Goal: Information Seeking & Learning: Find specific fact

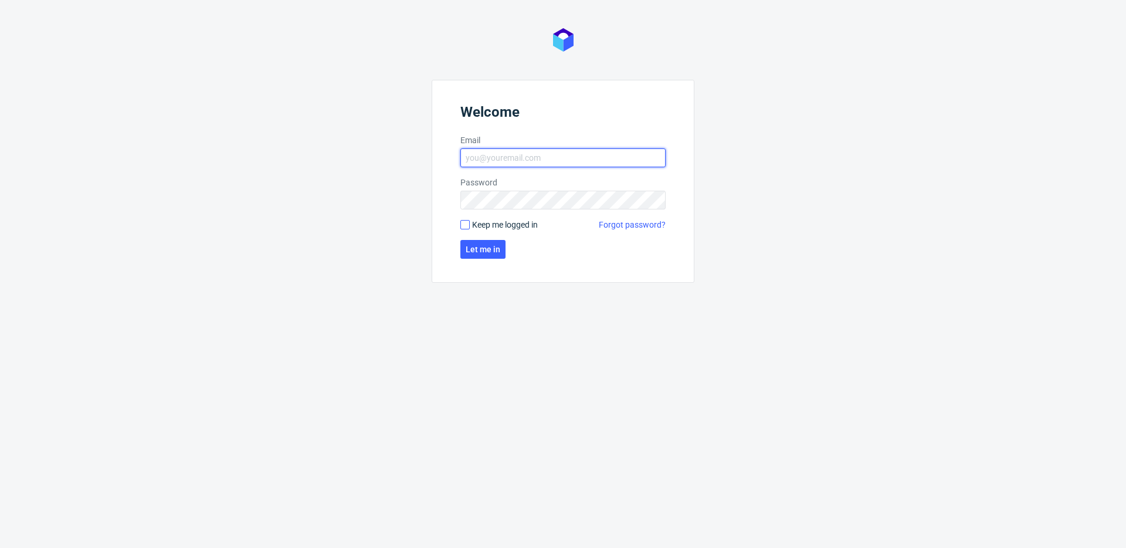
type input "bogna.krystian@packhelp.com"
click at [464, 223] on input "Keep me logged in" at bounding box center [464, 224] width 9 height 9
checkbox input "true"
click at [484, 250] on span "Let me in" at bounding box center [483, 249] width 35 height 8
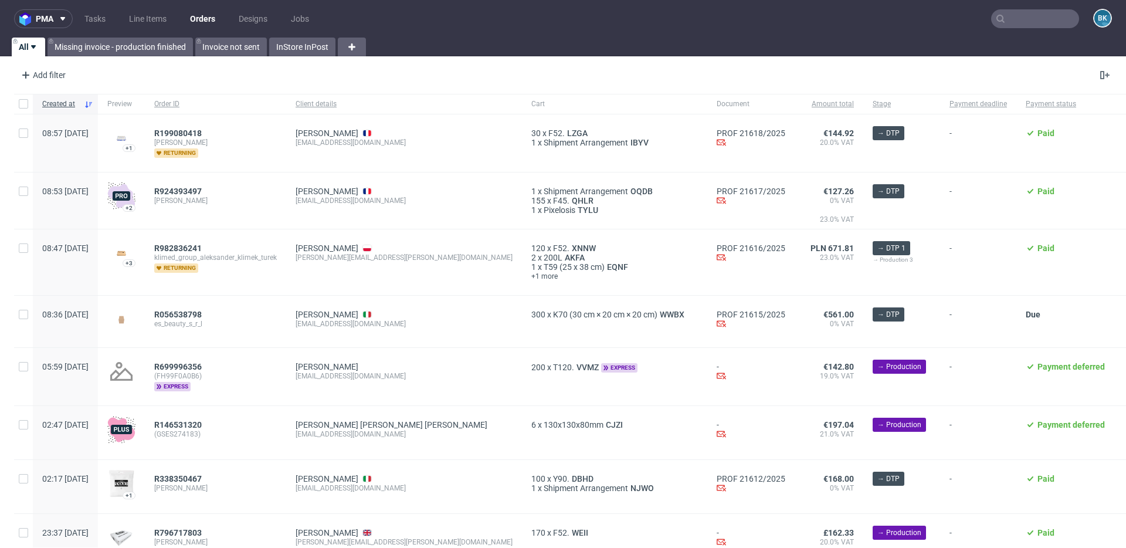
click at [1015, 15] on input "text" at bounding box center [1035, 18] width 88 height 19
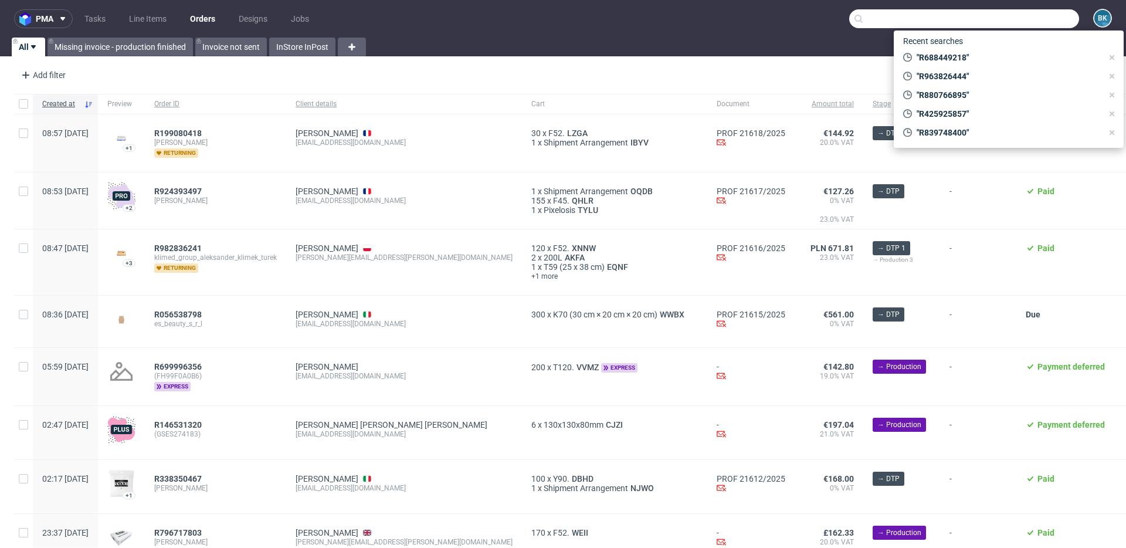
paste input "R496392919"
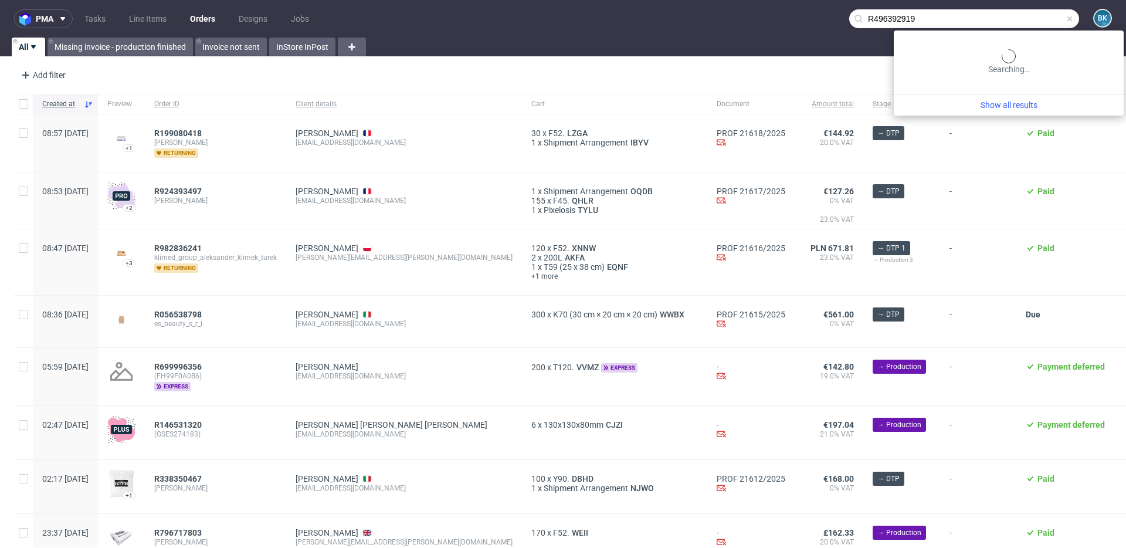
type input "R496392919"
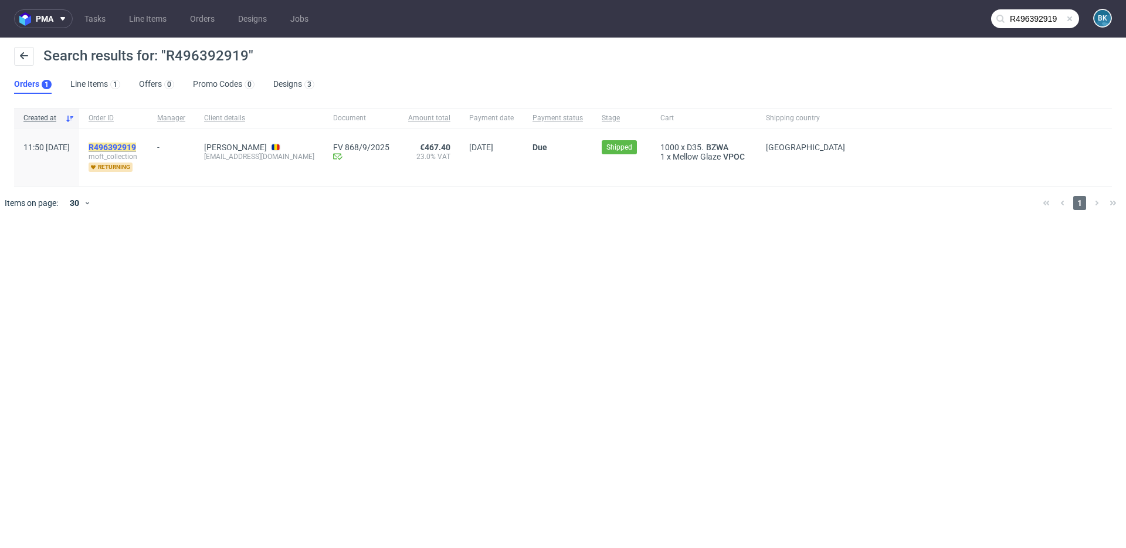
click at [136, 145] on mark "R496392919" at bounding box center [113, 147] width 48 height 9
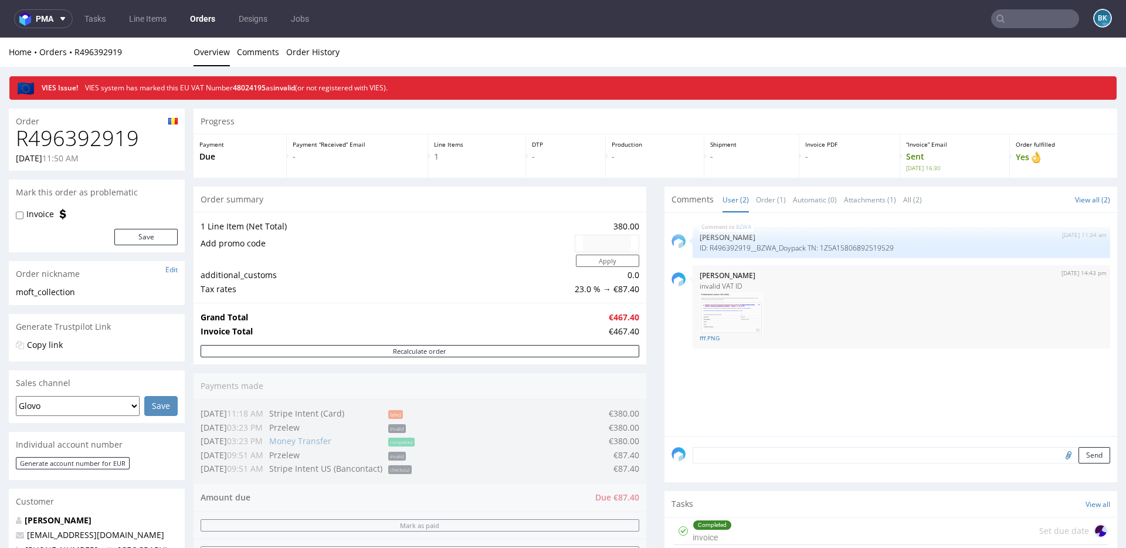
click at [1027, 19] on input "text" at bounding box center [1035, 18] width 88 height 19
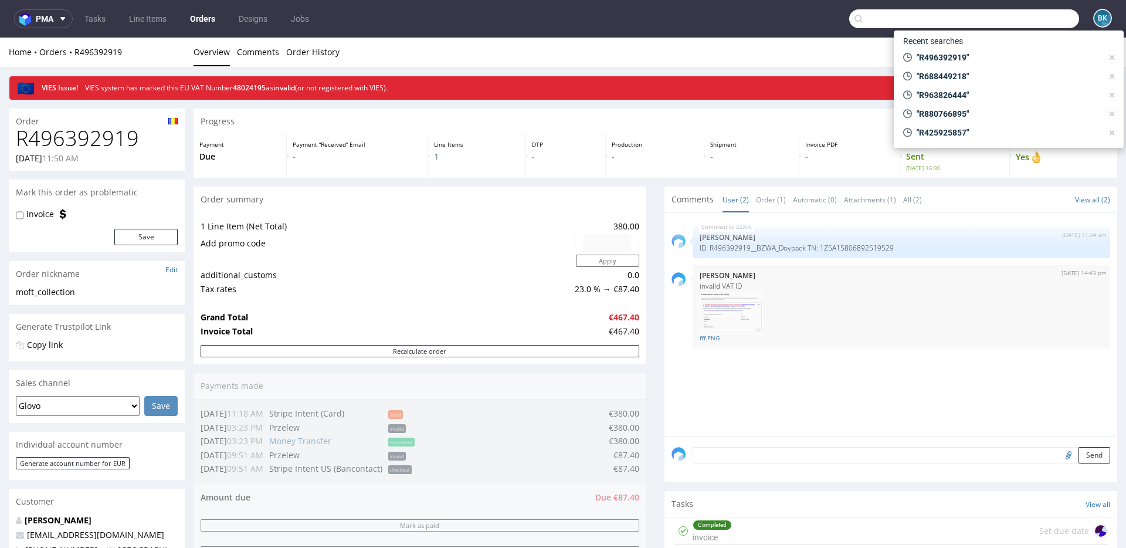
paste input "R907523268"
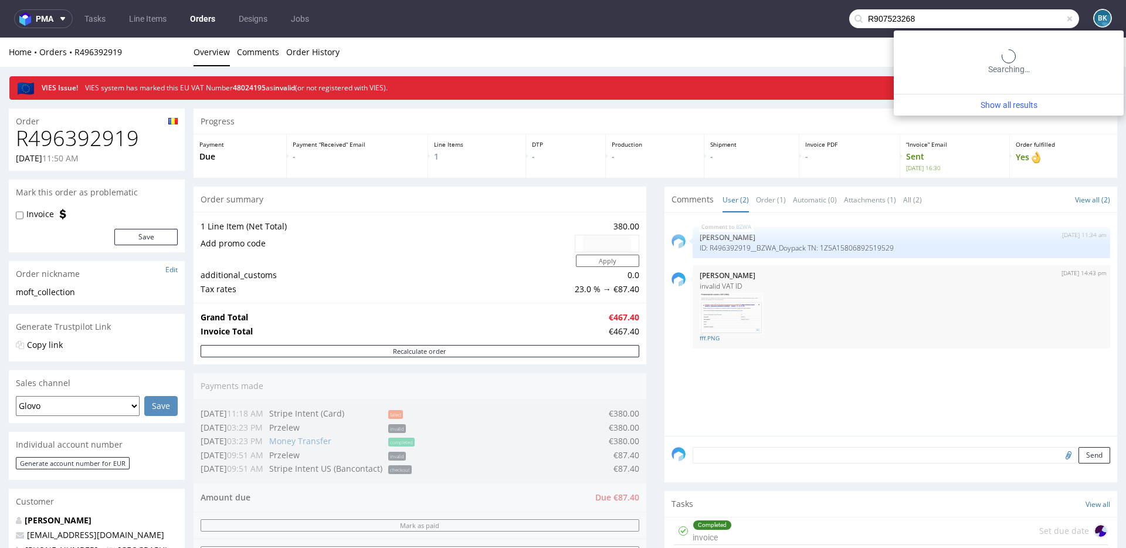
type input "R907523268"
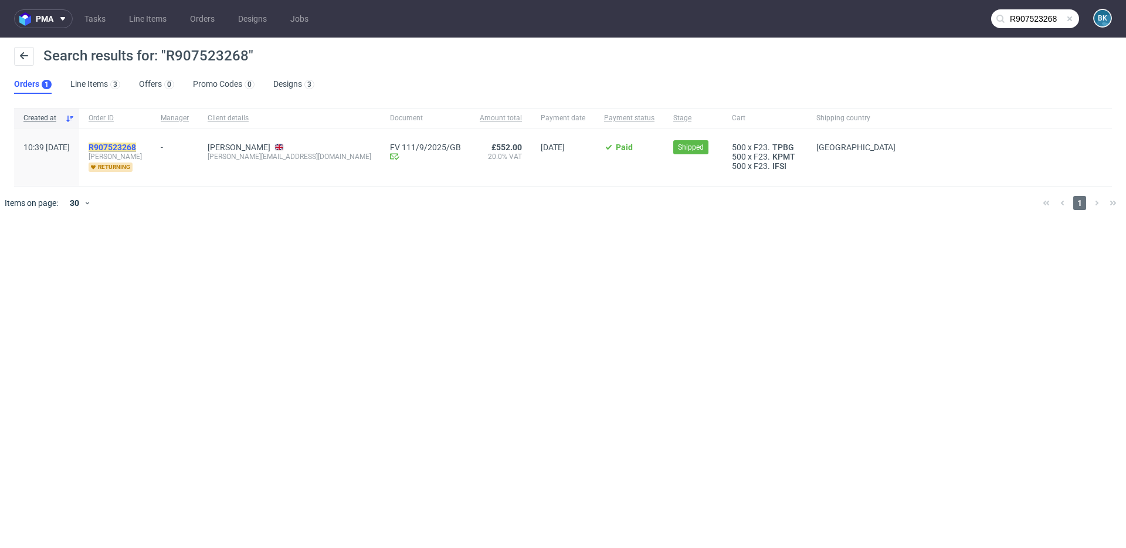
click at [136, 148] on mark "R907523268" at bounding box center [113, 147] width 48 height 9
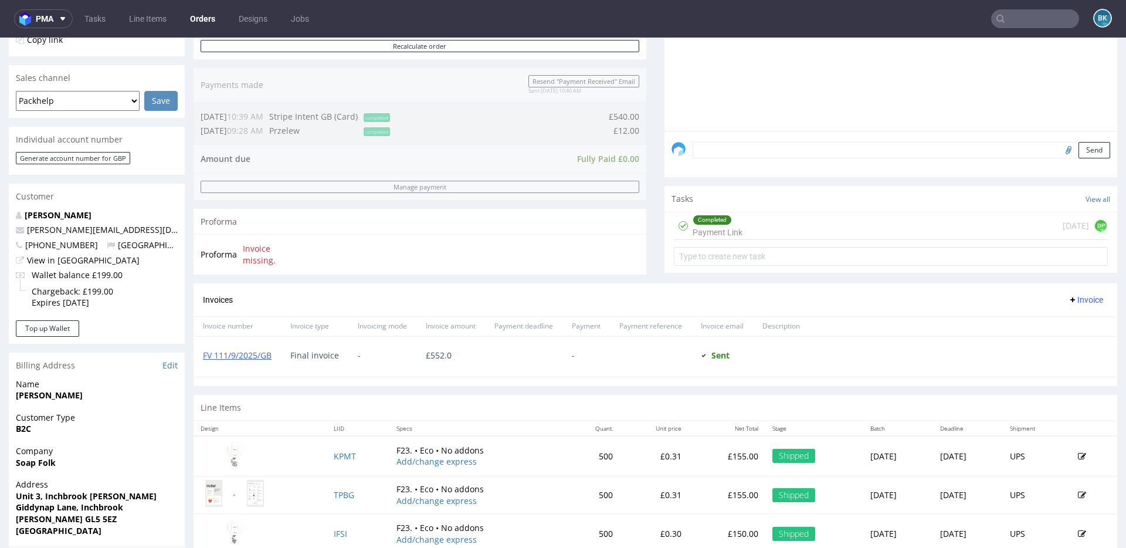
scroll to position [273, 0]
click at [260, 355] on link "FV 111/9/2025/GB" at bounding box center [237, 353] width 69 height 11
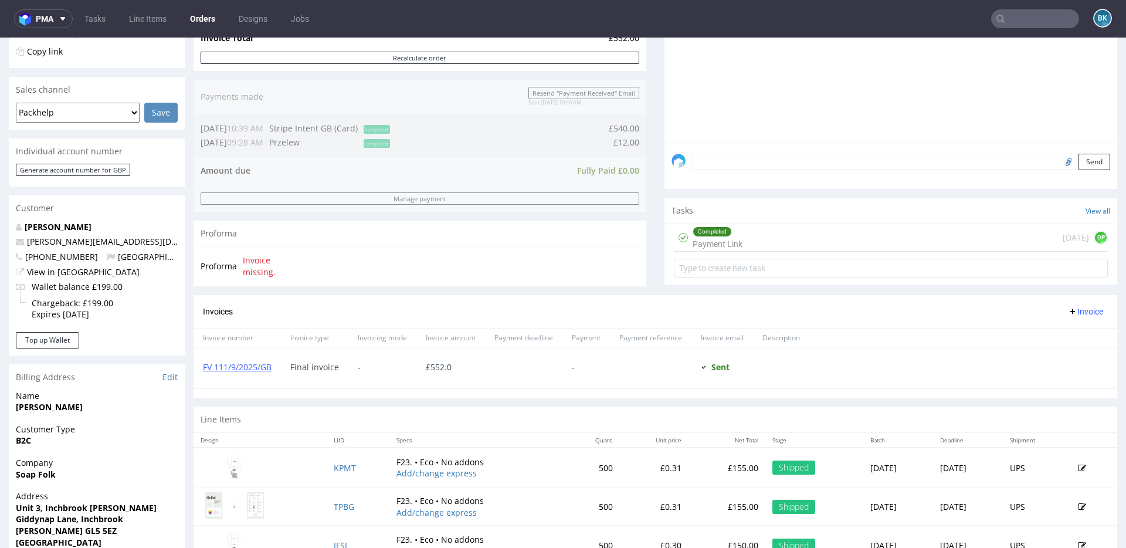
scroll to position [259, 0]
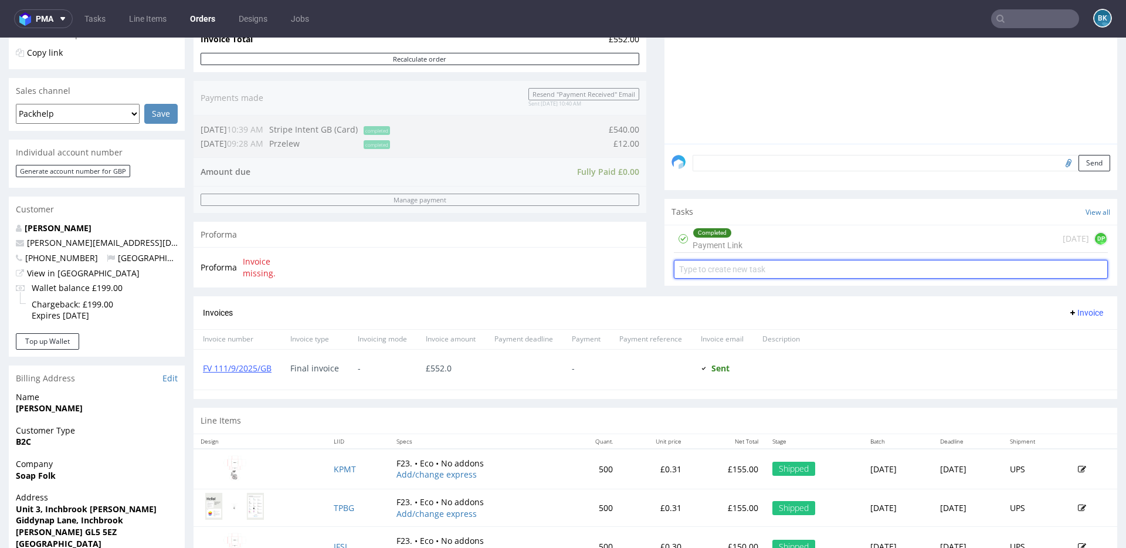
click at [765, 273] on input "text" at bounding box center [891, 269] width 434 height 19
type input "New invoice"
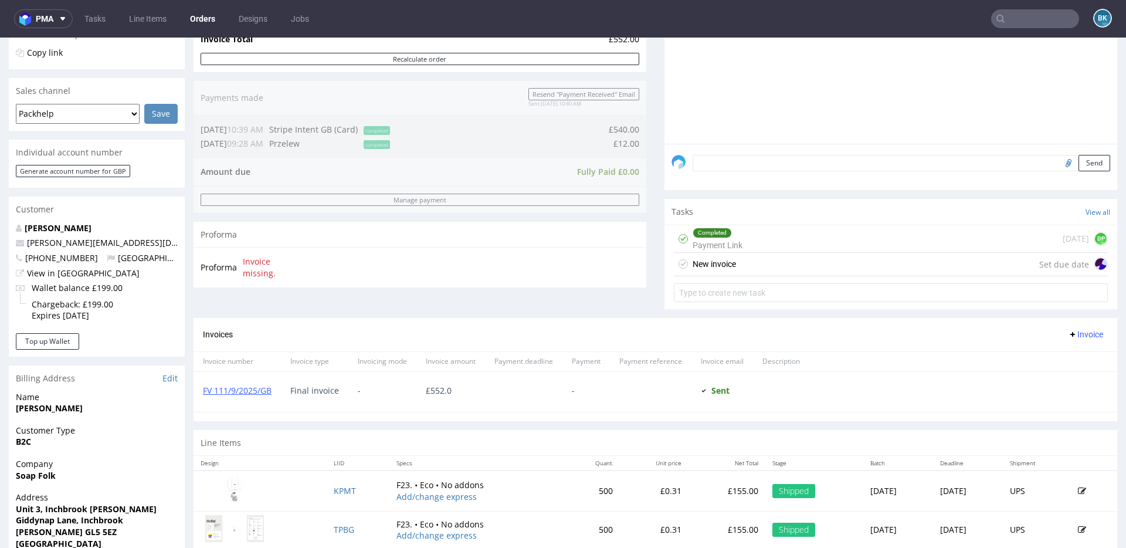
click at [792, 269] on div "New invoice Set due date" at bounding box center [891, 264] width 434 height 23
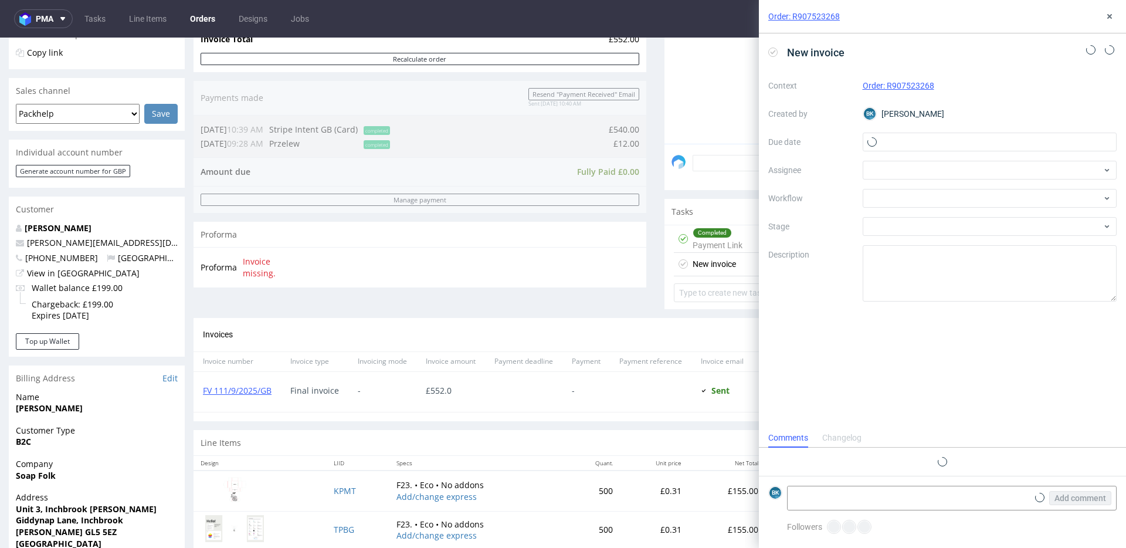
scroll to position [9, 0]
click at [902, 139] on input "text" at bounding box center [990, 142] width 255 height 19
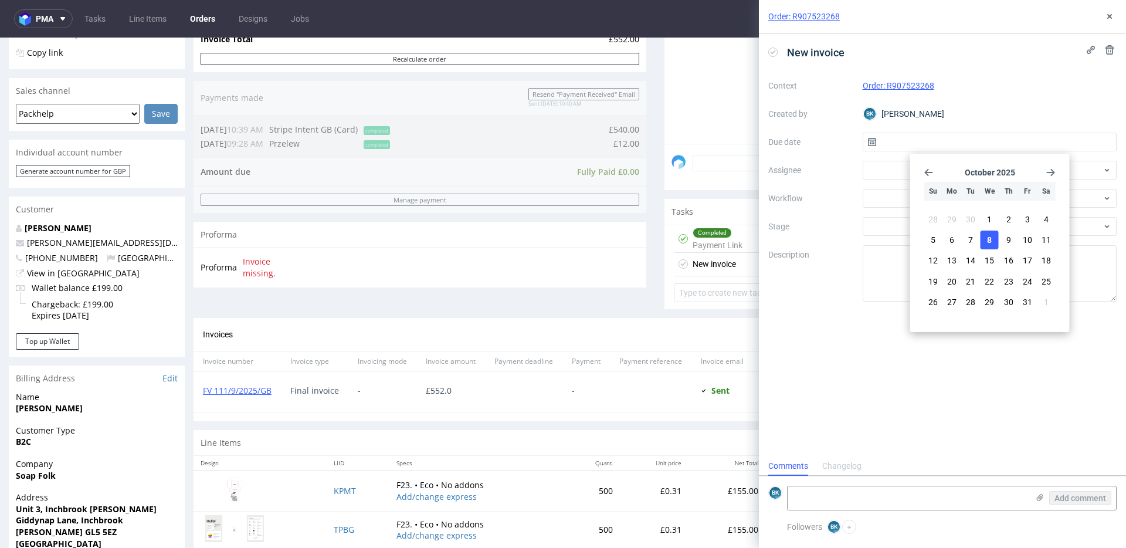
click at [991, 239] on span "8" at bounding box center [989, 240] width 5 height 12
type input "08/10/2025"
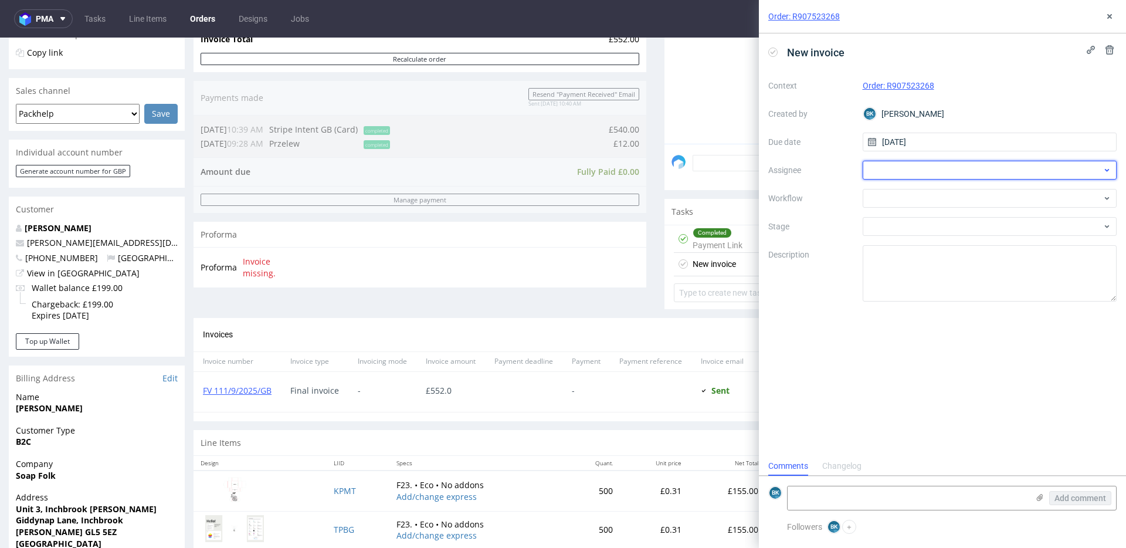
click at [880, 171] on div at bounding box center [990, 170] width 255 height 19
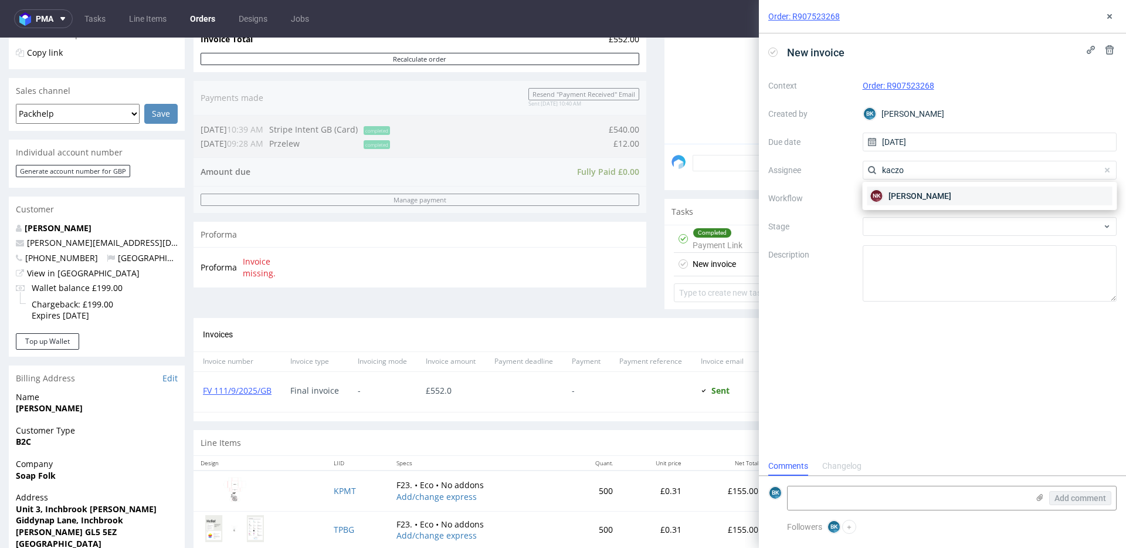
type input "kaczo"
click at [899, 192] on span "[PERSON_NAME]" at bounding box center [920, 196] width 63 height 12
click at [899, 198] on div at bounding box center [990, 198] width 255 height 19
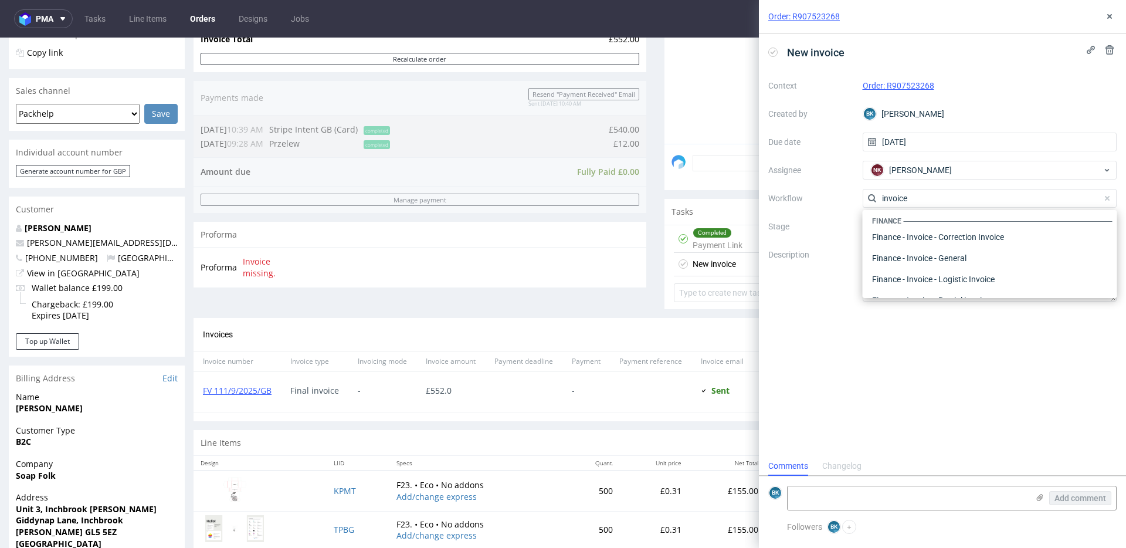
scroll to position [4, 0]
type input "invoice"
click at [961, 255] on div "Finance - Invoice - General" at bounding box center [990, 257] width 245 height 21
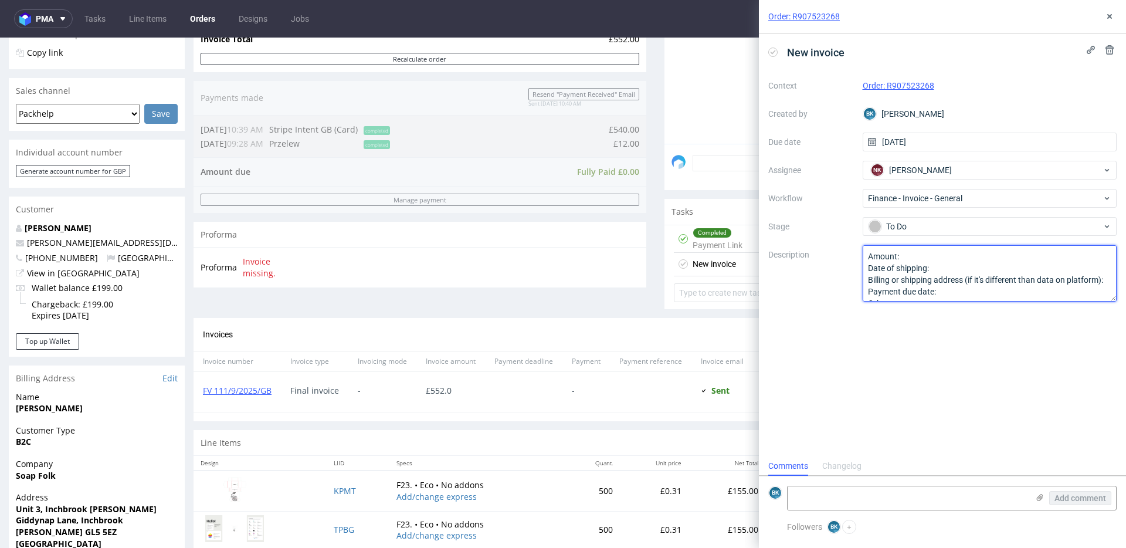
click at [919, 258] on textarea "Amount: Date of shipping: Billing or shipping address (if it's different than d…" at bounding box center [990, 273] width 255 height 56
type textarea "Amount: 12 Date of shipping: Billing or shipping address (if it's different tha…"
drag, startPoint x: 612, startPoint y: 141, endPoint x: 603, endPoint y: 142, distance: 9.4
click at [603, 142] on div "Order summary 3 Line Items (Net Total) 460.00 Add promo code Apply additional_c…" at bounding box center [420, 105] width 453 height 423
click at [1110, 16] on use at bounding box center [1109, 16] width 5 height 5
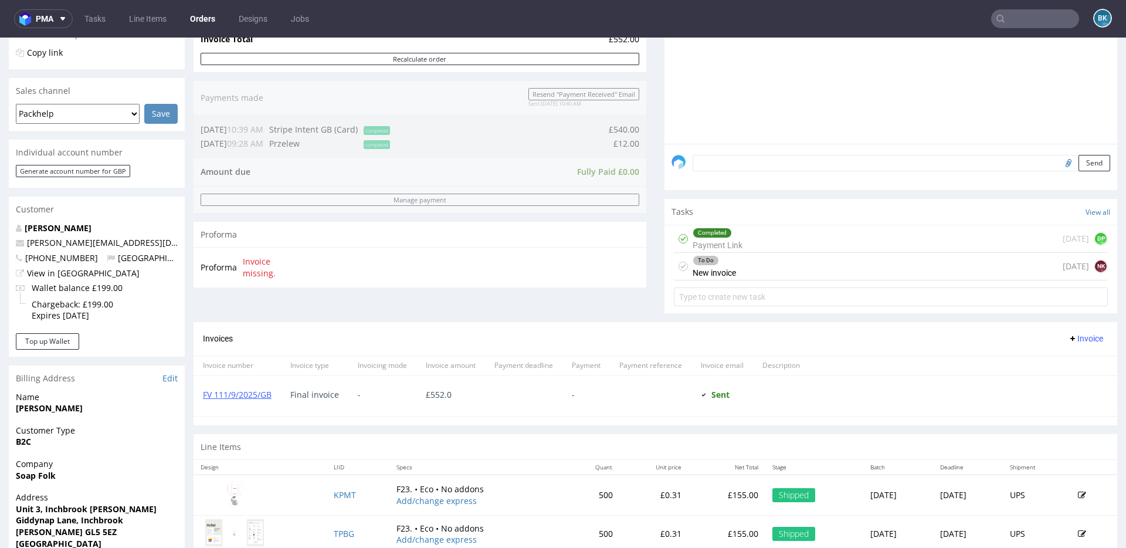
click at [609, 145] on div "Order summary 3 Line Items (Net Total) 460.00 Add promo code Apply additional_c…" at bounding box center [420, 108] width 453 height 428
click at [748, 269] on div "To Do New invoice today NK" at bounding box center [891, 267] width 434 height 28
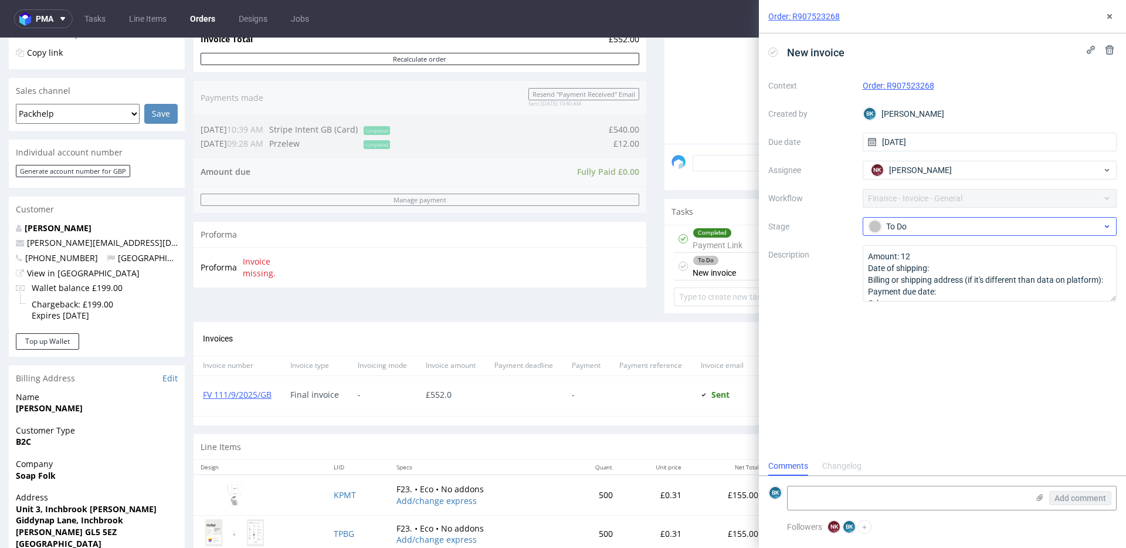
scroll to position [9, 0]
click at [948, 251] on textarea "Amount: 12 Date of shipping: Billing or shipping address (if it's different tha…" at bounding box center [990, 273] width 255 height 56
paste textarea "£"
type textarea "Amount: 12£ Date of shipping: Billing or shipping address (if it's different th…"
click at [1109, 54] on use at bounding box center [1110, 49] width 8 height 9
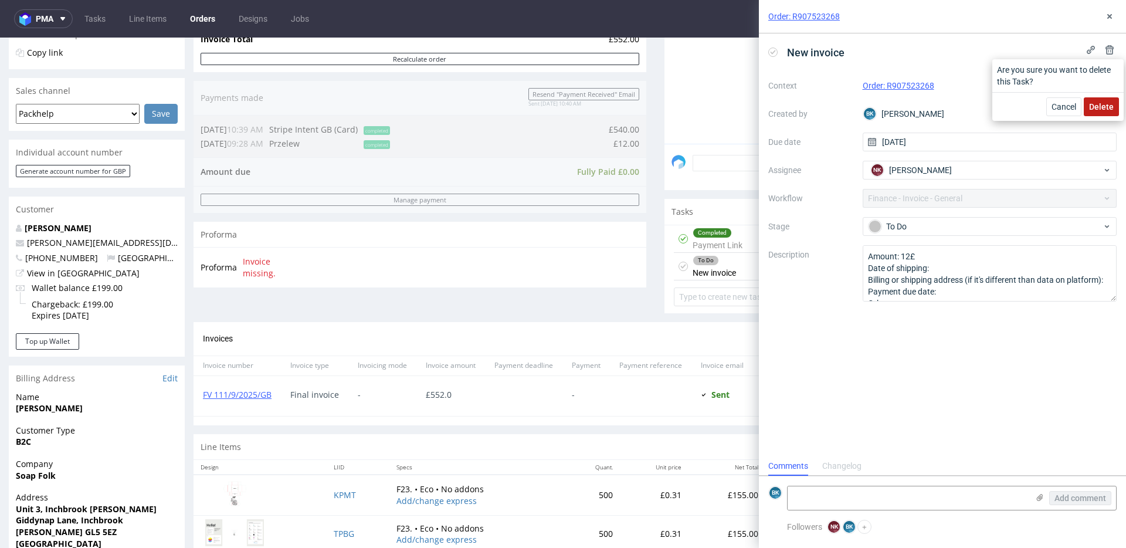
click at [1104, 103] on span "Delete" at bounding box center [1101, 107] width 25 height 8
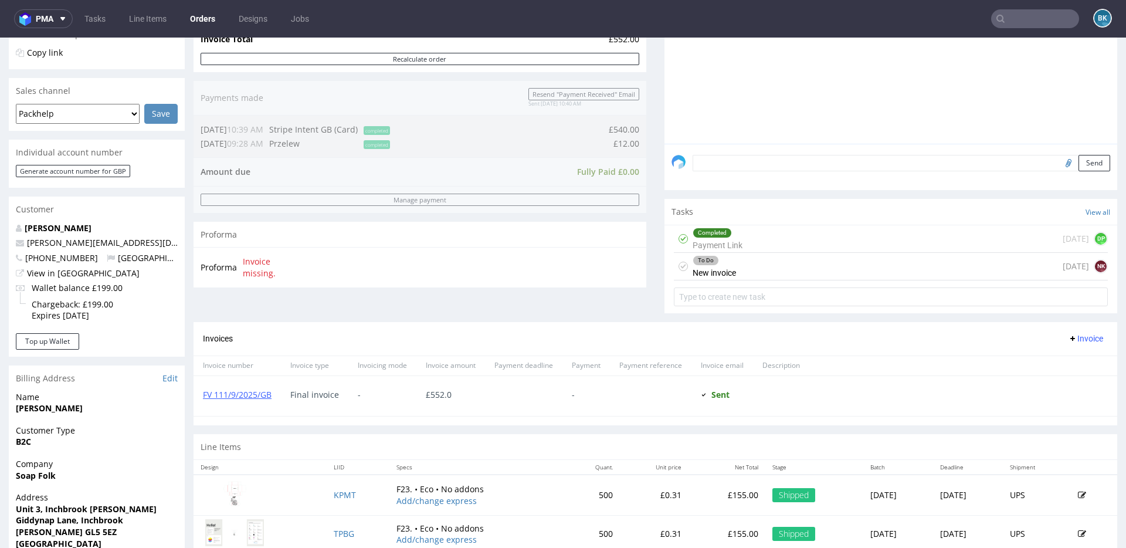
click at [855, 277] on div "To Do New invoice today NK" at bounding box center [891, 267] width 434 height 28
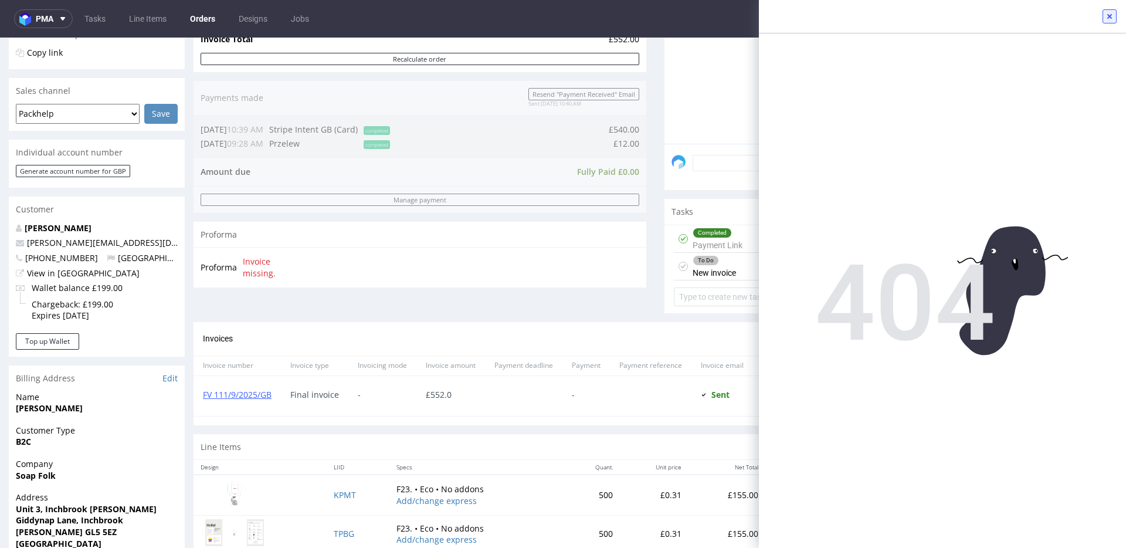
click at [1109, 18] on icon at bounding box center [1109, 16] width 9 height 9
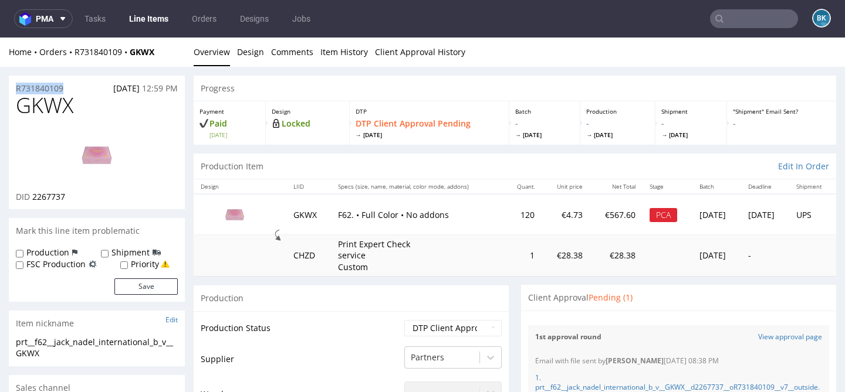
drag, startPoint x: 71, startPoint y: 87, endPoint x: 4, endPoint y: 87, distance: 67.5
copy p "R731840109"
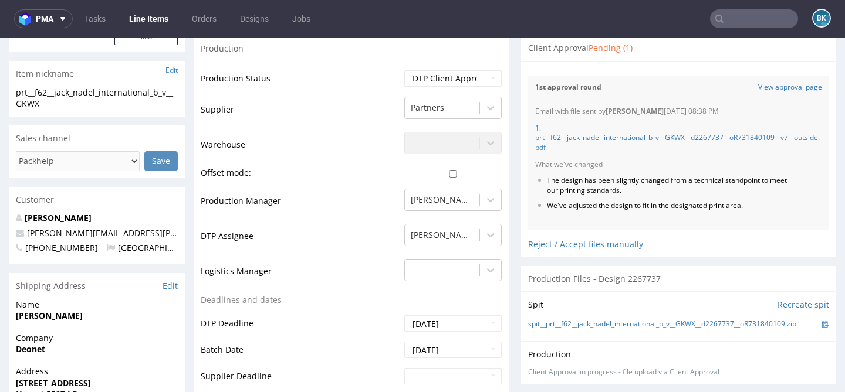
scroll to position [243, 0]
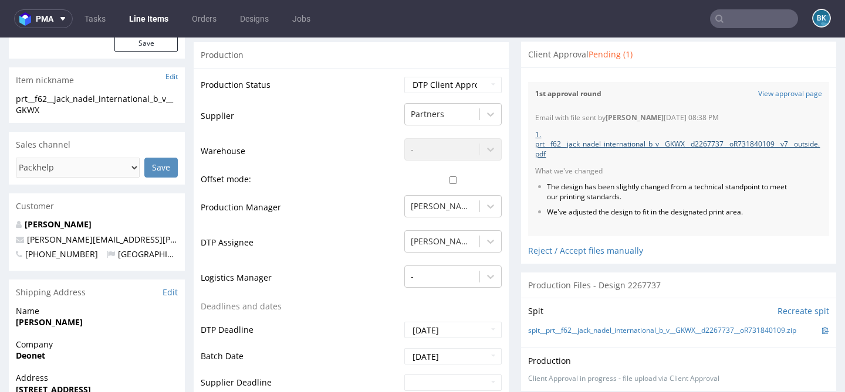
click at [670, 143] on link "1. prt__f62__jack_nadel_international_b_v__GKWX__d2267737__oR731840109__v7__out…" at bounding box center [677, 145] width 284 height 30
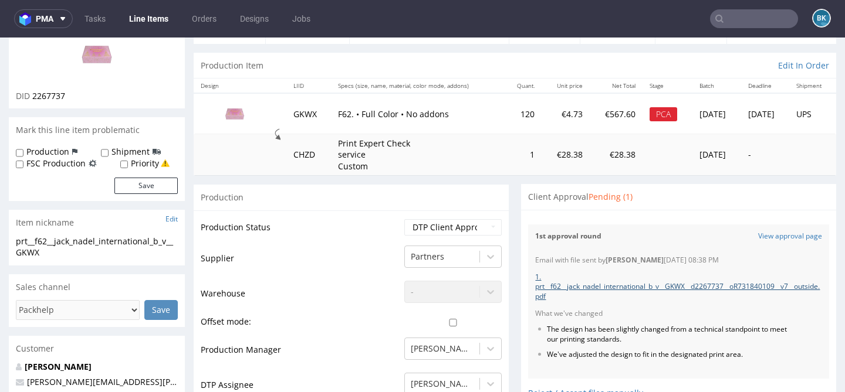
scroll to position [101, 0]
click at [778, 232] on link "View approval page" at bounding box center [790, 236] width 64 height 10
click at [650, 285] on link "1. prt__f62__jack_nadel_international_b_v__GKWX__d2267737__oR731840109__v7__out…" at bounding box center [677, 287] width 284 height 30
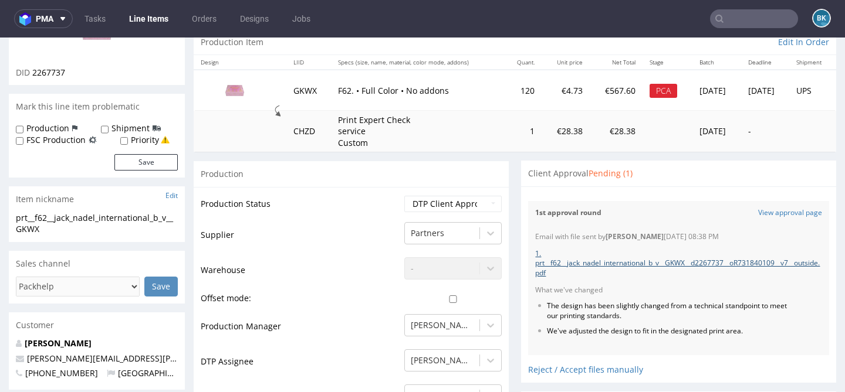
scroll to position [135, 0]
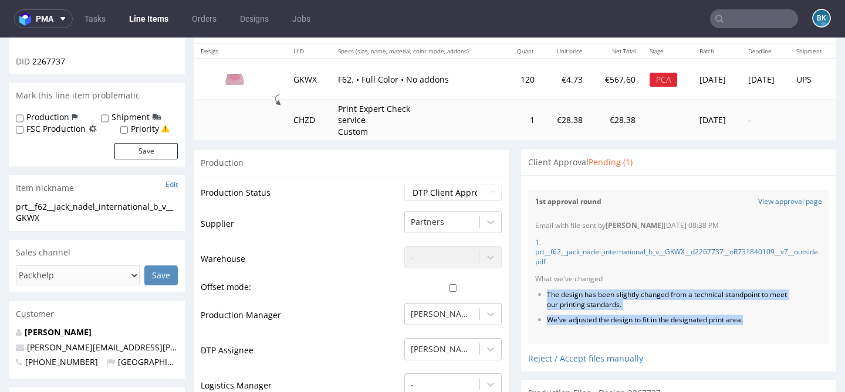
drag, startPoint x: 744, startPoint y: 321, endPoint x: 537, endPoint y: 292, distance: 209.0
click at [537, 292] on ul "The design has been slightly changed from a technical standpoint to meet our pr…" at bounding box center [678, 307] width 287 height 35
copy ul "The design has been slightly changed from a technical standpoint to meet our pr…"
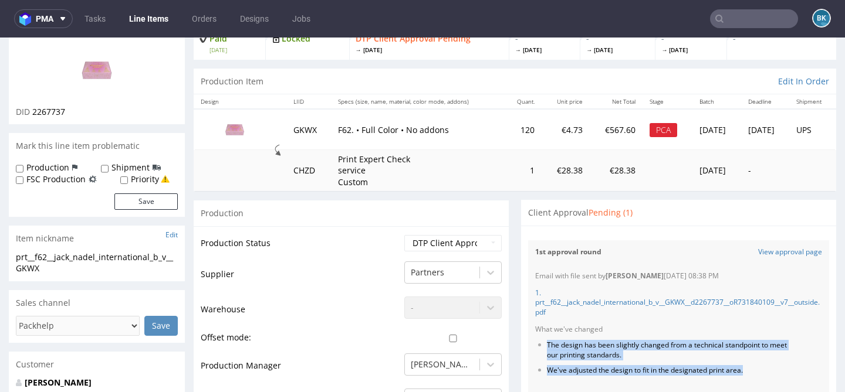
scroll to position [29, 0]
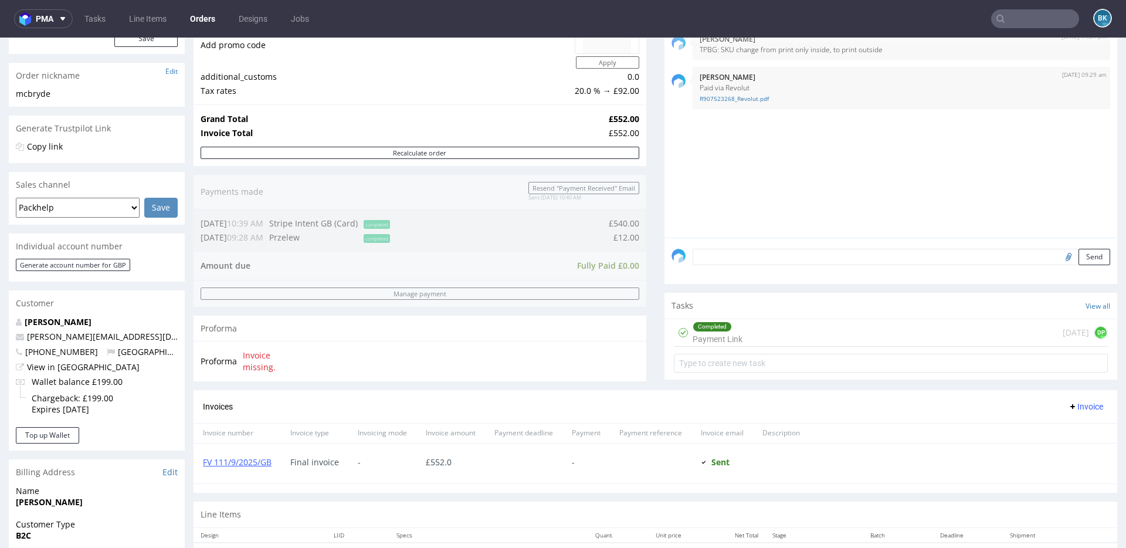
scroll to position [167, 0]
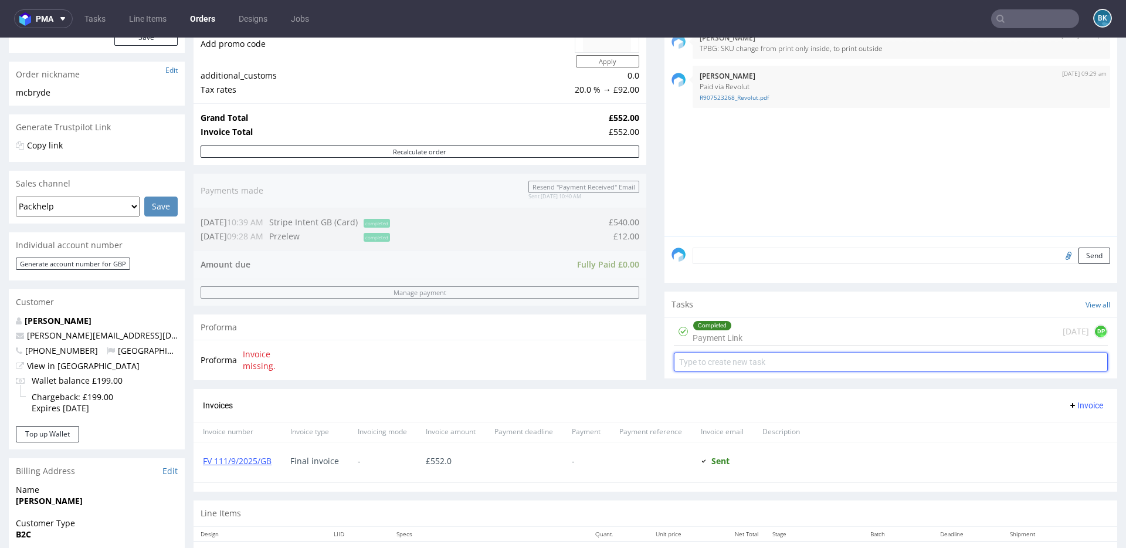
click at [835, 358] on input "text" at bounding box center [891, 362] width 434 height 19
type input "Correction invoice"
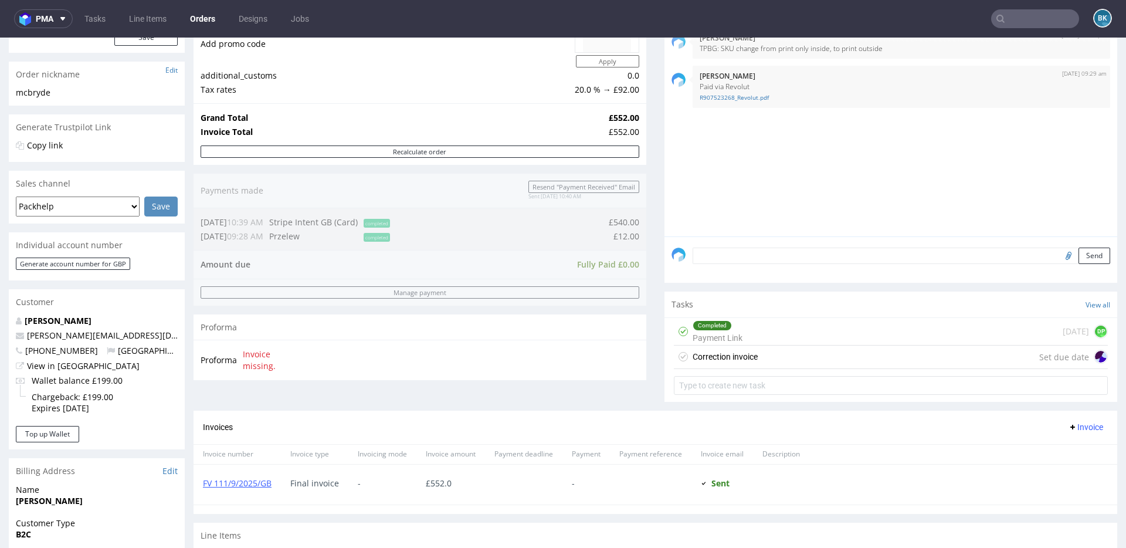
click at [826, 361] on div "Correction invoice Set due date" at bounding box center [891, 356] width 434 height 23
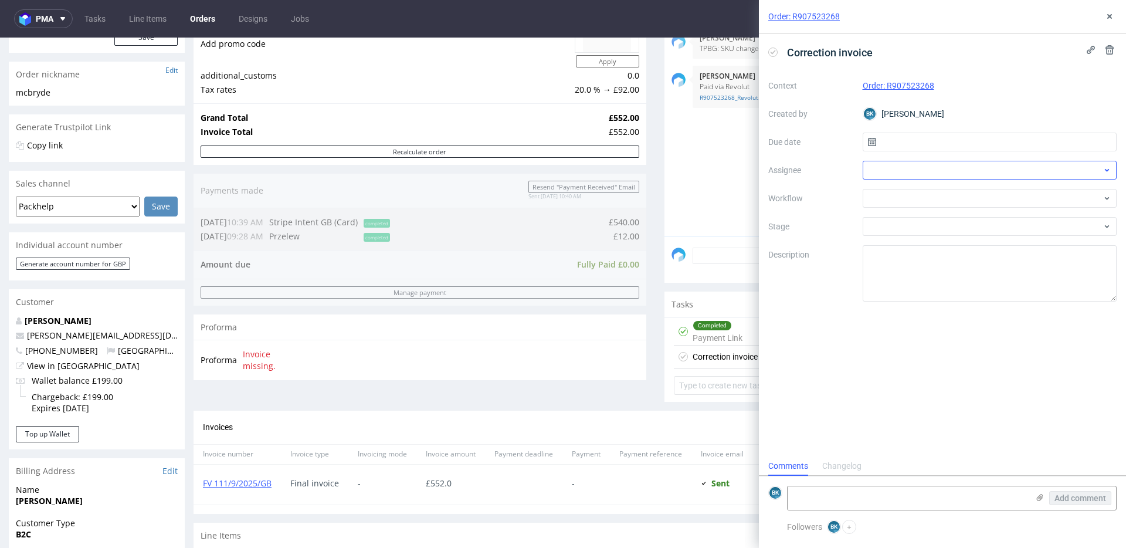
scroll to position [9, 0]
click at [914, 139] on input "text" at bounding box center [990, 142] width 255 height 19
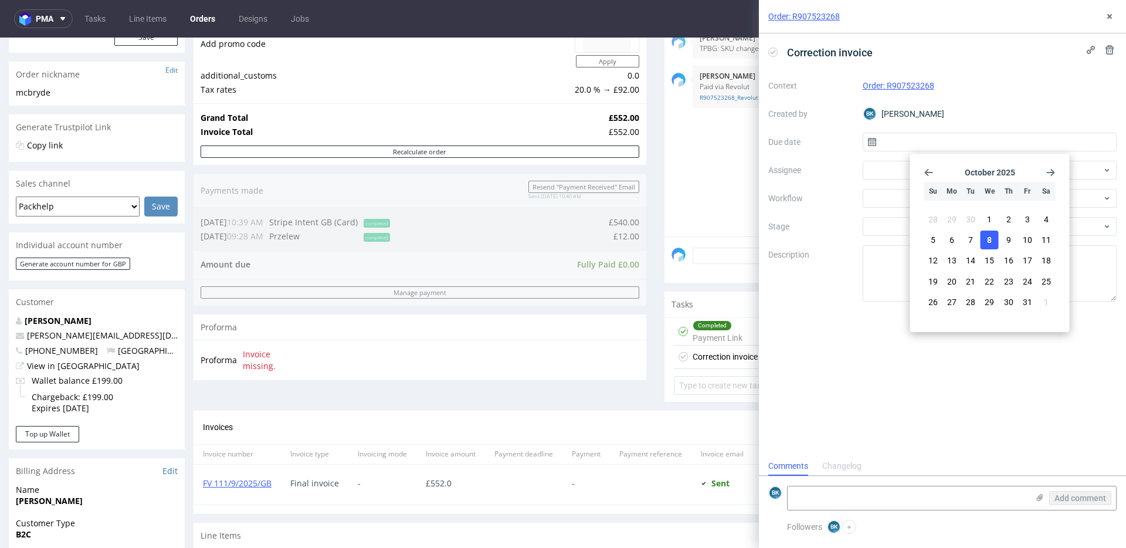
click at [988, 239] on span "8" at bounding box center [989, 240] width 5 height 12
type input "08/10/2025"
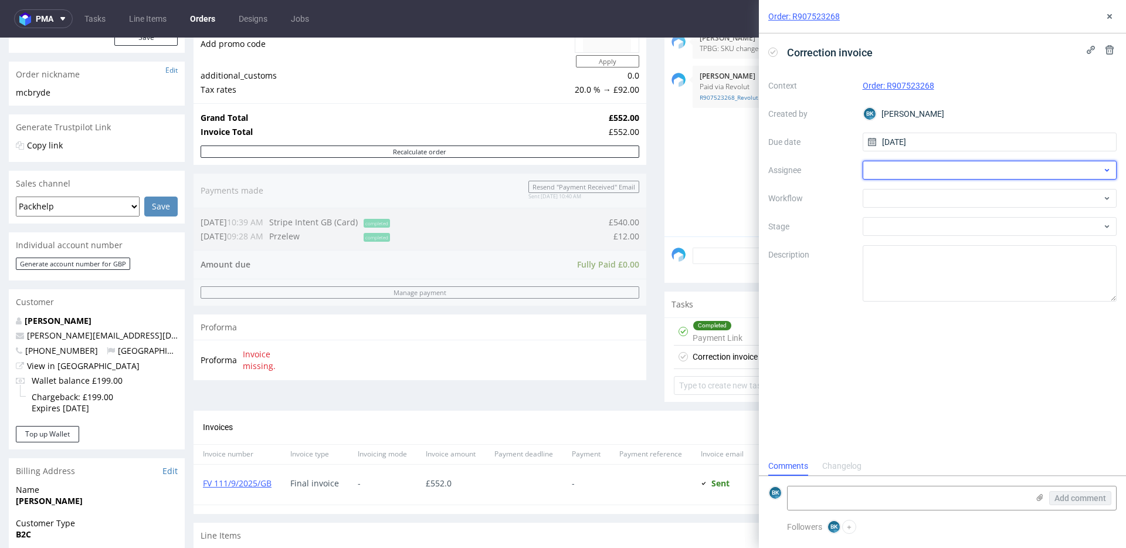
click at [899, 168] on div at bounding box center [990, 170] width 255 height 19
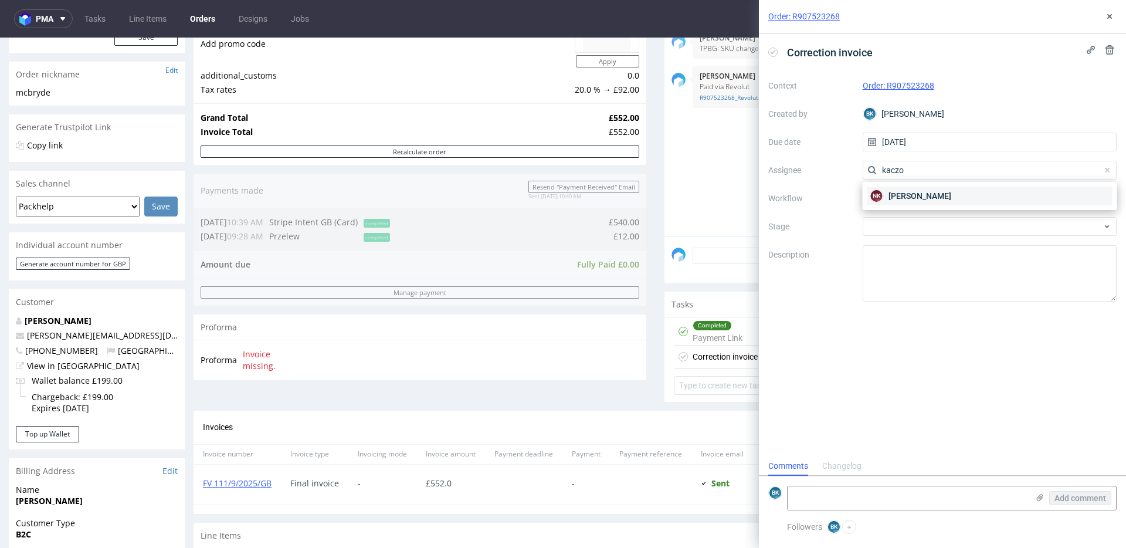
type input "kaczo"
click at [906, 193] on span "Natalia Kaczorowska" at bounding box center [920, 196] width 63 height 12
click at [896, 199] on div at bounding box center [990, 198] width 255 height 19
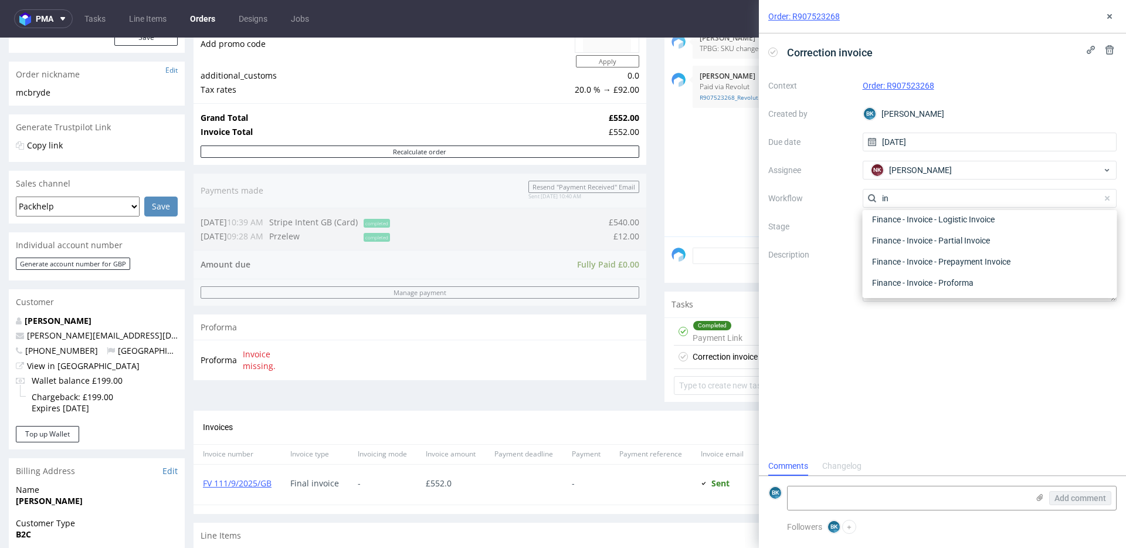
scroll to position [438, 0]
type input "i"
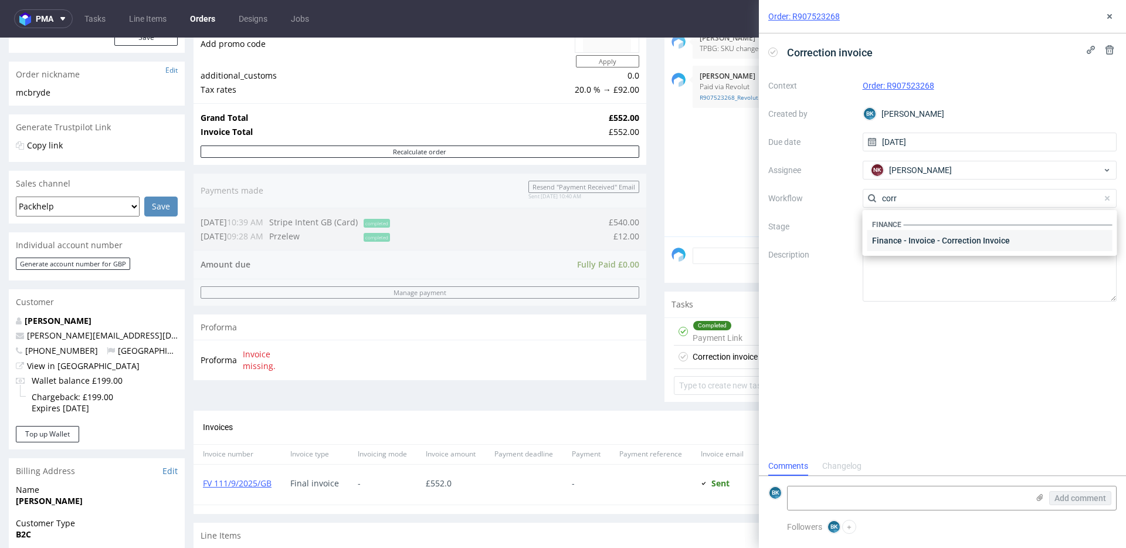
type input "corr"
click at [907, 248] on div "Finance - Invoice - Correction Invoice" at bounding box center [990, 240] width 245 height 21
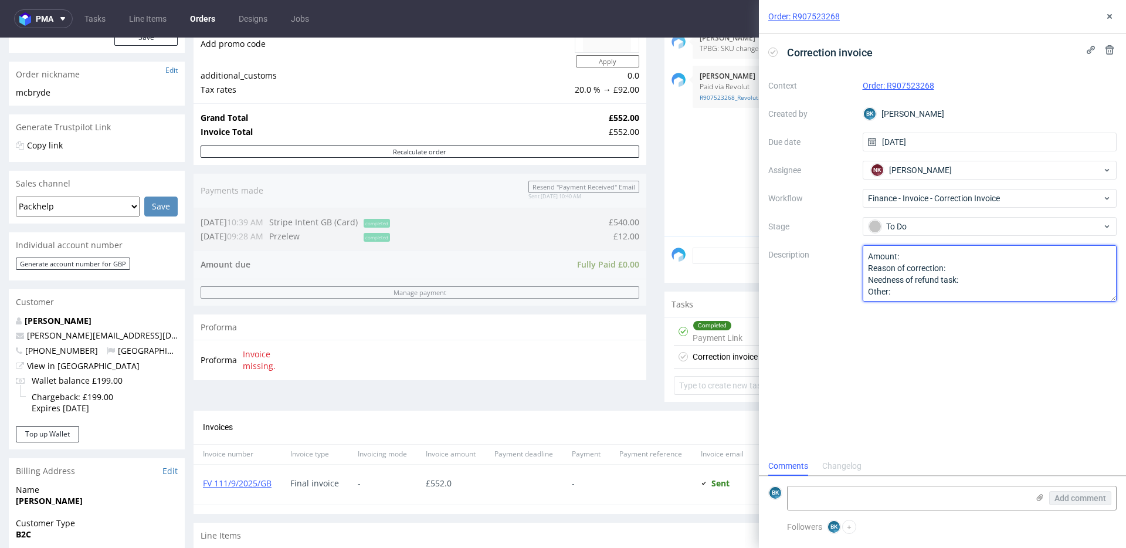
click at [913, 255] on textarea "Amount: Reason of correction: Needness of refund task: Other:" at bounding box center [990, 273] width 255 height 56
paste textarea "£"
click at [954, 268] on textarea "Amount: Reason of correction: Needness of refund task: Other:" at bounding box center [990, 273] width 255 height 56
type textarea "Amount: 12 £ Reason of correction: Needness of refund task: Other:"
click at [1112, 45] on button at bounding box center [1110, 50] width 14 height 14
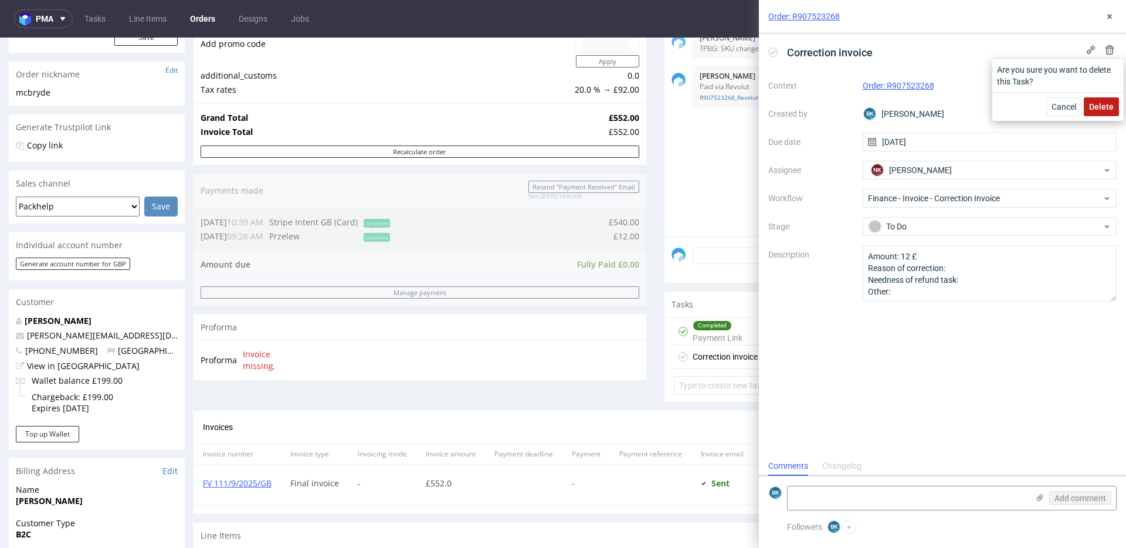
click at [1106, 107] on span "Delete" at bounding box center [1101, 107] width 25 height 8
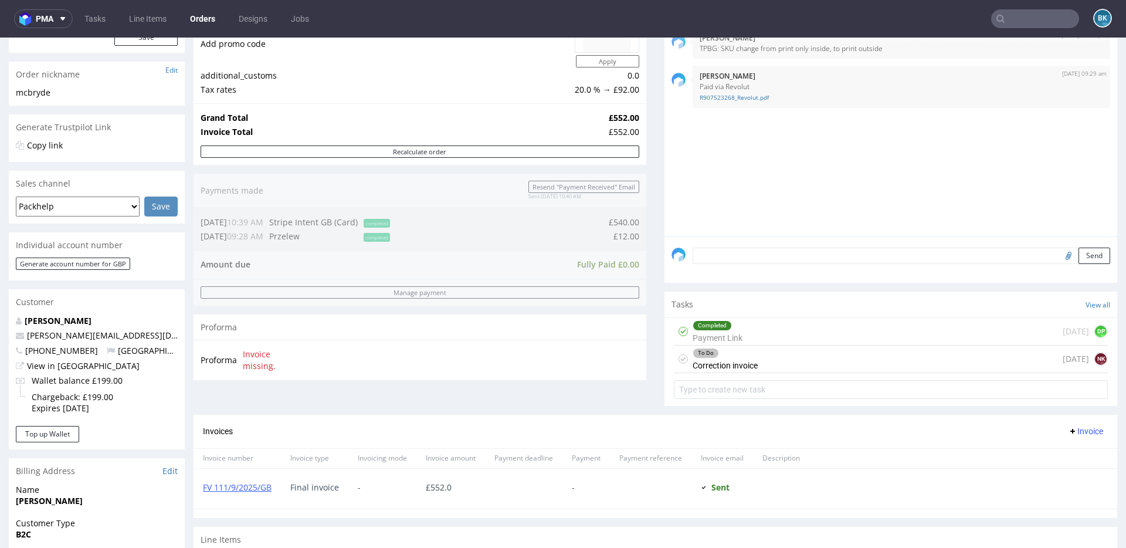
click at [784, 358] on div "To Do Correction invoice today NK" at bounding box center [891, 359] width 434 height 28
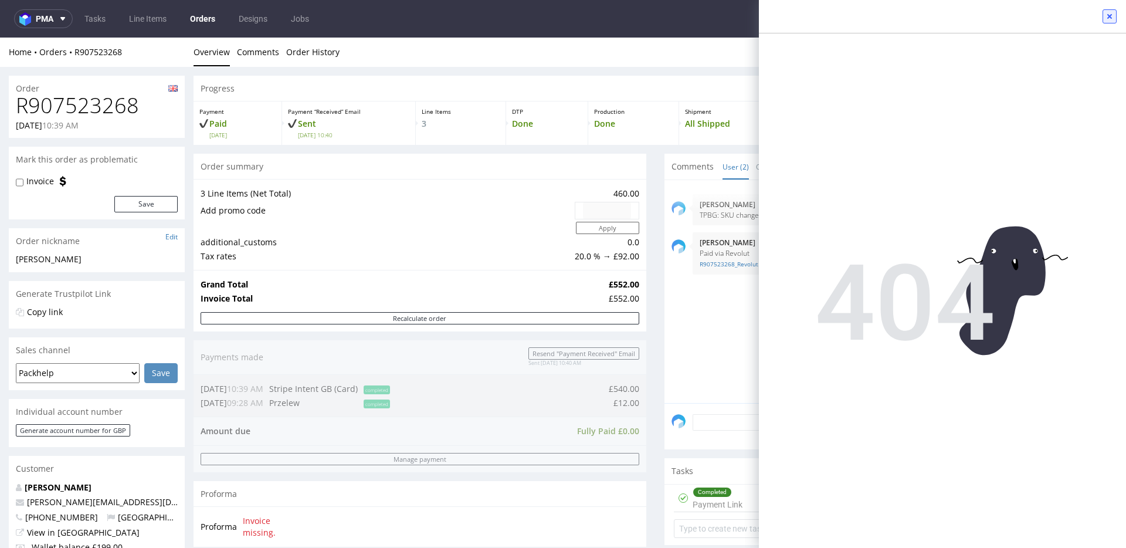
click at [1114, 13] on button at bounding box center [1110, 16] width 14 height 14
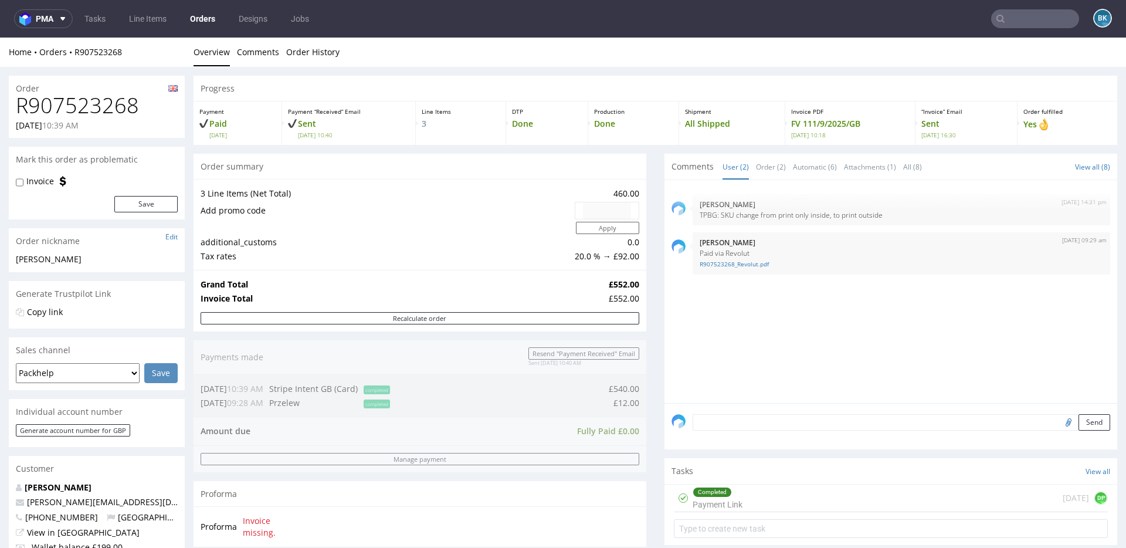
scroll to position [1, 0]
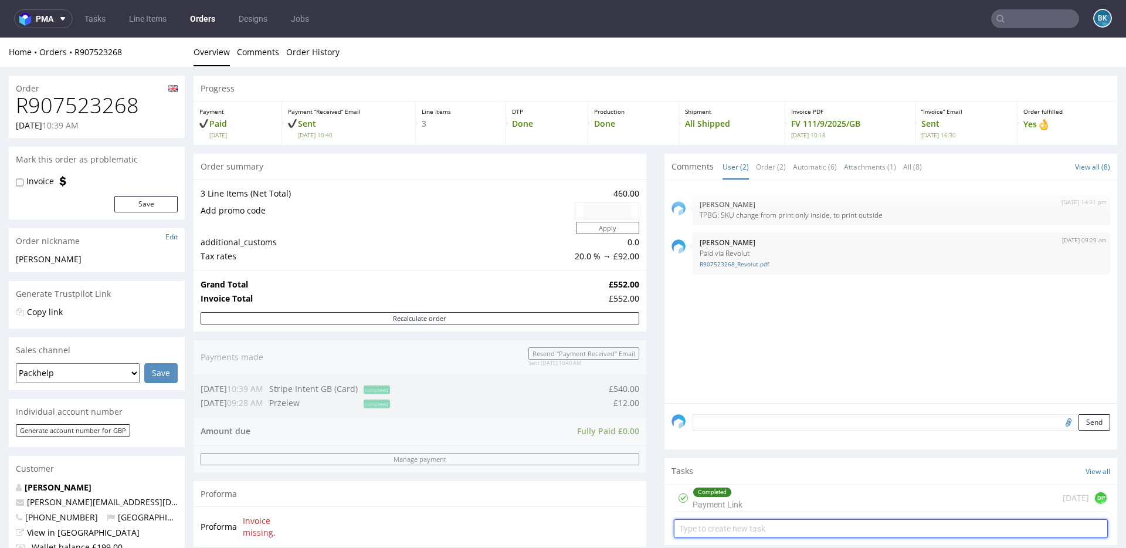
click at [711, 521] on input "text" at bounding box center [891, 528] width 434 height 19
type input "invoice"
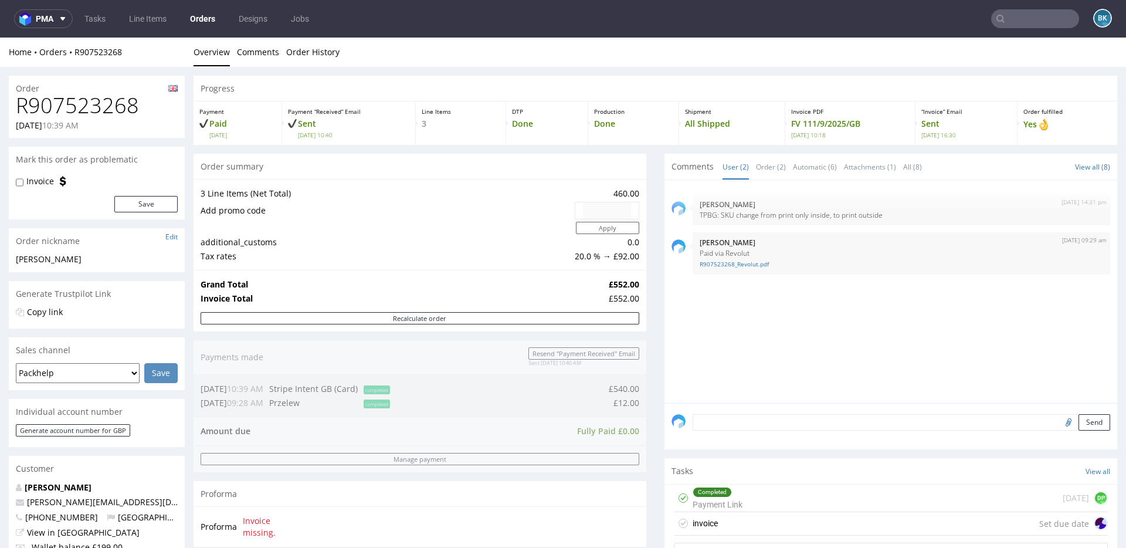
click at [741, 522] on div "invoice Set due date" at bounding box center [891, 523] width 434 height 23
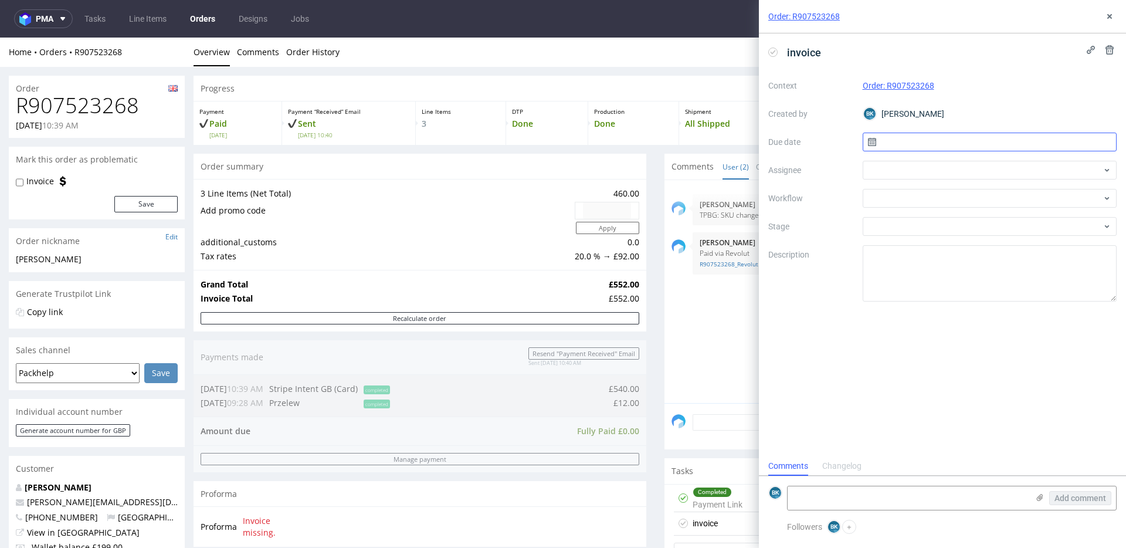
scroll to position [9, 0]
click at [896, 148] on input "text" at bounding box center [990, 142] width 255 height 19
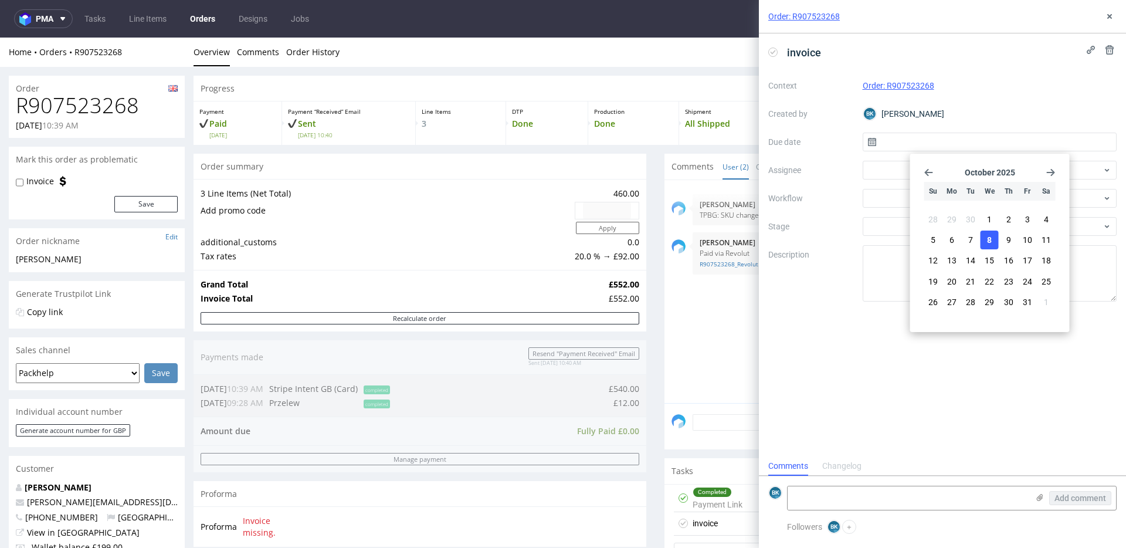
click at [991, 239] on span "8" at bounding box center [989, 240] width 5 height 12
type input "08/10/2025"
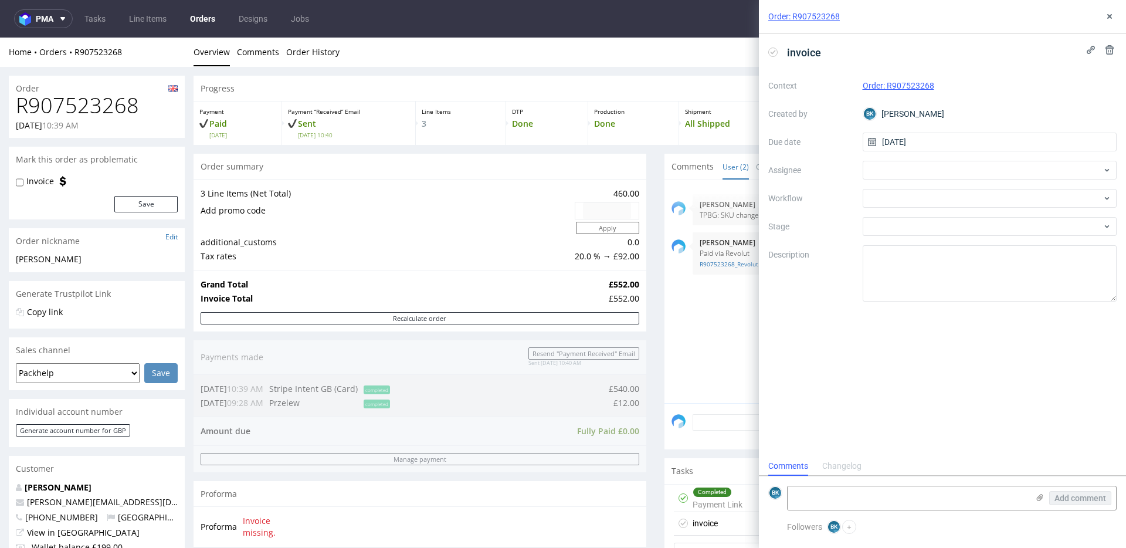
click at [893, 160] on div "Context Order: R907523268 Created by BK Bogna Krystian Due date 08/10/2025 Assi…" at bounding box center [942, 188] width 348 height 225
click at [891, 168] on div at bounding box center [990, 170] width 255 height 19
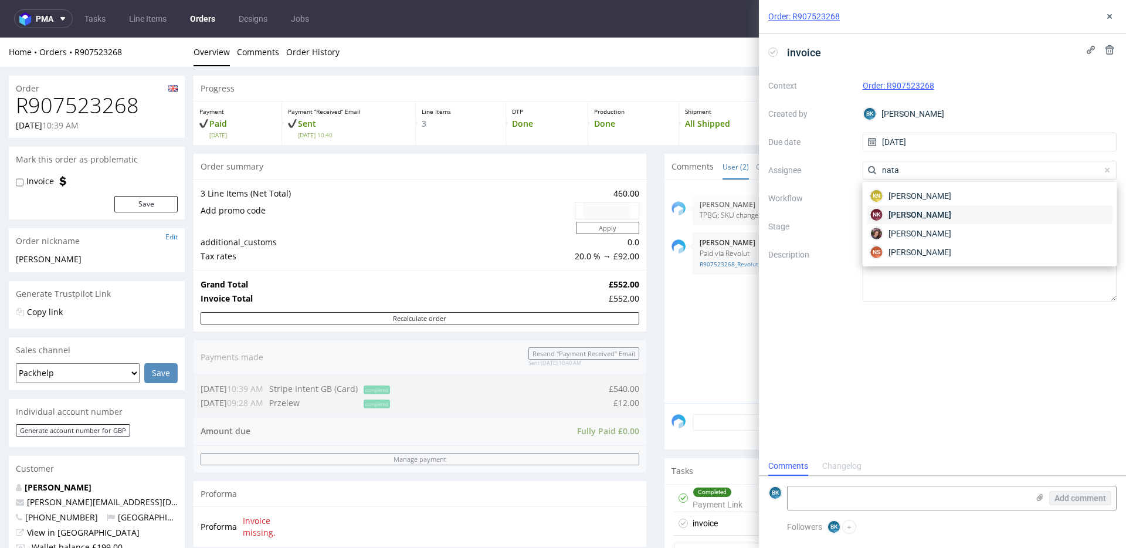
type input "nata"
click at [907, 209] on span "Natalia Kaczorowska" at bounding box center [920, 215] width 63 height 12
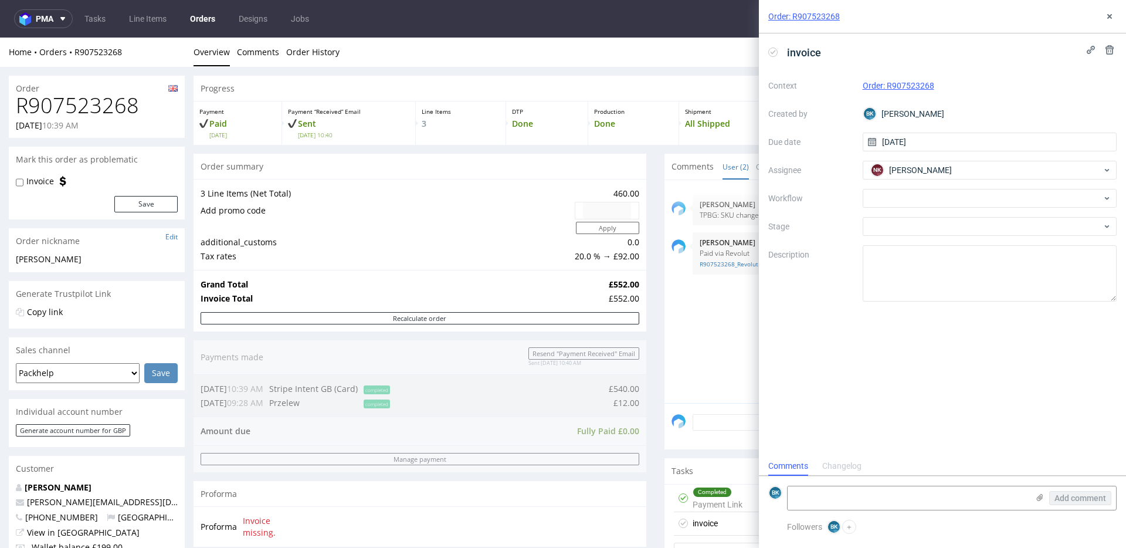
click at [870, 366] on div "invoice Context Order: R907523268 Created by BK Bogna Krystian Due date 08/10/2…" at bounding box center [942, 244] width 367 height 423
click at [1109, 17] on use at bounding box center [1109, 16] width 5 height 5
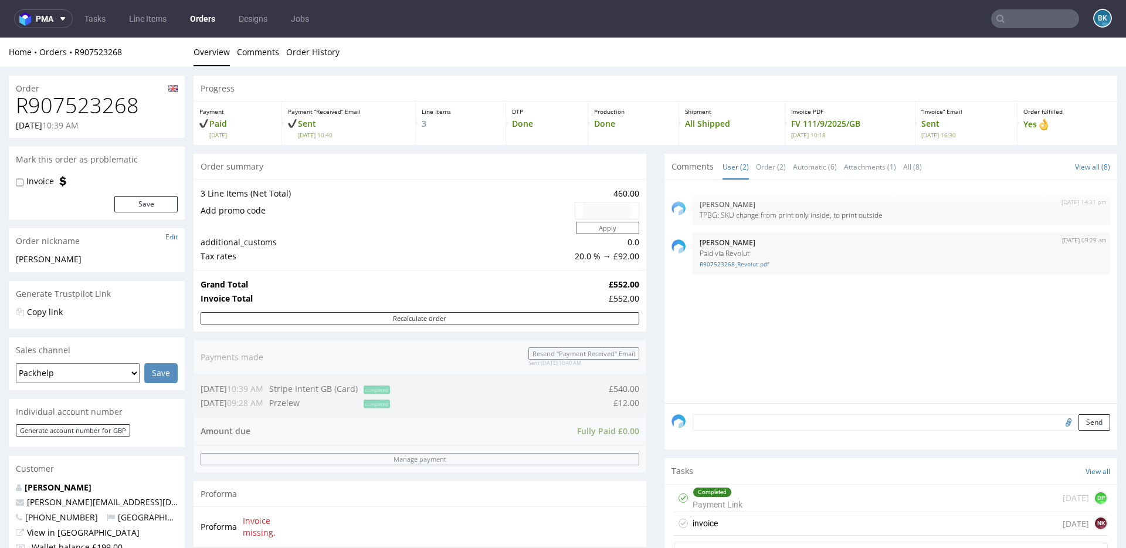
click at [776, 496] on div "Completed Payment Link 23 days ago DP" at bounding box center [891, 499] width 434 height 28
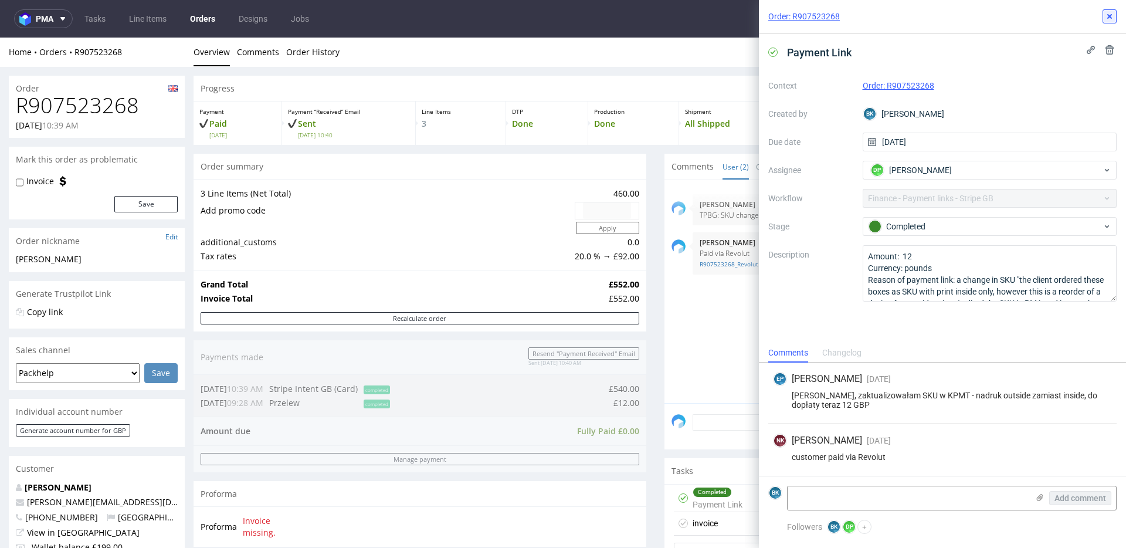
click at [1109, 22] on button at bounding box center [1110, 16] width 14 height 14
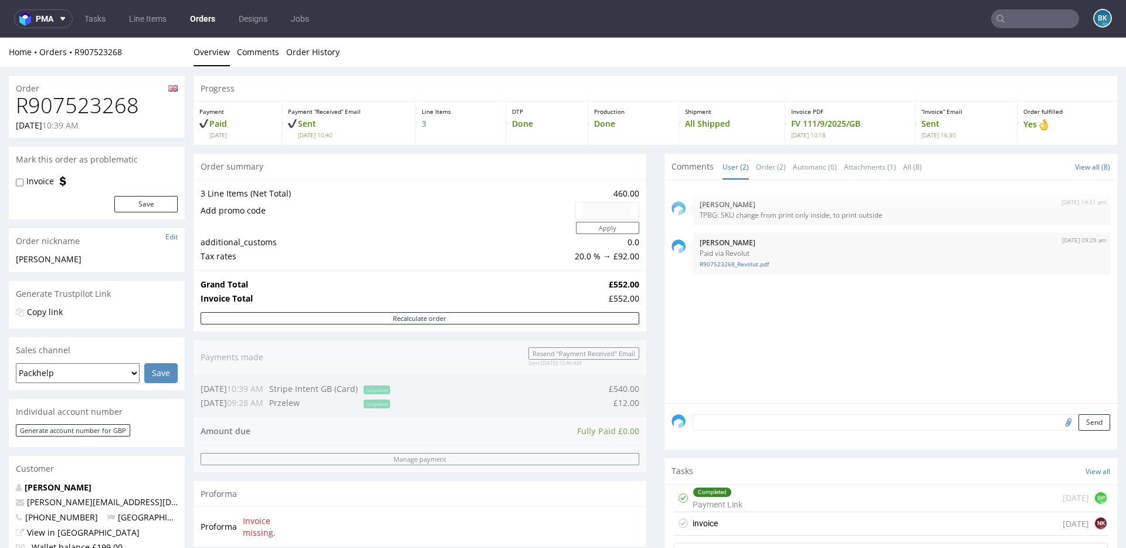
click at [1046, 19] on input "text" at bounding box center [1035, 18] width 88 height 19
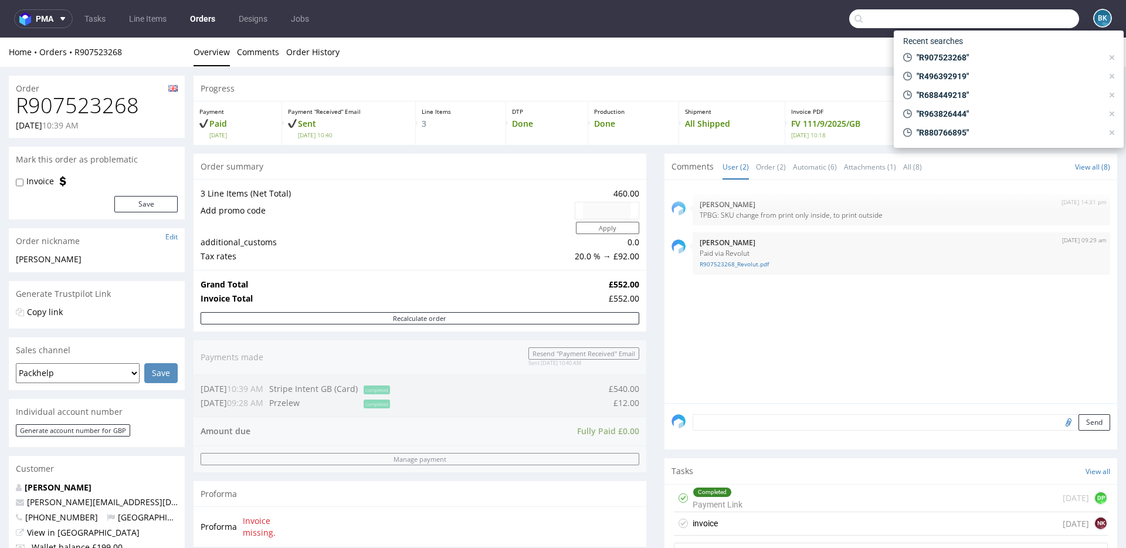
paste input "R963826444"
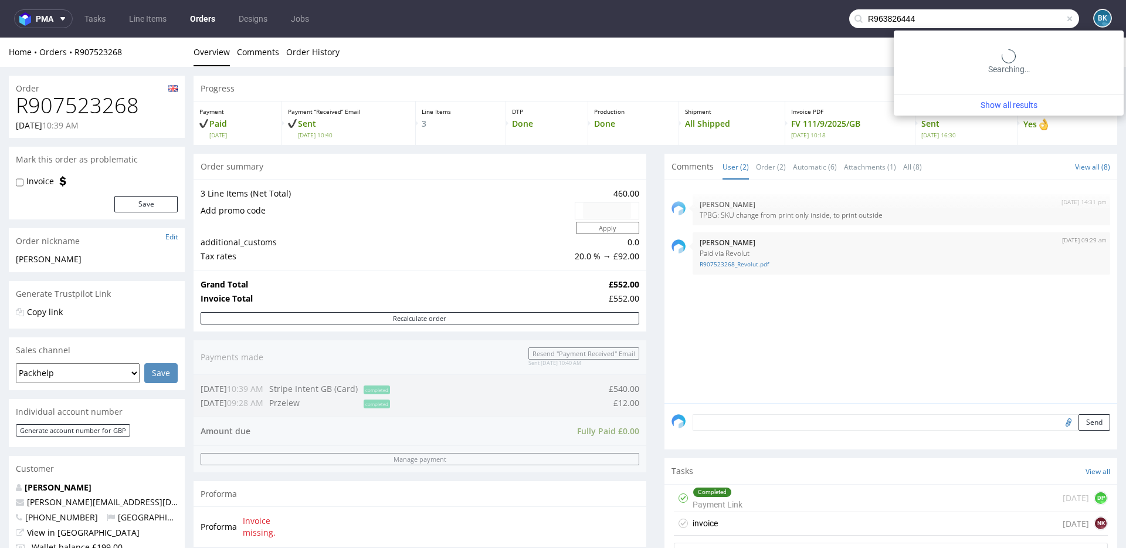
type input "R963826444"
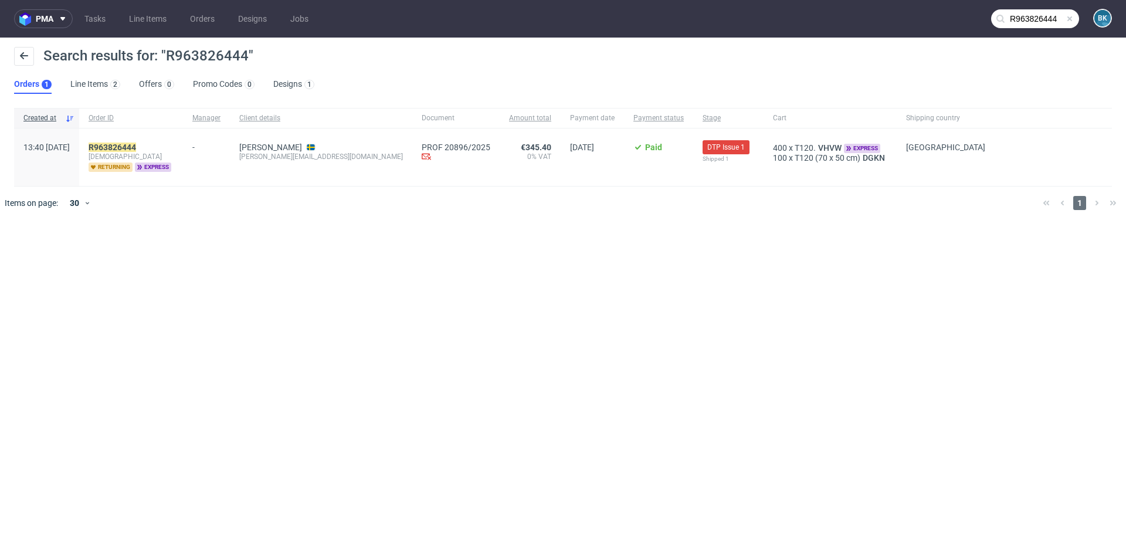
click at [1070, 21] on span at bounding box center [1069, 18] width 9 height 9
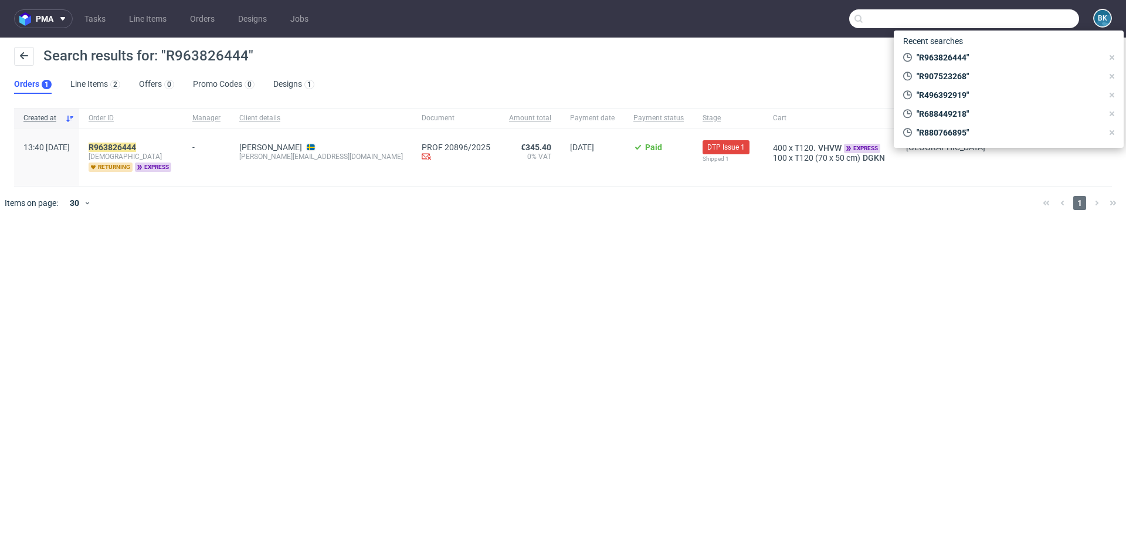
click at [1070, 21] on input "text" at bounding box center [964, 18] width 230 height 19
click at [1041, 21] on input "text" at bounding box center [964, 18] width 230 height 19
paste input "R963826444"
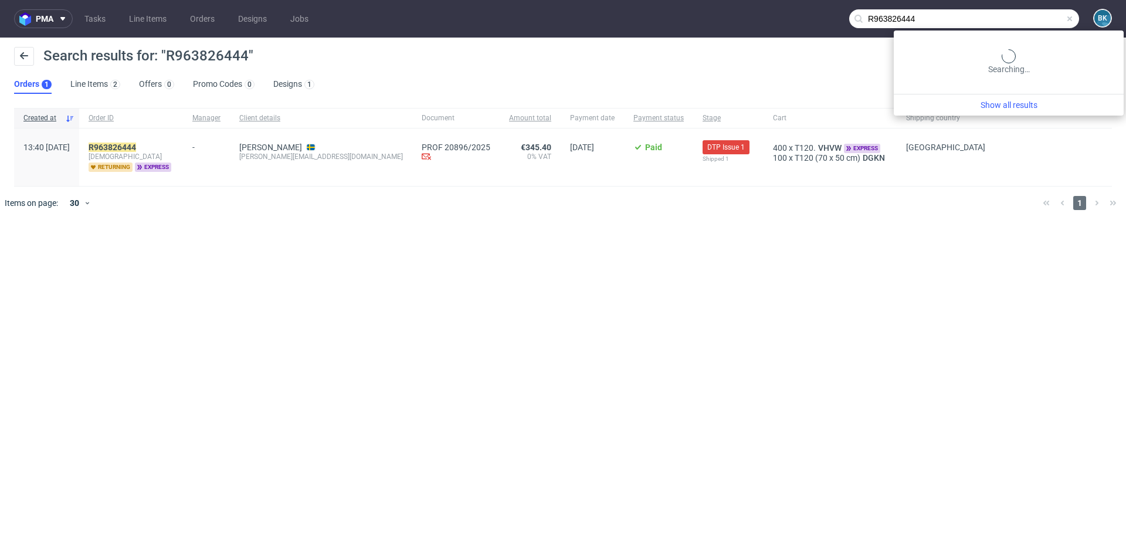
type input "R963826444"
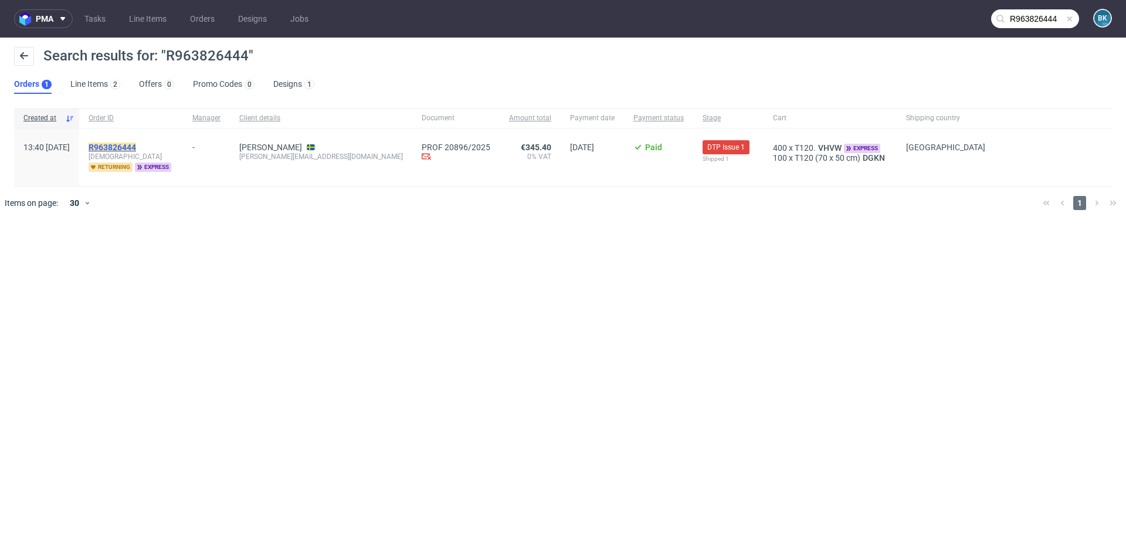
click at [136, 147] on mark "R963826444" at bounding box center [113, 147] width 48 height 9
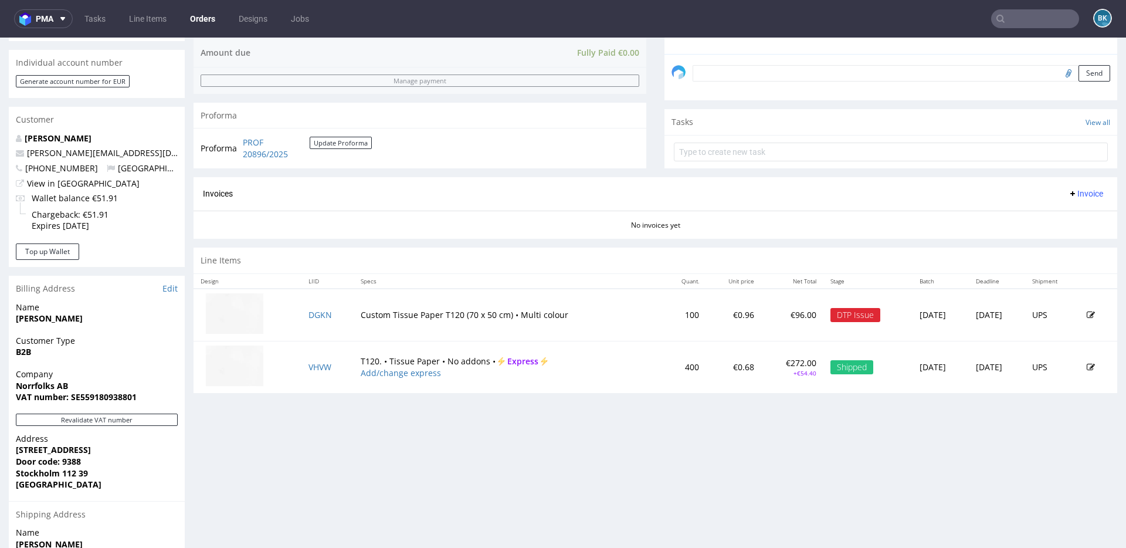
scroll to position [353, 0]
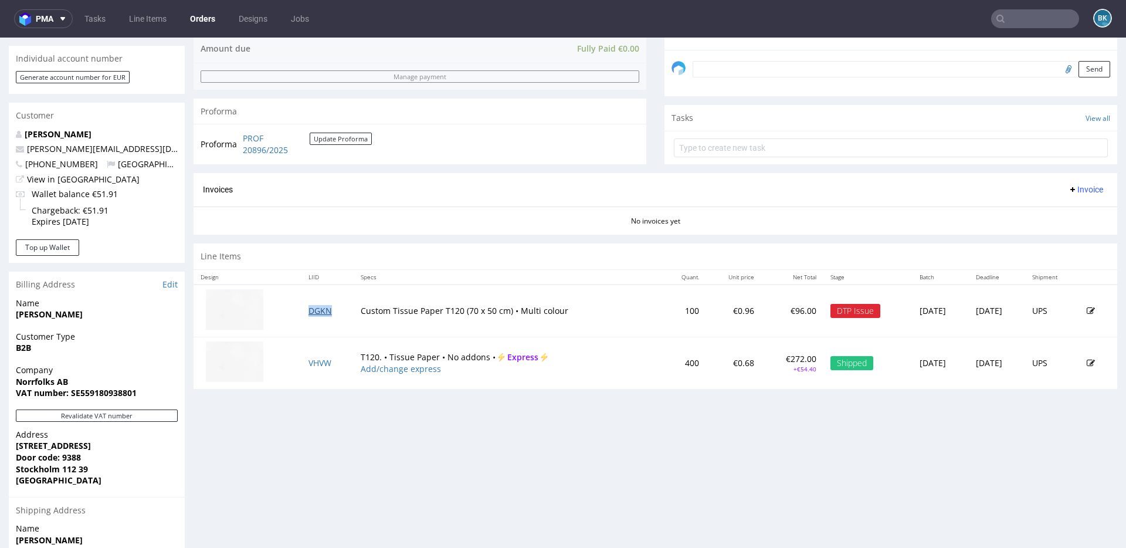
click at [314, 309] on link "DGKN" at bounding box center [320, 310] width 23 height 11
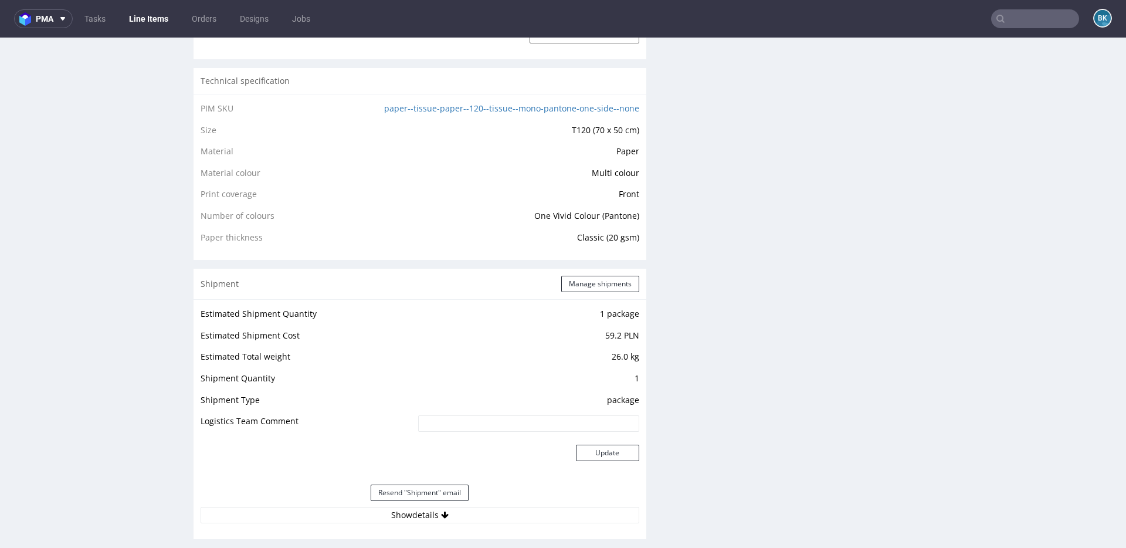
scroll to position [802, 0]
click at [507, 242] on td "Classic (20 gsm)" at bounding box center [507, 237] width 263 height 14
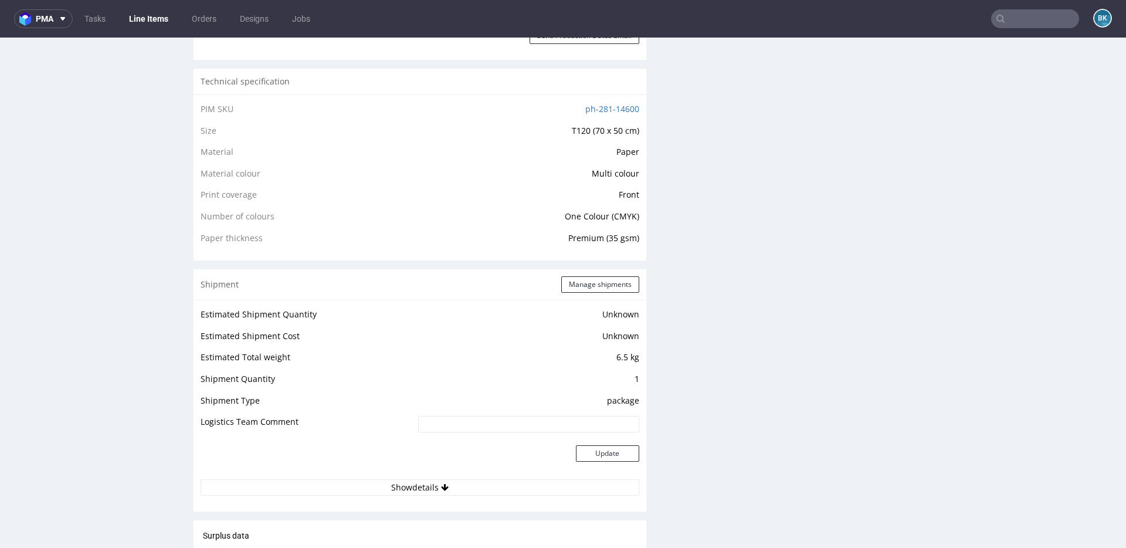
scroll to position [829, 0]
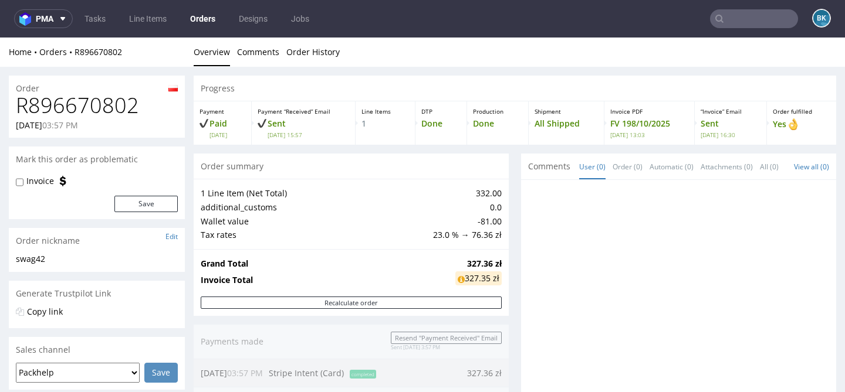
click at [108, 111] on h1 "R896670802" at bounding box center [97, 105] width 162 height 23
copy h1 "R896670802"
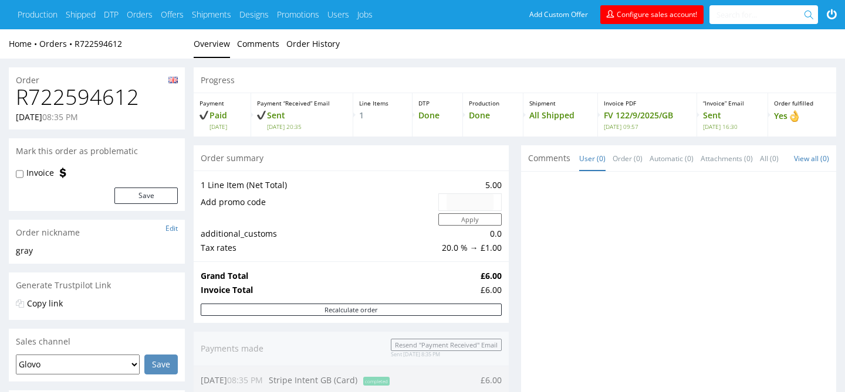
click at [107, 101] on h1 "R722594612" at bounding box center [97, 97] width 162 height 23
copy h1 "R722594612"
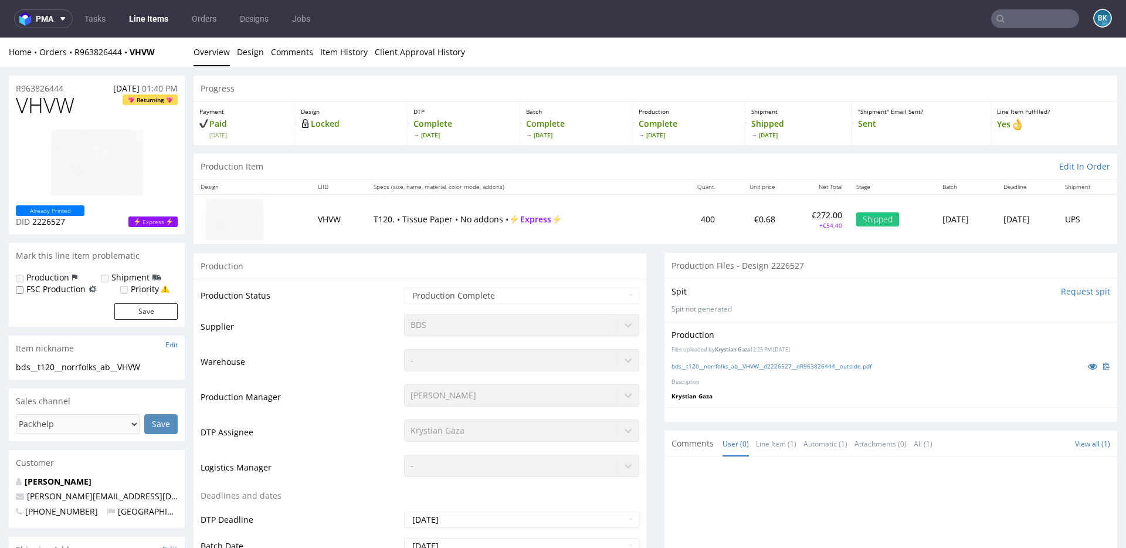
scroll to position [802, 0]
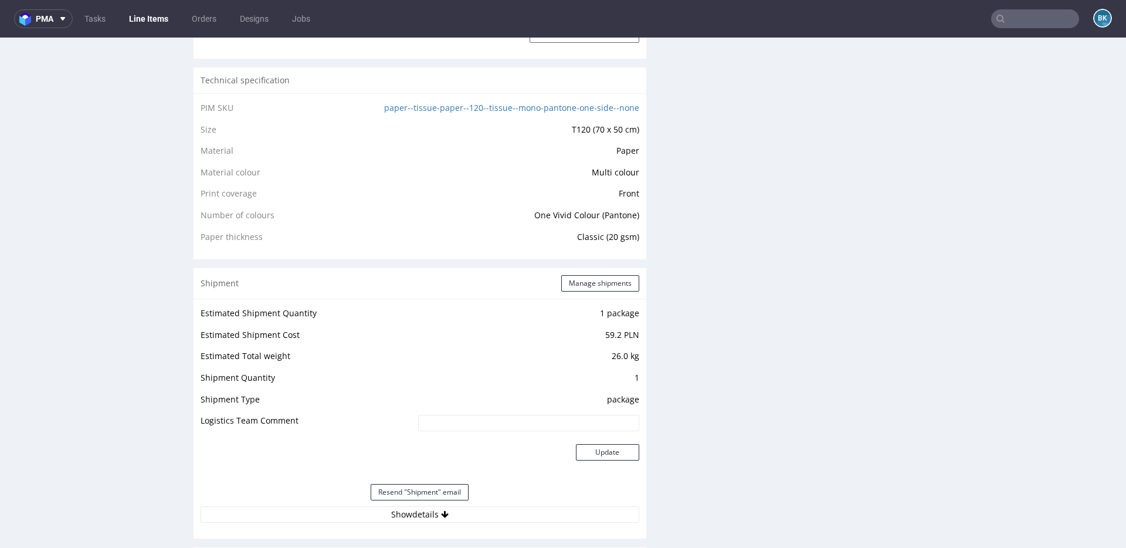
click at [1027, 20] on input "text" at bounding box center [1035, 18] width 88 height 19
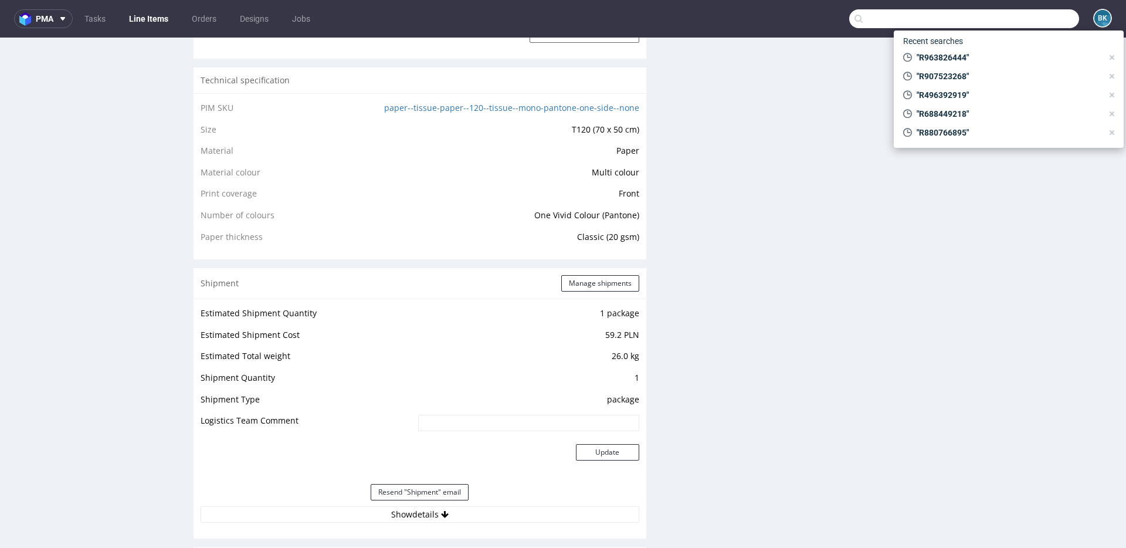
paste input "R294951812"
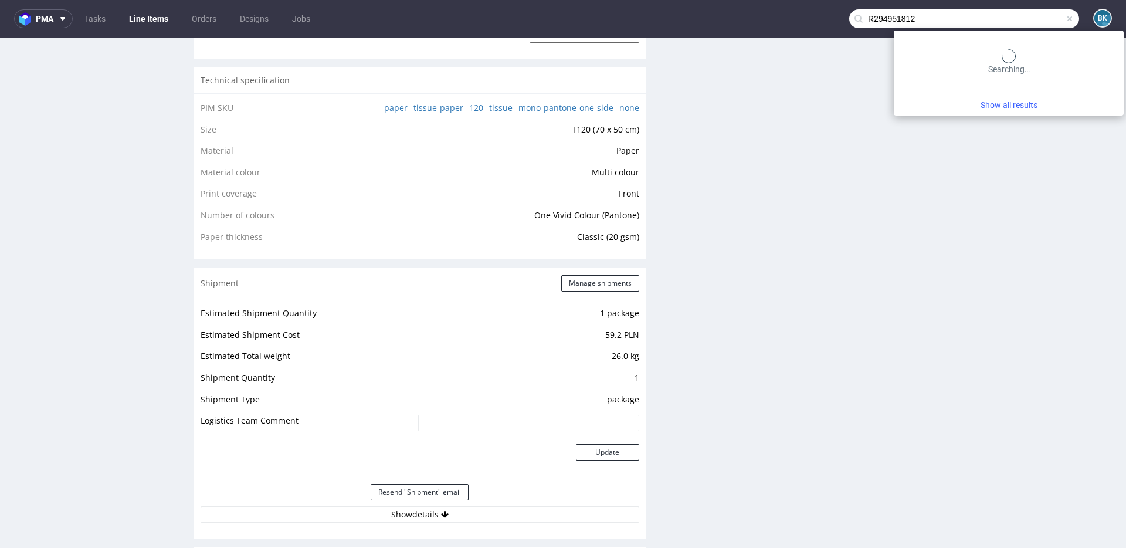
type input "R294951812"
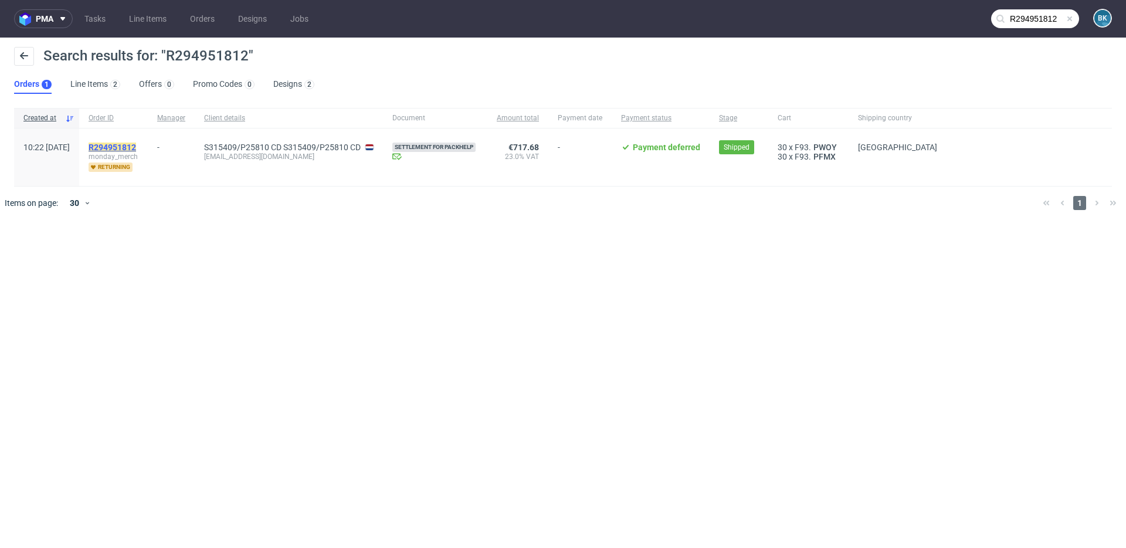
click at [136, 146] on mark "R294951812" at bounding box center [113, 147] width 48 height 9
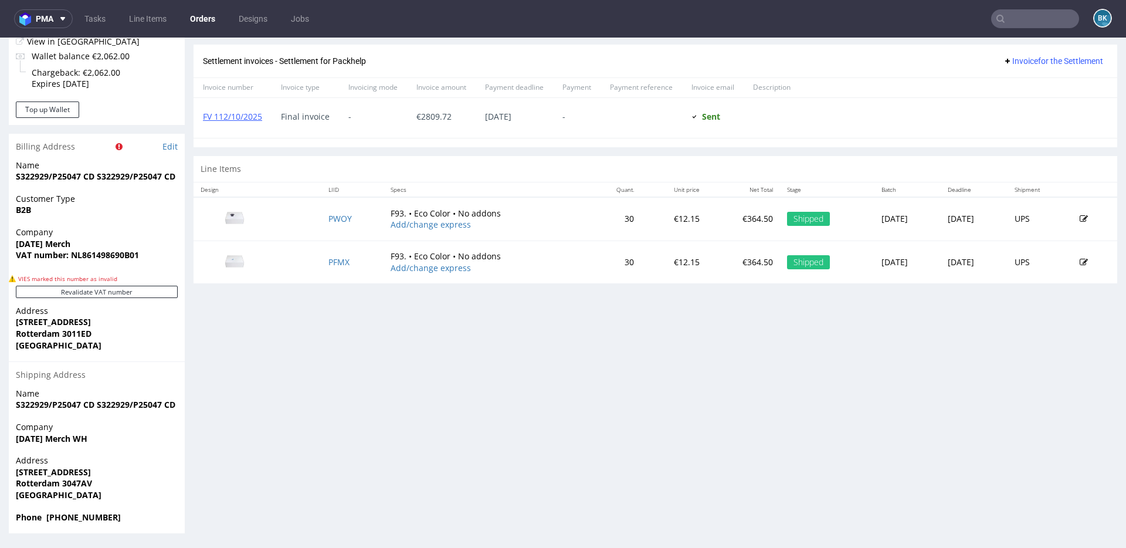
scroll to position [3, 0]
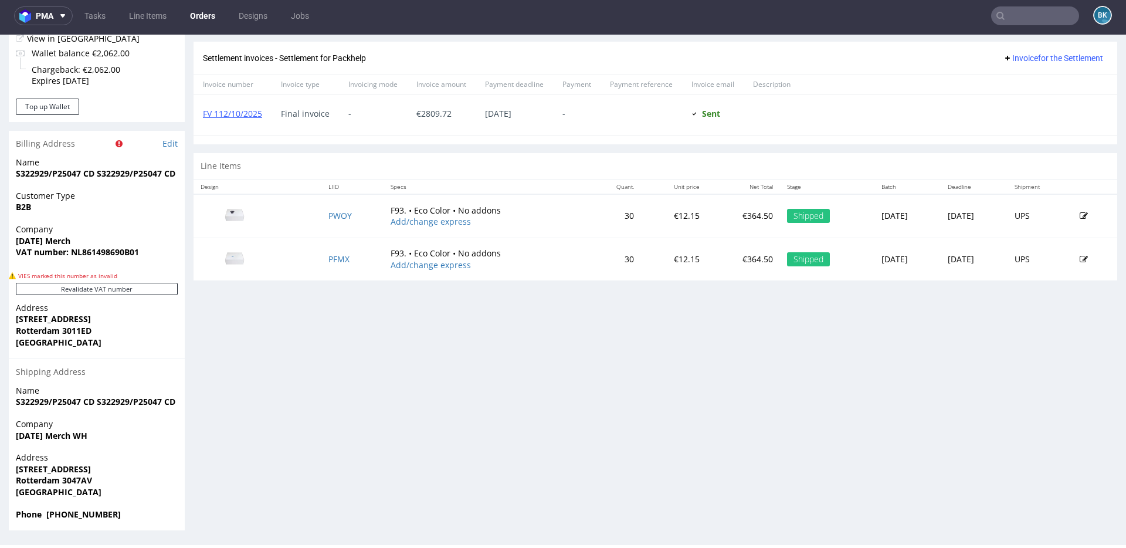
click at [394, 391] on div "Progress Payment Payment deferred Payment “Received” Email - Line Items 2 DTP -…" at bounding box center [656, 56] width 924 height 949
click at [328, 259] on link "PFMX" at bounding box center [338, 258] width 21 height 11
click at [328, 211] on link "PWOY" at bounding box center [339, 215] width 23 height 11
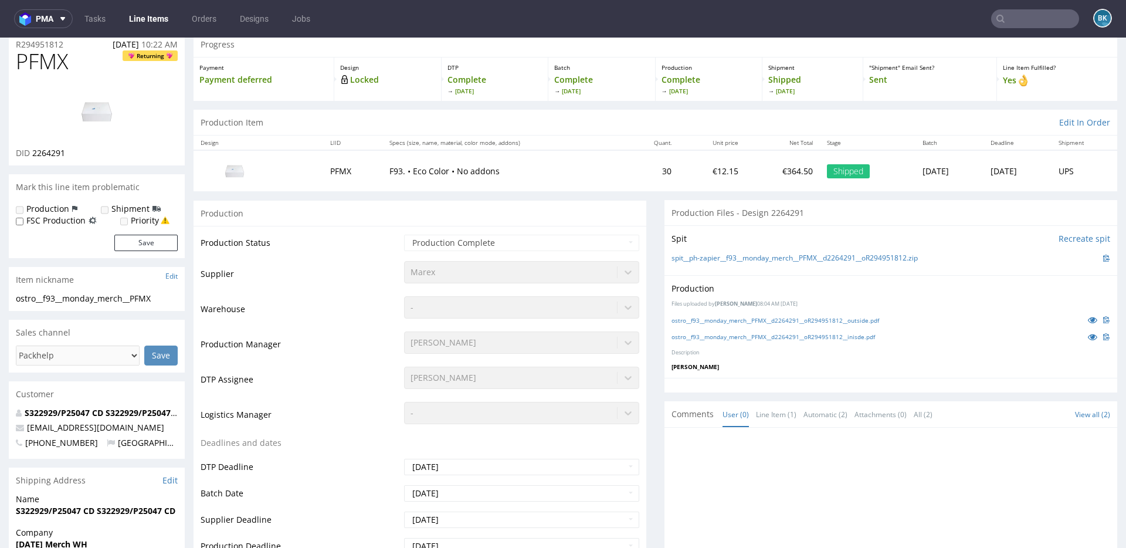
scroll to position [42, 0]
click at [839, 336] on link "ostro__f93__monday_merch__PFMX__d2264291__oR294951812__inisde.pdf" at bounding box center [774, 338] width 204 height 8
click at [858, 320] on link "ostro__f93__monday_merch__PFMX__d2264291__oR294951812__outside.pdf" at bounding box center [776, 322] width 208 height 8
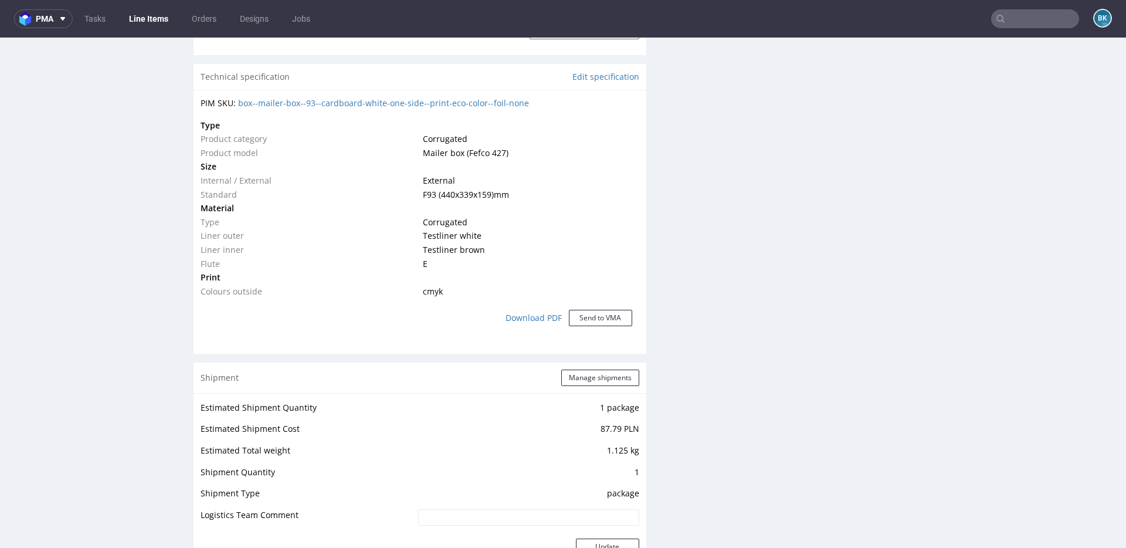
scroll to position [799, 0]
click at [1009, 16] on input "text" at bounding box center [1035, 18] width 88 height 19
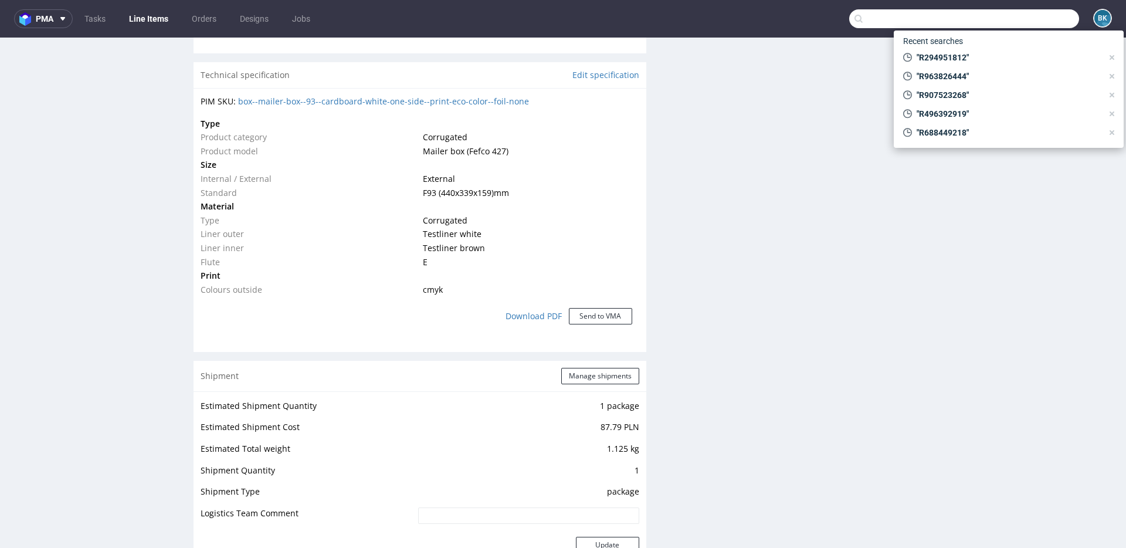
paste input "grafik@moodscentbar.com"
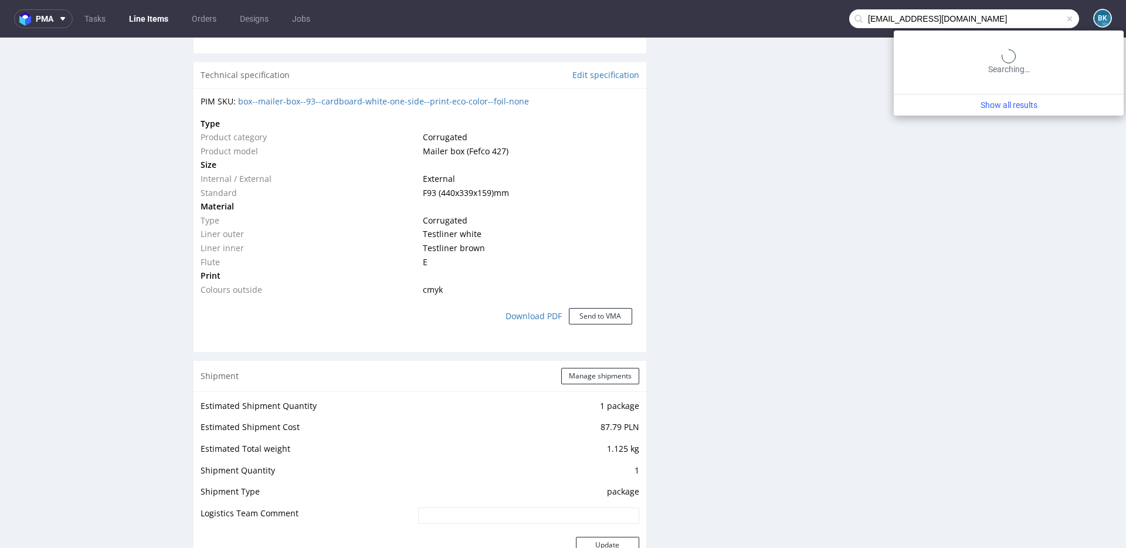
type input "grafik@moodscentbar.com"
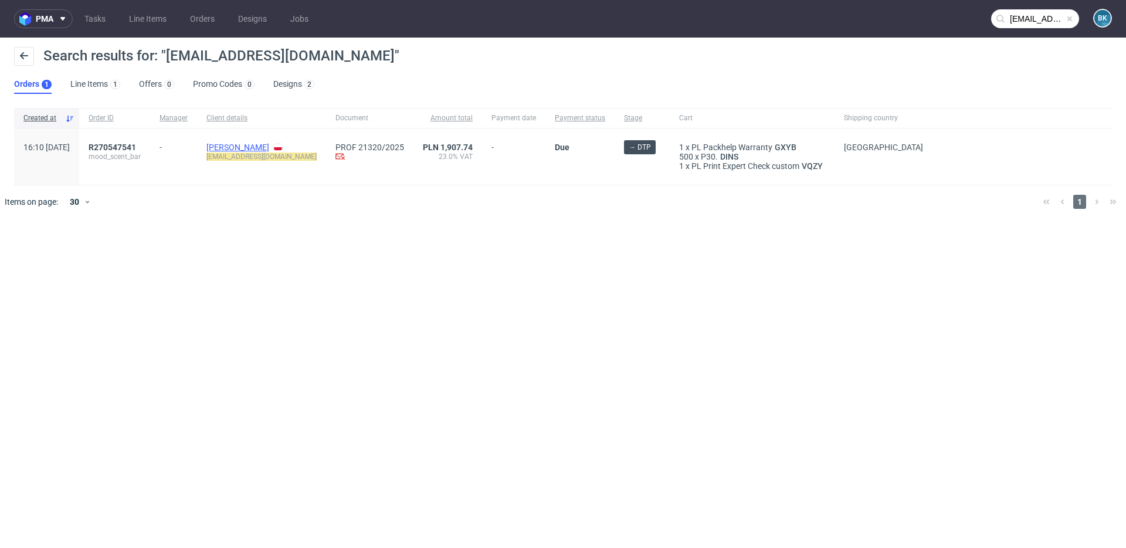
click at [269, 150] on link "Victor Kochetov" at bounding box center [237, 147] width 63 height 9
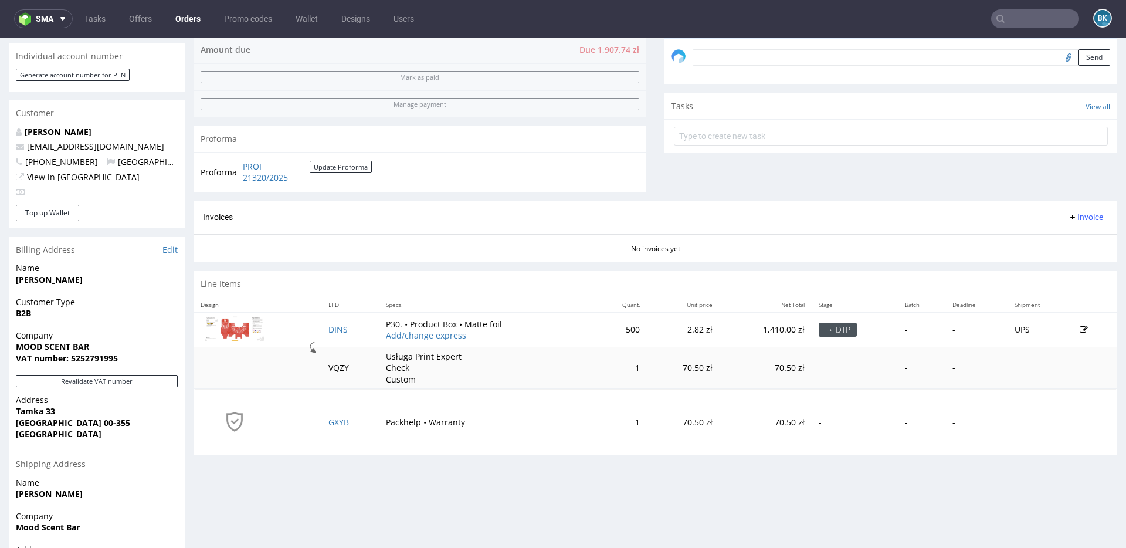
scroll to position [445, 0]
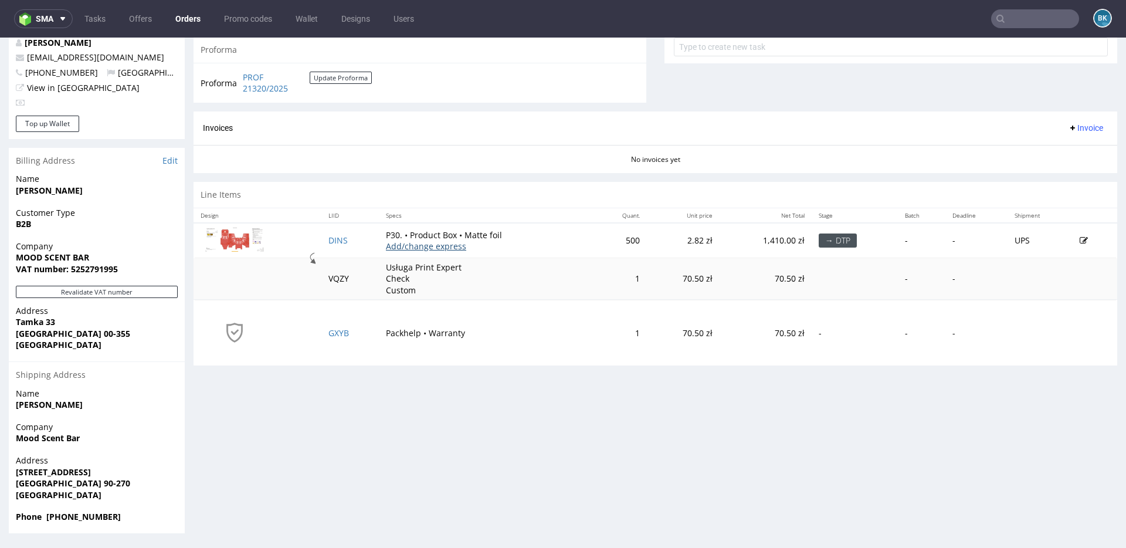
click at [414, 247] on link "Add/change express" at bounding box center [426, 245] width 80 height 11
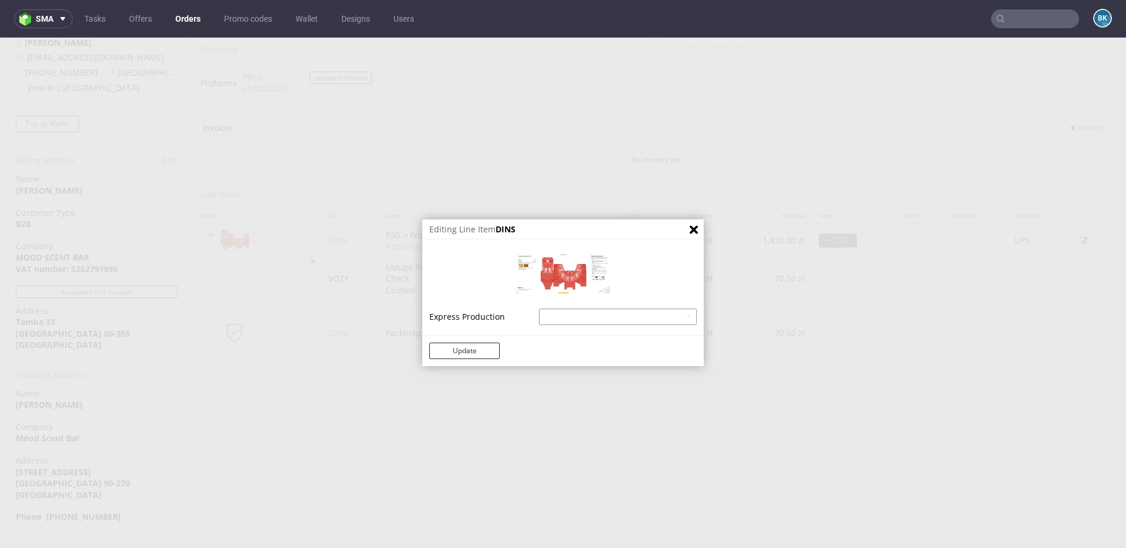
click at [580, 313] on select "Product Box - express - 20% Product Box - superexpress - 40%" at bounding box center [618, 317] width 158 height 16
click at [595, 317] on select "Product Box - express - 20% Product Box - superexpress - 40%" at bounding box center [618, 317] width 158 height 16
click at [585, 317] on select "Product Box - express - 20% Product Box - superexpress - 40%" at bounding box center [618, 317] width 158 height 16
click at [690, 226] on icon "Close" at bounding box center [694, 229] width 8 height 9
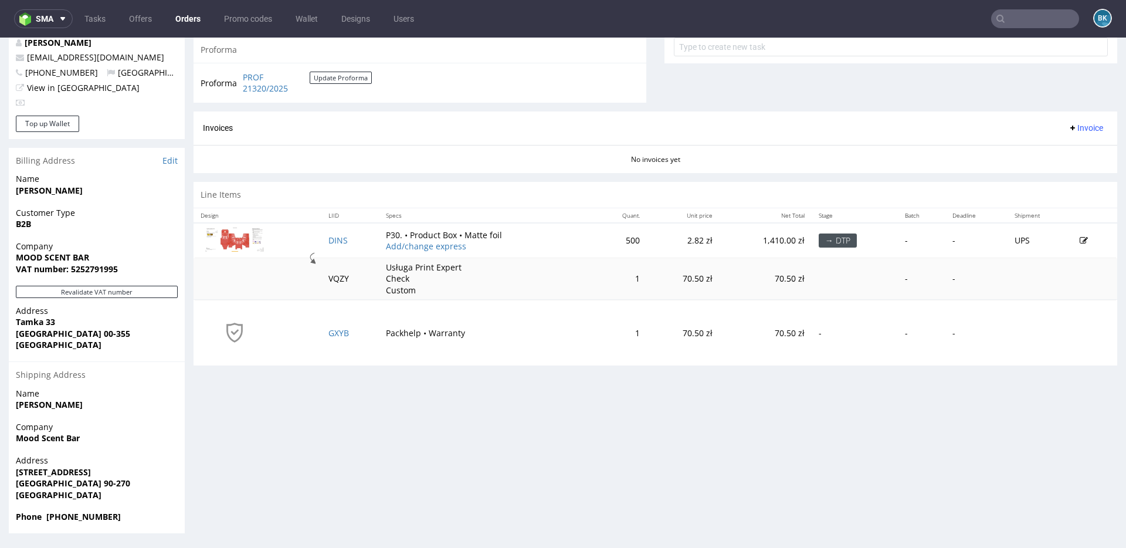
click at [1034, 17] on input "text" at bounding box center [1035, 18] width 88 height 19
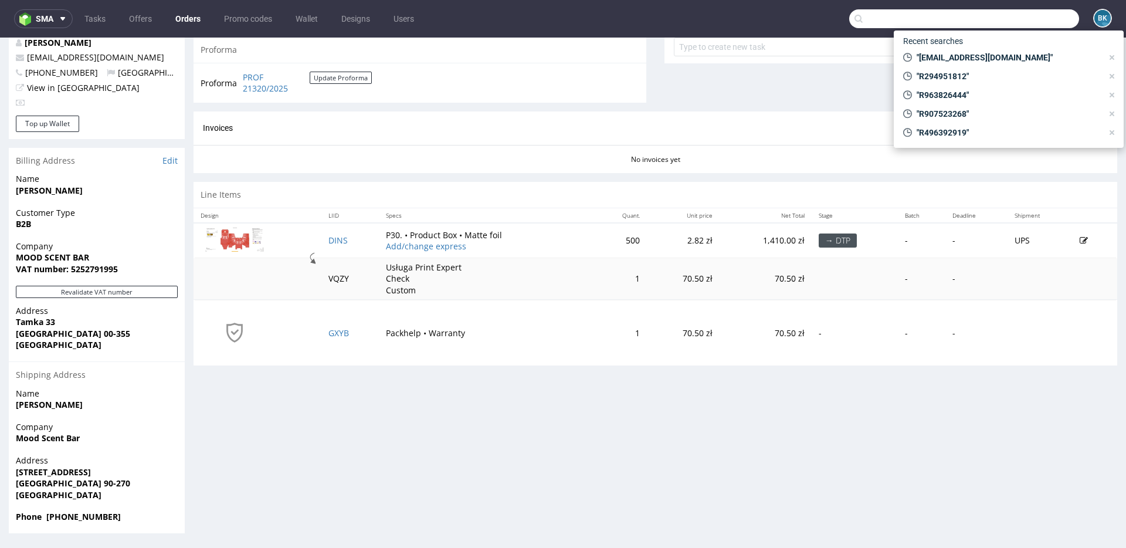
paste input "R997163436"
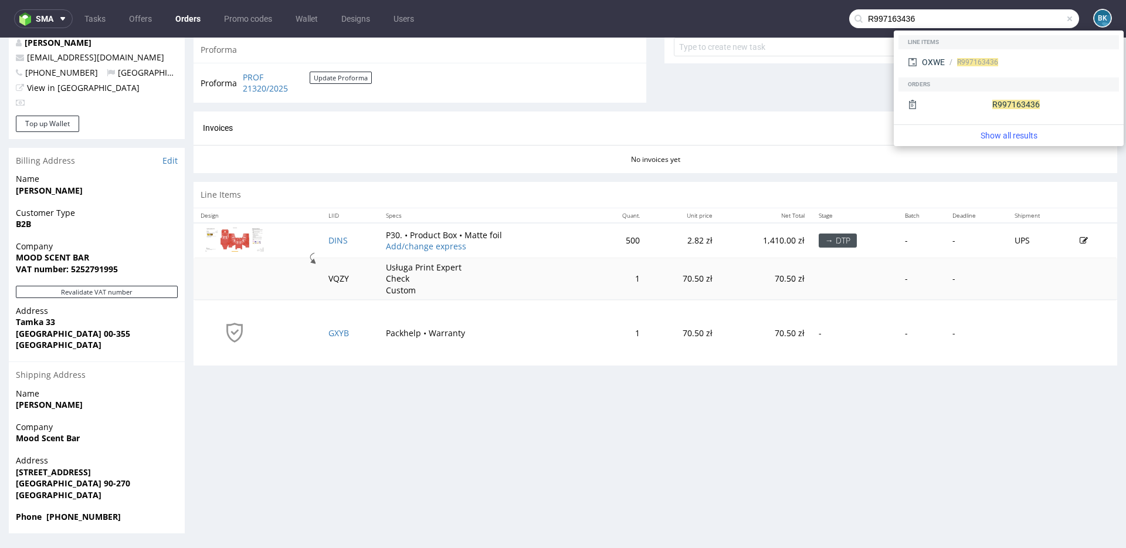
type input "R997163436"
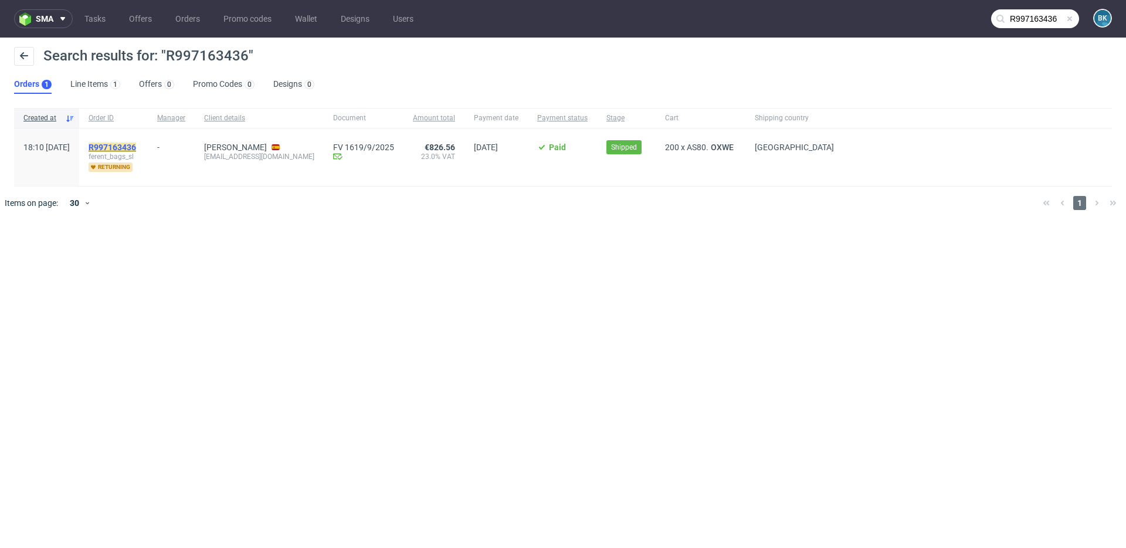
click at [136, 145] on mark "R997163436" at bounding box center [113, 147] width 48 height 9
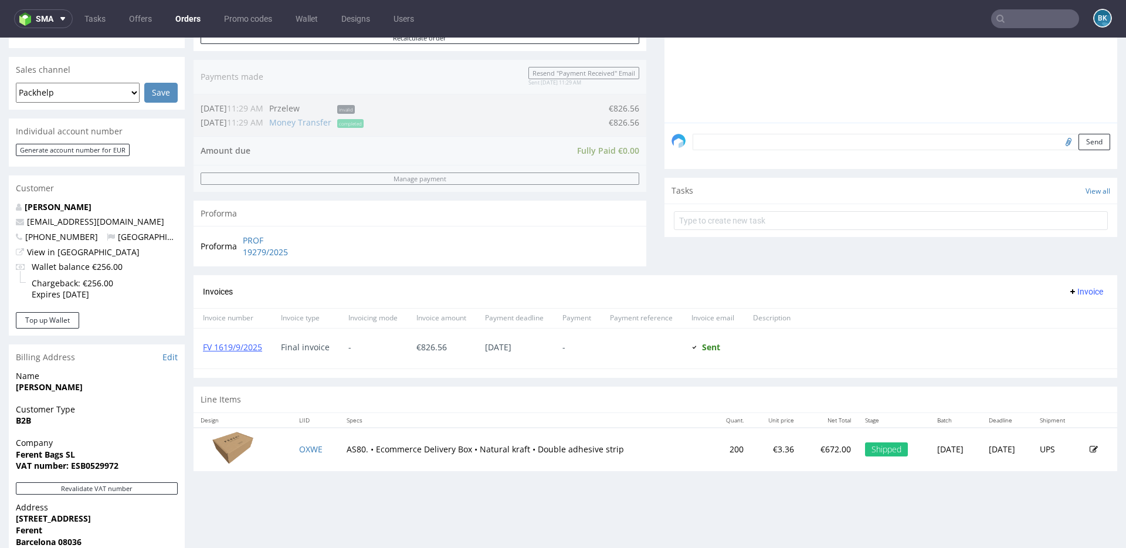
scroll to position [431, 0]
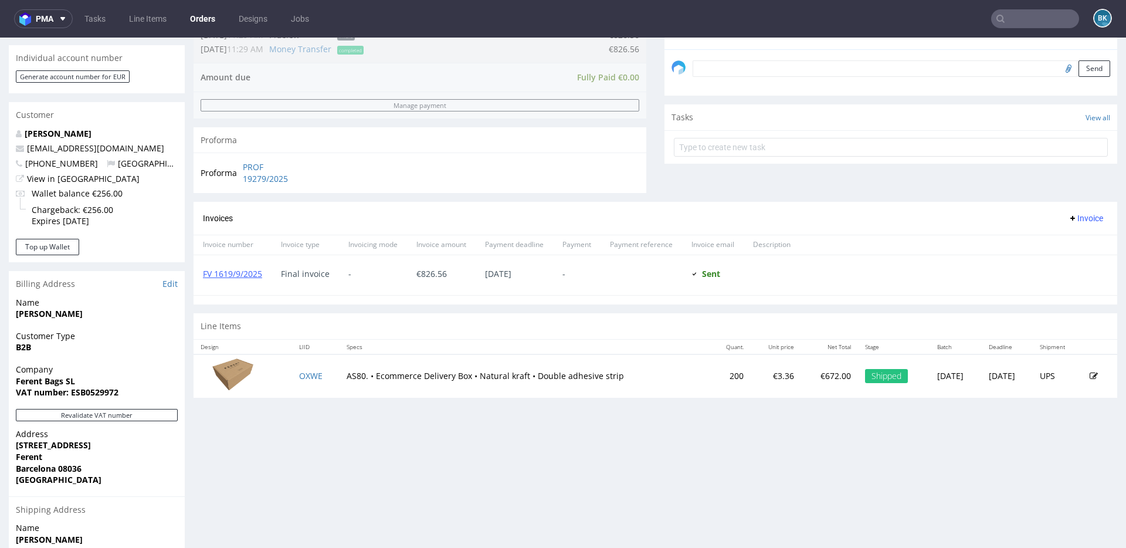
scroll to position [500, 0]
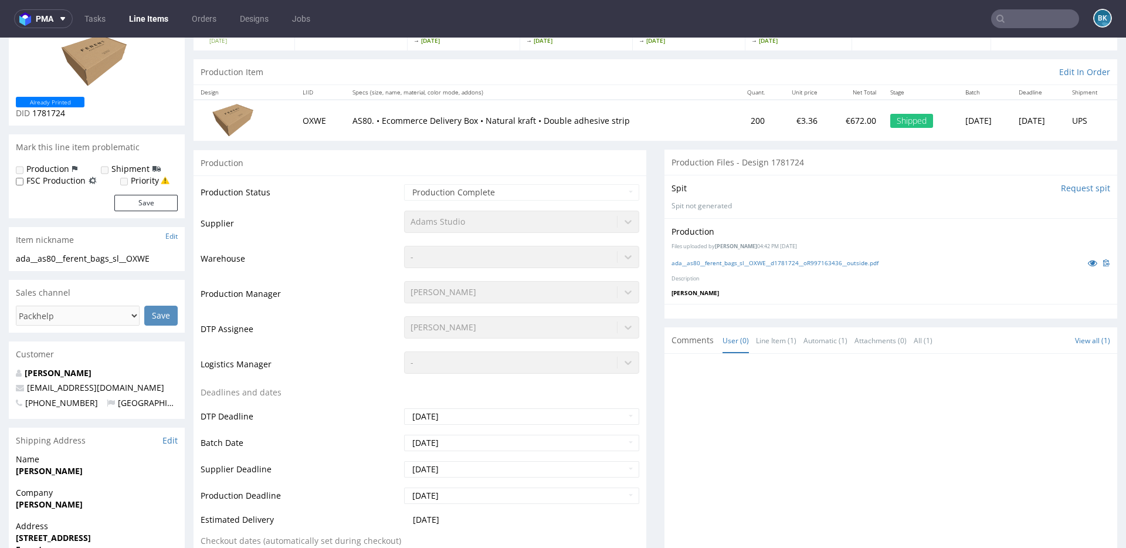
scroll to position [111, 0]
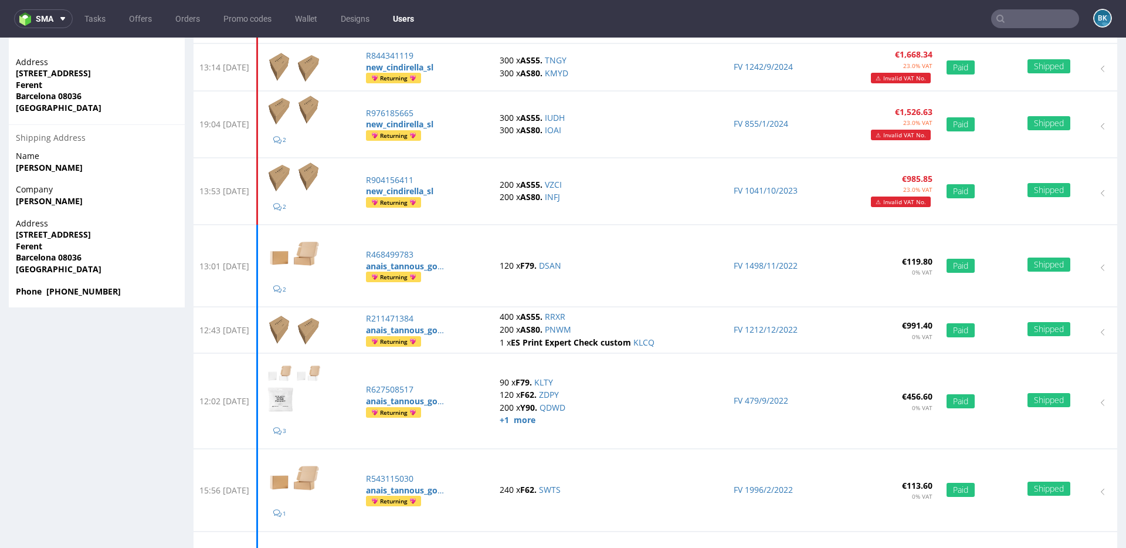
scroll to position [1007, 0]
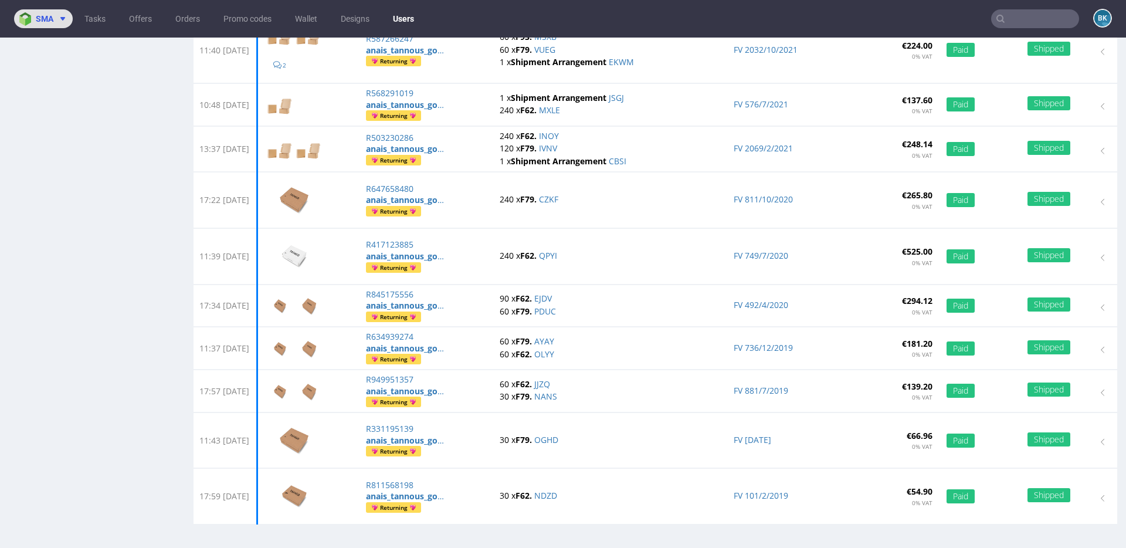
click at [50, 18] on span "sma" at bounding box center [45, 19] width 18 height 8
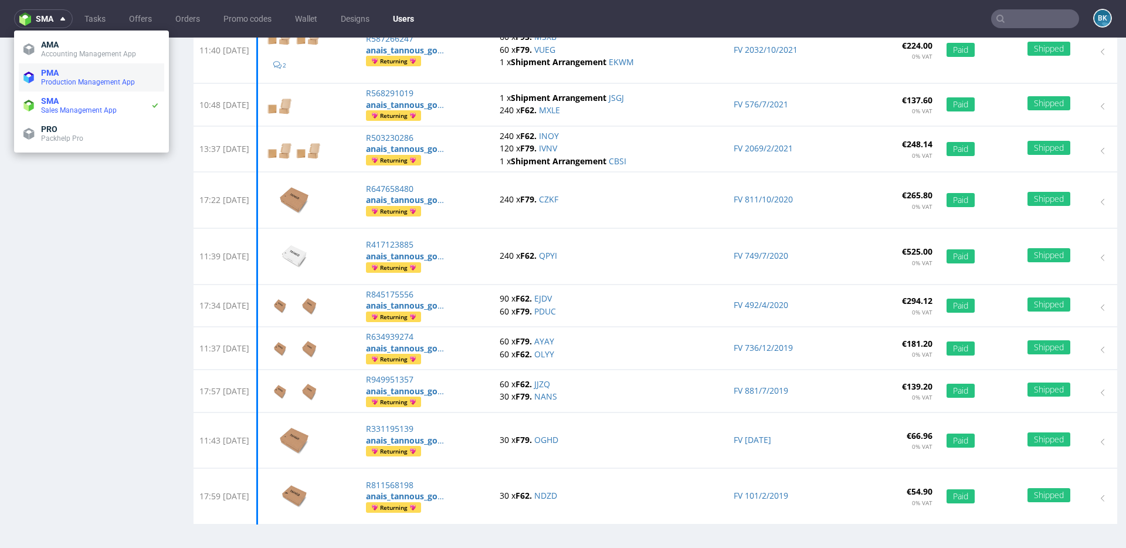
click at [55, 76] on span "PMA" at bounding box center [50, 72] width 18 height 9
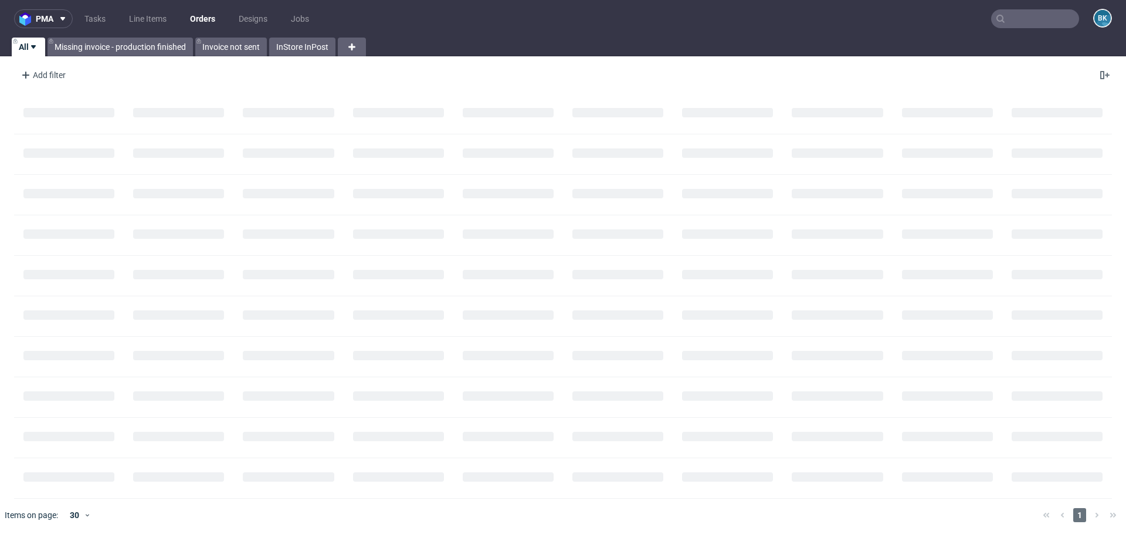
click at [1046, 22] on input "text" at bounding box center [1035, 18] width 88 height 19
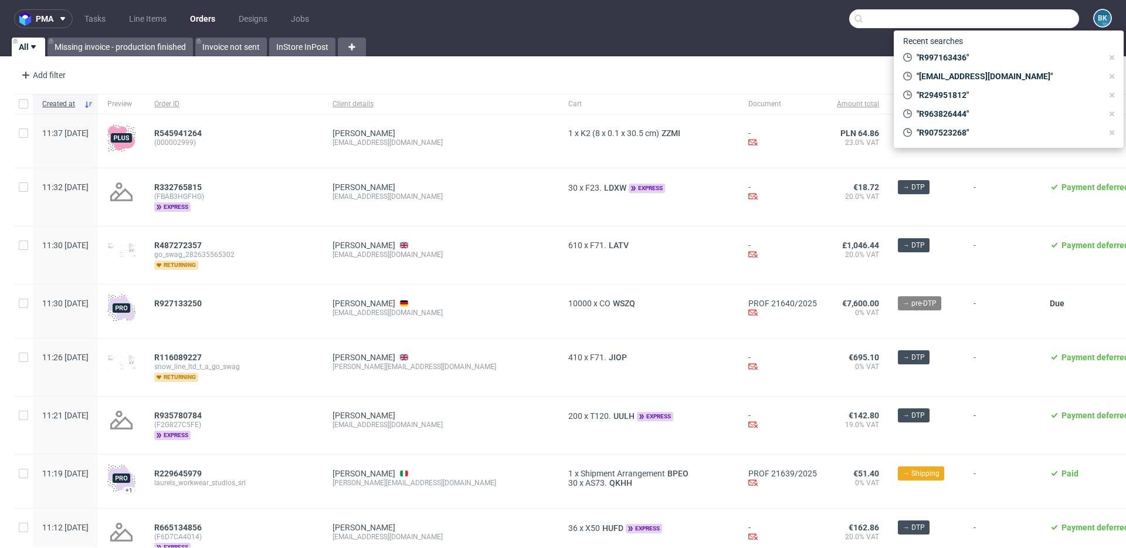
paste input "239483496690"
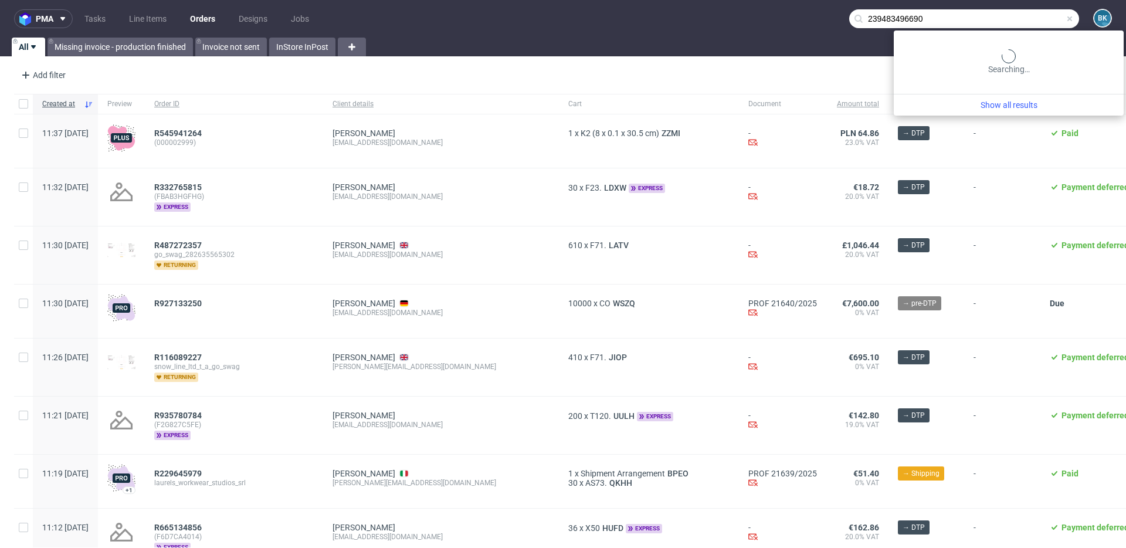
type input "239483496690"
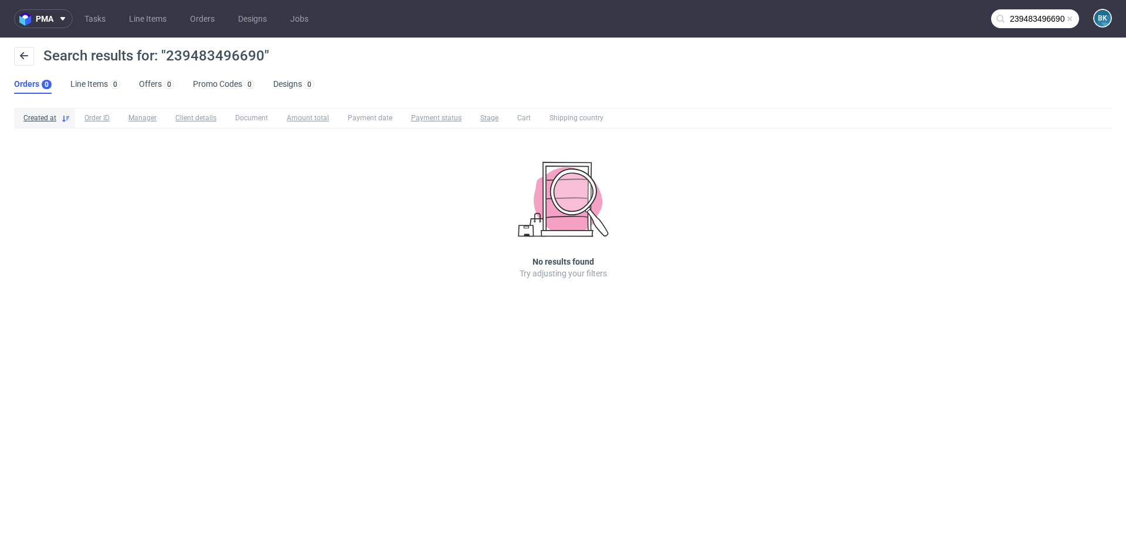
click at [1071, 19] on span at bounding box center [1069, 18] width 9 height 9
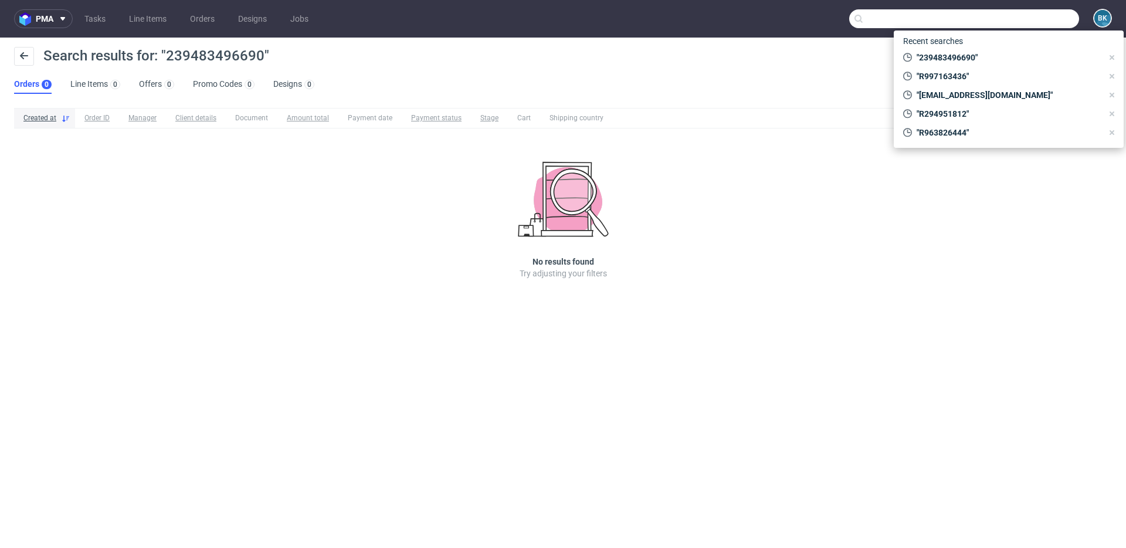
click at [1046, 19] on input "text" at bounding box center [964, 18] width 230 height 19
paste input "grafik@moodscentbar.com"
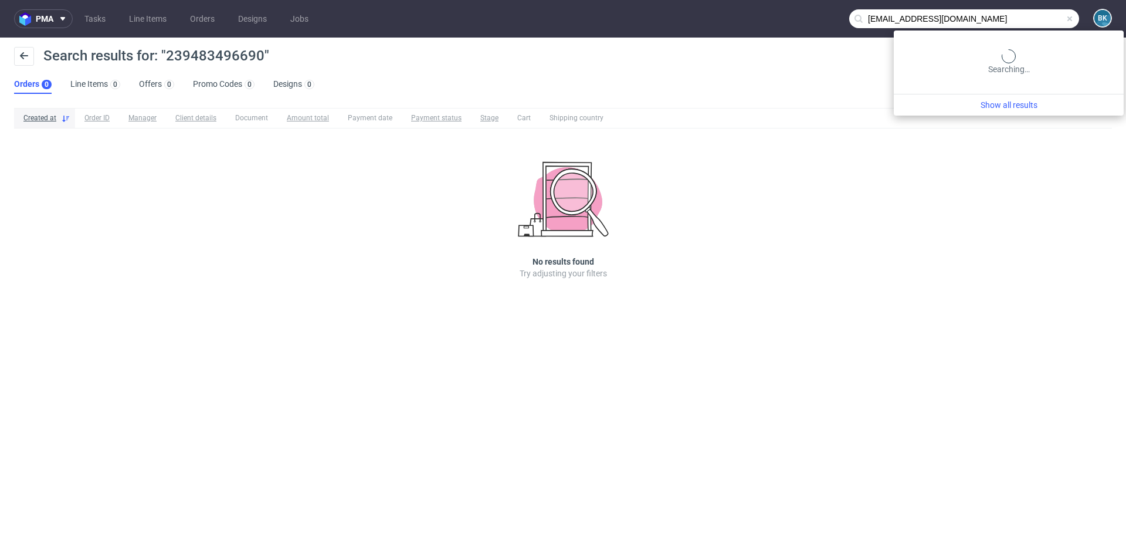
type input "grafik@moodscentbar.com"
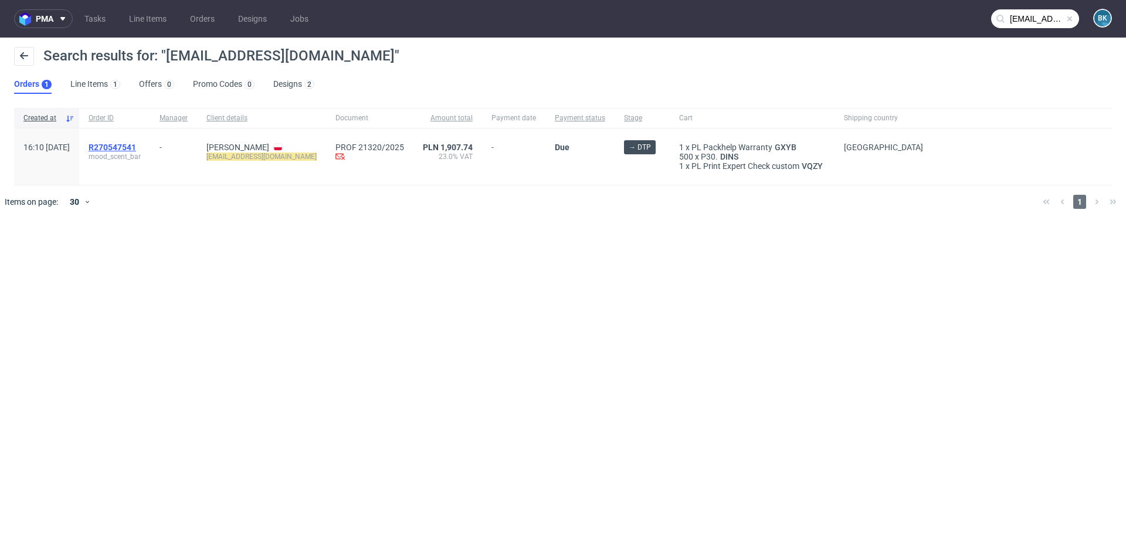
click at [136, 146] on span "R270547541" at bounding box center [113, 147] width 48 height 9
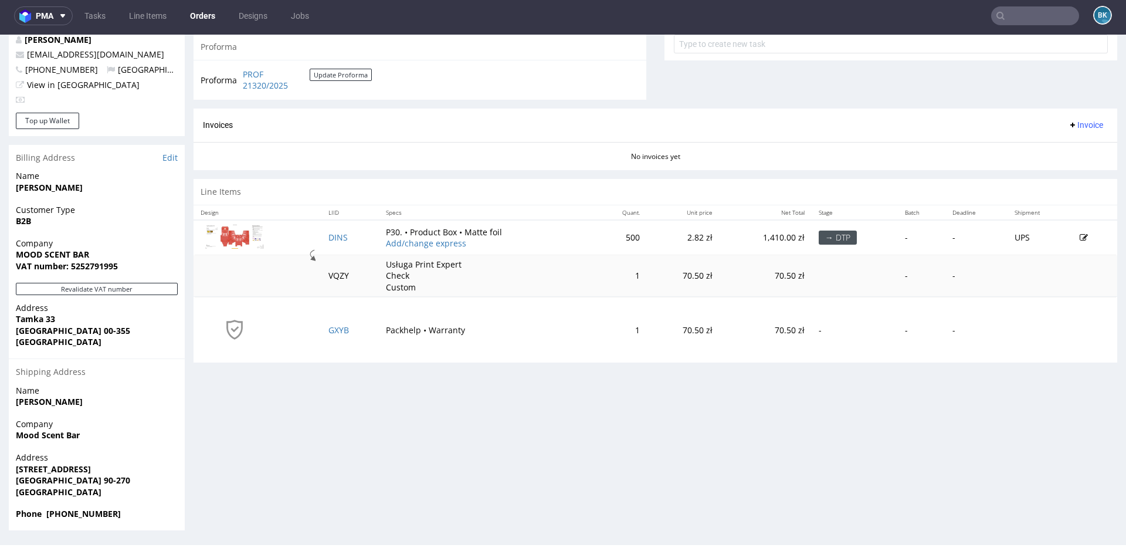
scroll to position [1, 0]
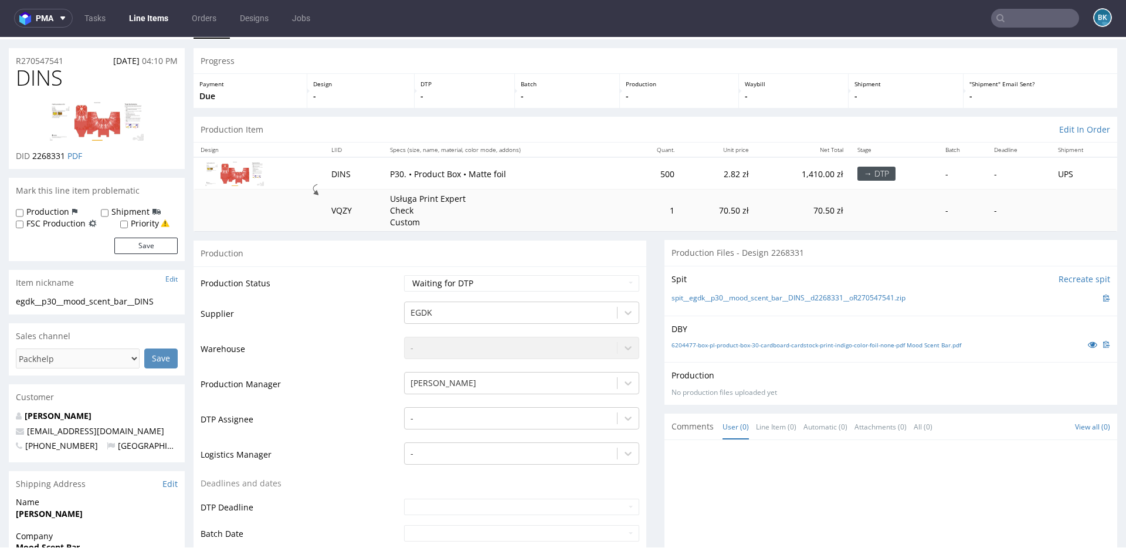
scroll to position [30, 0]
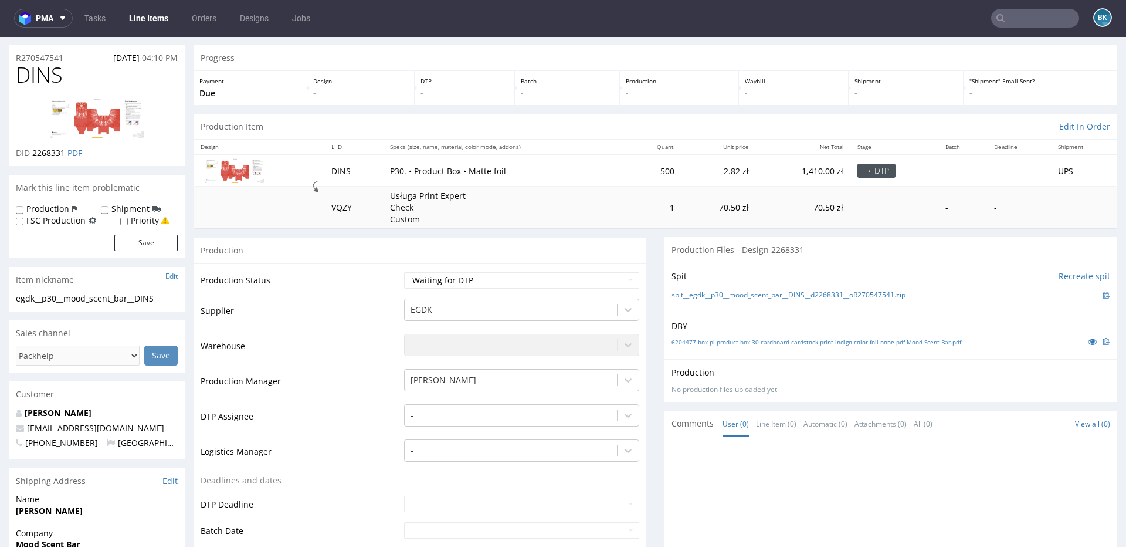
click at [1034, 14] on input "text" at bounding box center [1035, 18] width 88 height 19
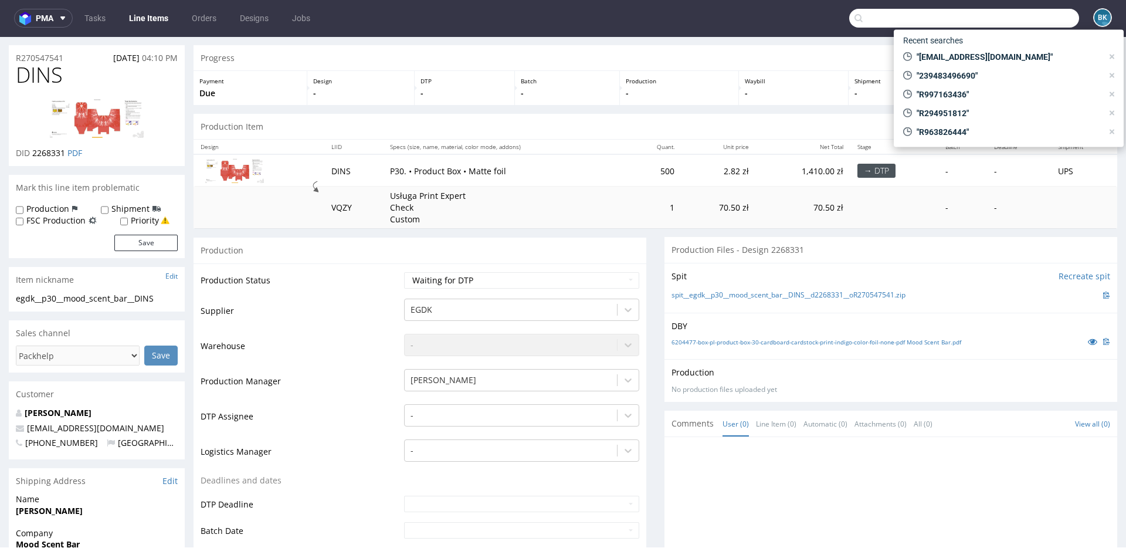
paste input "R912373105"
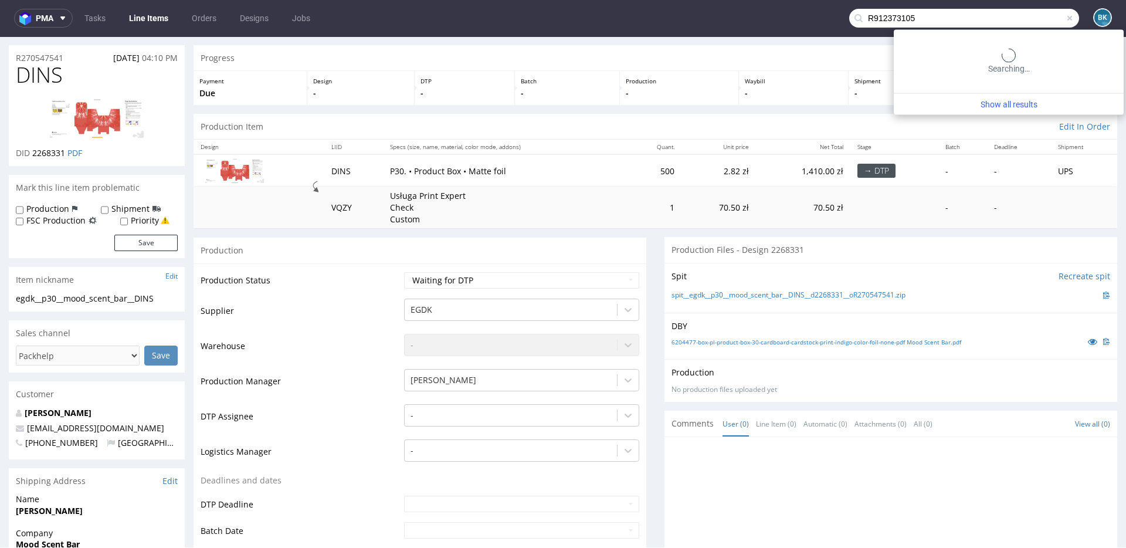
type input "R912373105"
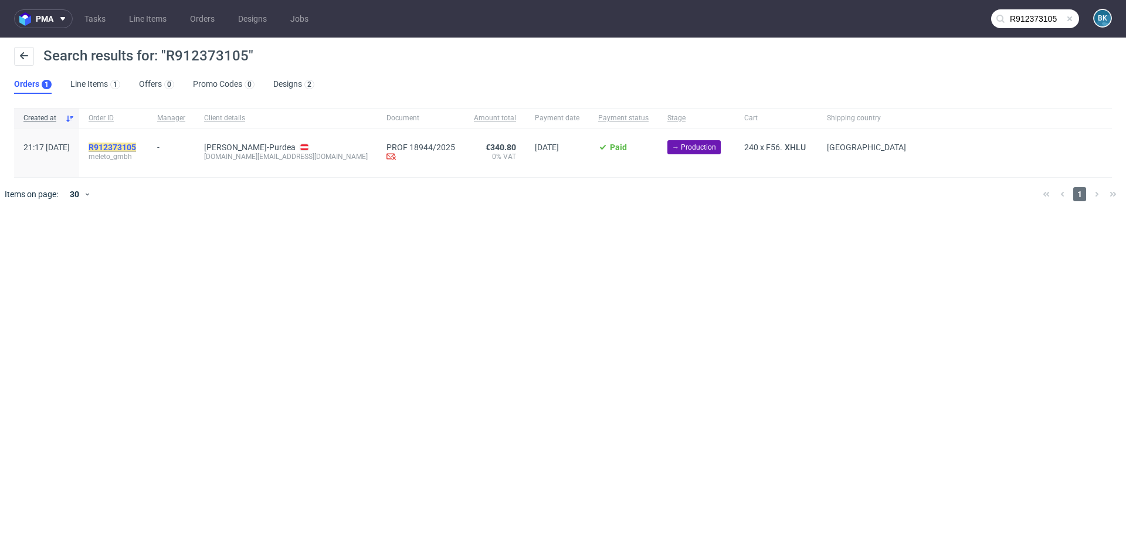
click at [136, 143] on mark "R912373105" at bounding box center [113, 147] width 48 height 9
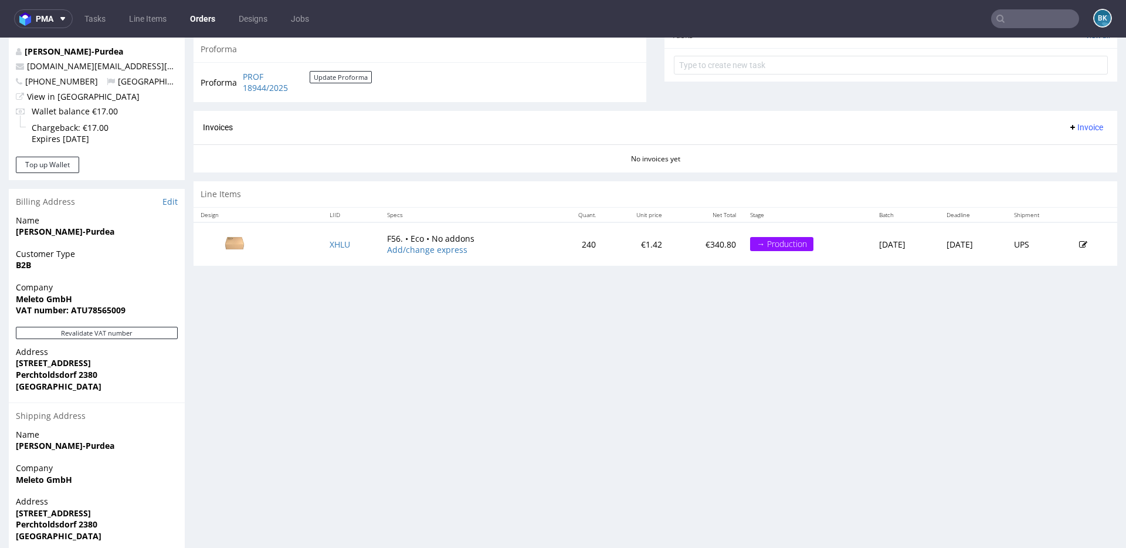
scroll to position [440, 0]
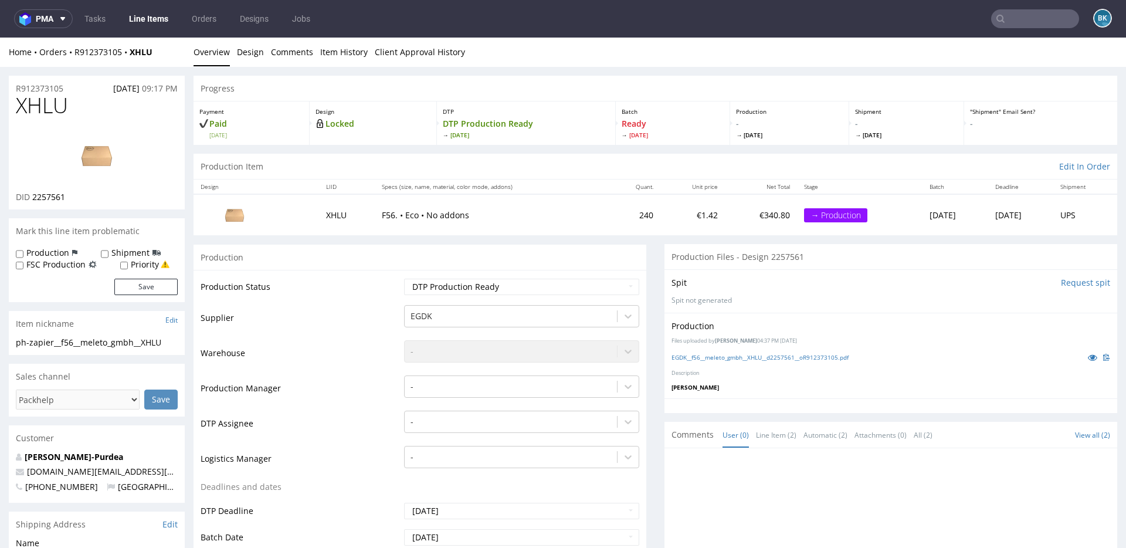
click at [689, 63] on div "Home Orders R912373105 XHLU Overview Design Comments Item History Client Approv…" at bounding box center [563, 52] width 1126 height 29
click at [838, 355] on link "EGDK__f56__meleto_gmbh__XHLU__d2257561__oR912373105.pdf" at bounding box center [760, 357] width 177 height 8
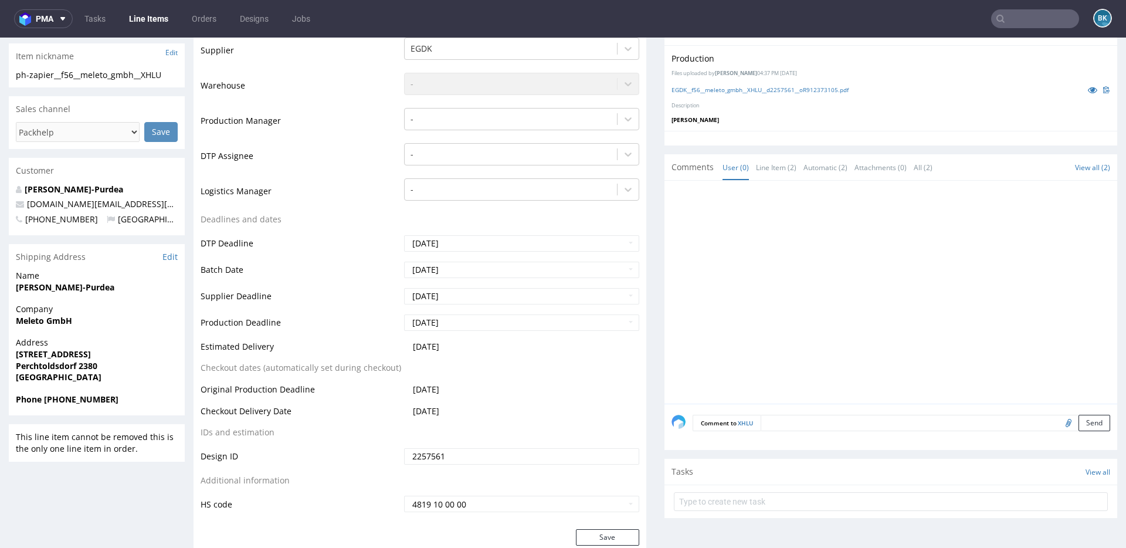
scroll to position [268, 0]
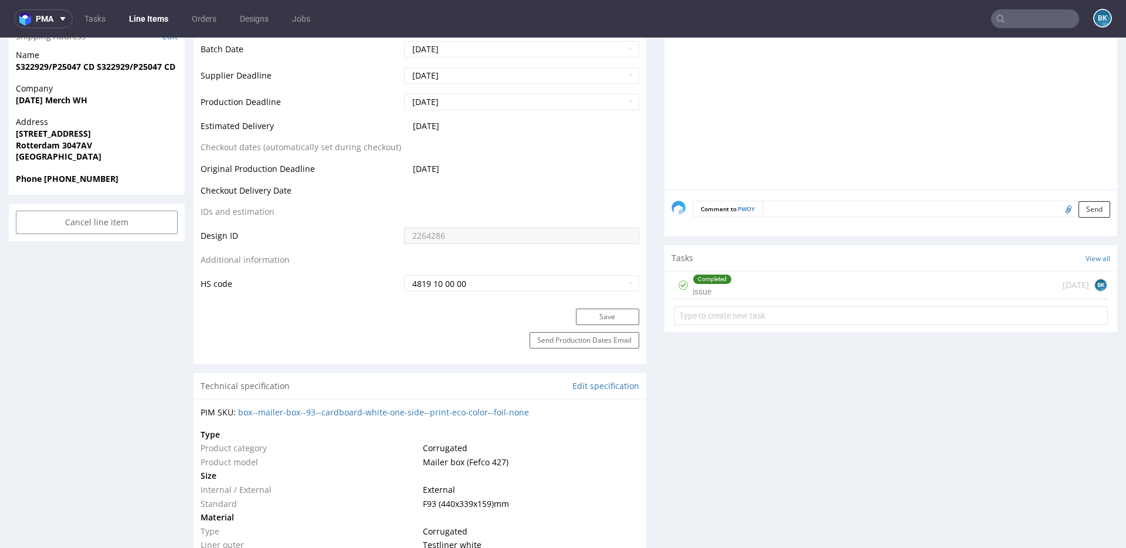
scroll to position [487, 0]
click at [730, 286] on div "Completed issue [DATE] BK" at bounding box center [891, 287] width 434 height 28
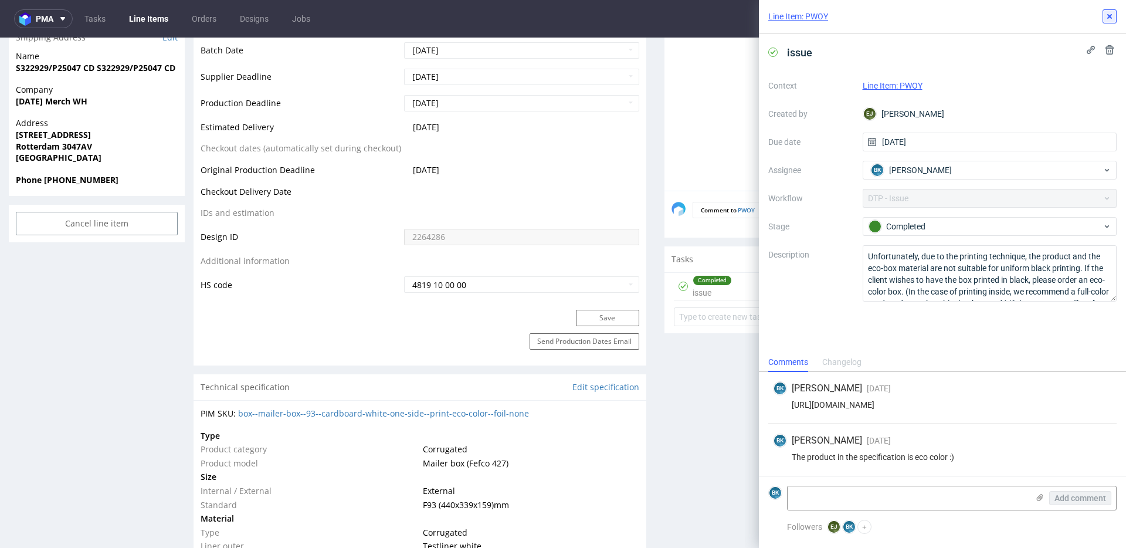
click at [1112, 16] on icon at bounding box center [1109, 16] width 9 height 9
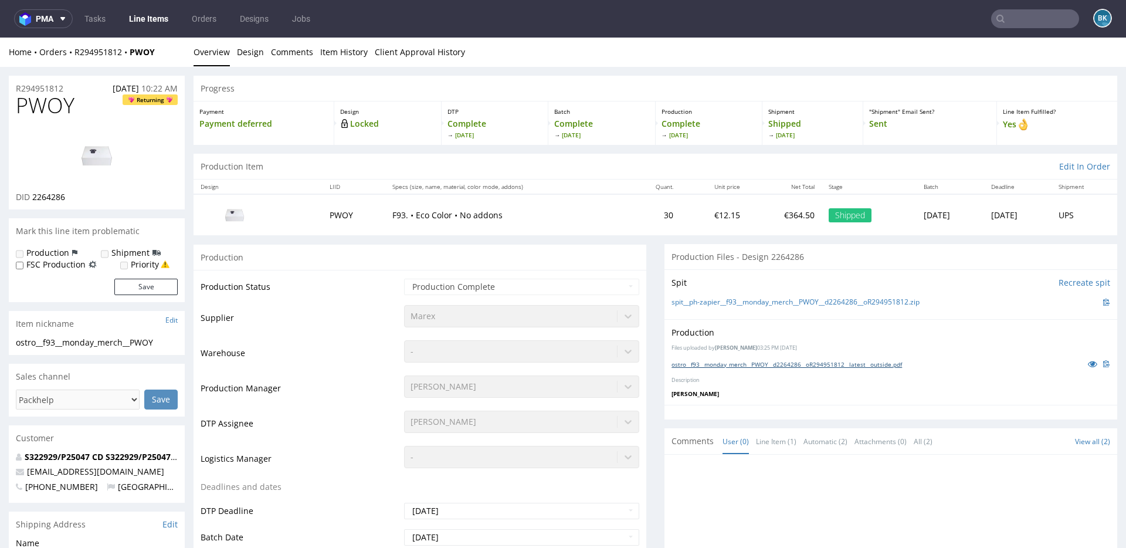
click at [752, 366] on link "ostro__f93__monday_merch__PWOY__d2264286__oR294951812__latest__outside.pdf" at bounding box center [787, 364] width 231 height 8
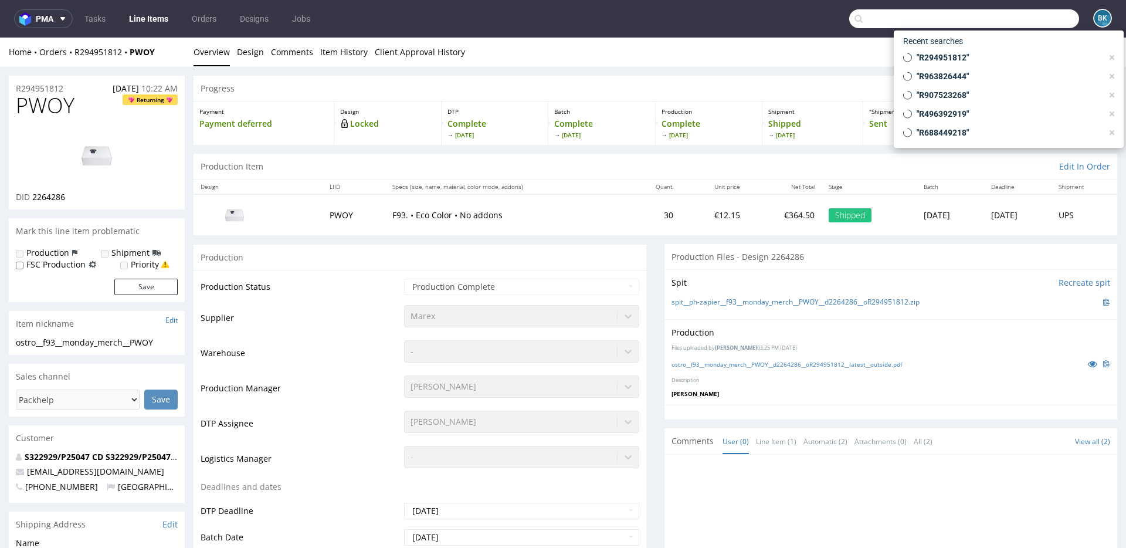
click at [1026, 23] on input "text" at bounding box center [964, 18] width 230 height 19
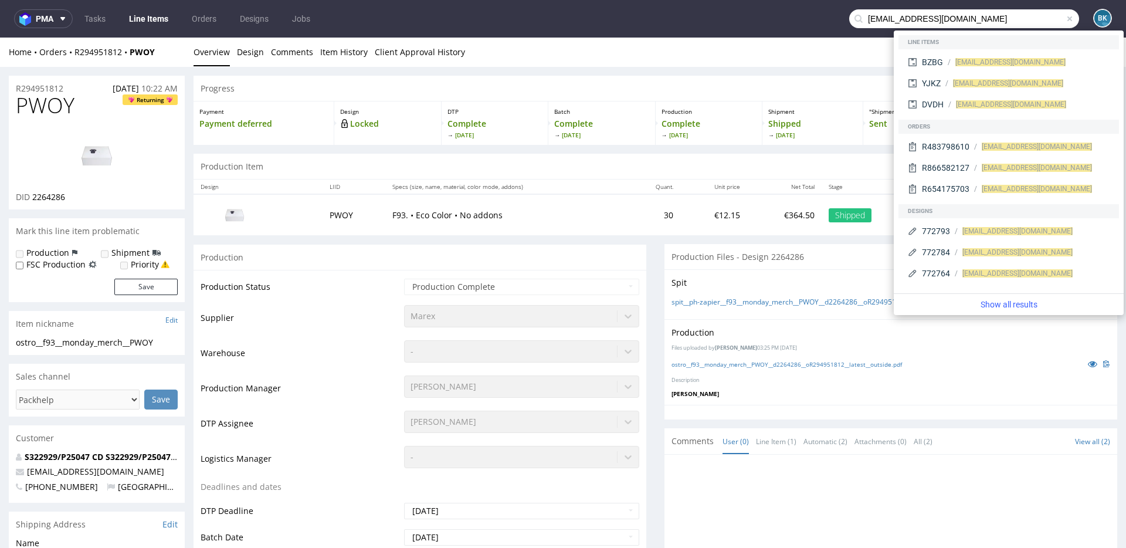
type input "maglublin@gmail.com"
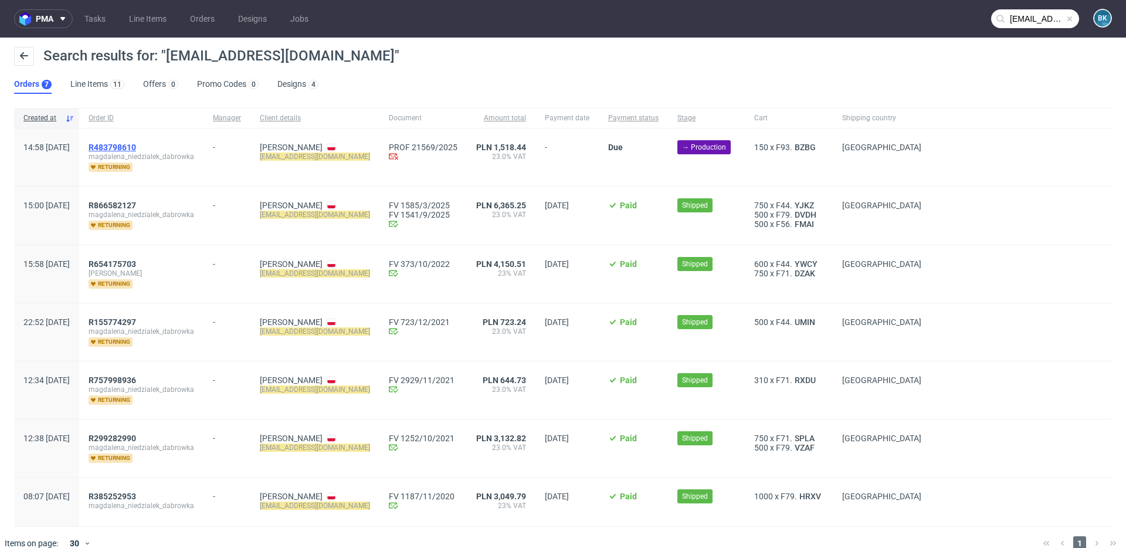
click at [136, 146] on span "R483798610" at bounding box center [113, 147] width 48 height 9
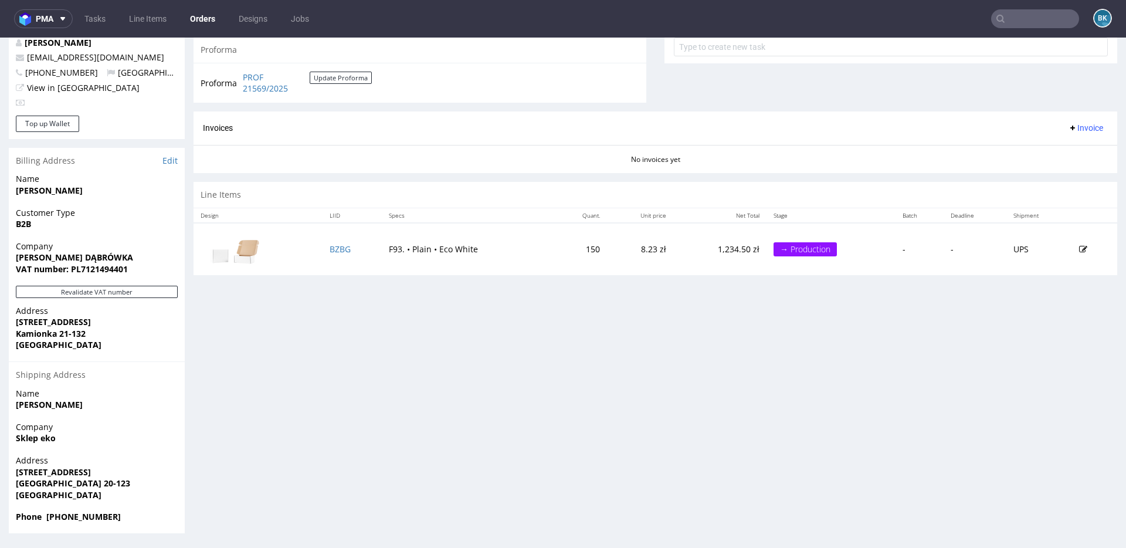
scroll to position [3, 0]
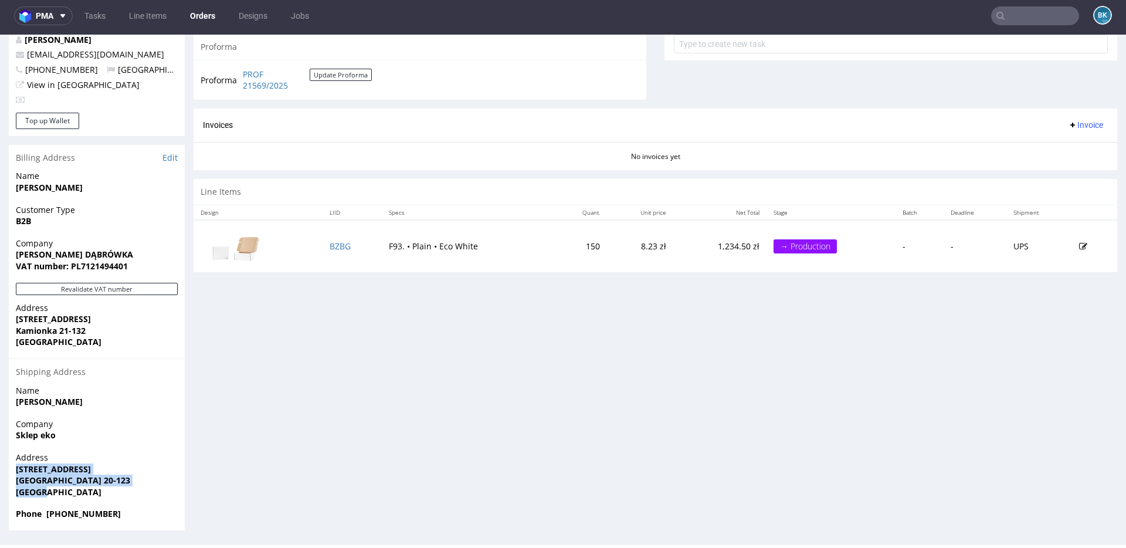
drag, startPoint x: 16, startPoint y: 467, endPoint x: 53, endPoint y: 493, distance: 45.1
click at [53, 493] on p "Address Lubartowska 77 Lublin 20-123 Poland" at bounding box center [97, 475] width 162 height 46
click at [53, 441] on span "Sklep eko" at bounding box center [97, 435] width 162 height 12
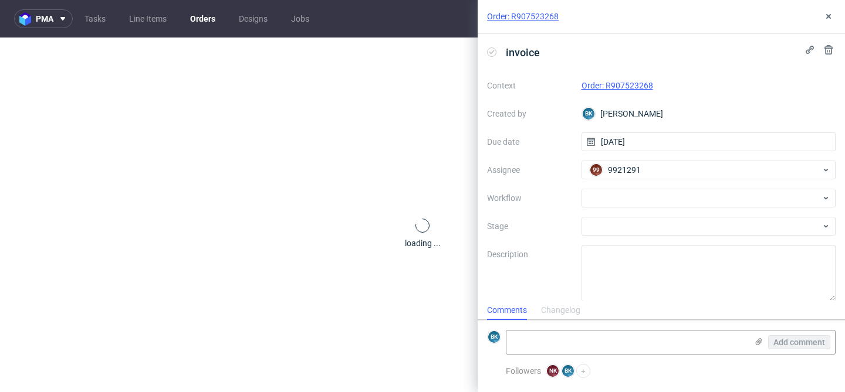
scroll to position [9, 0]
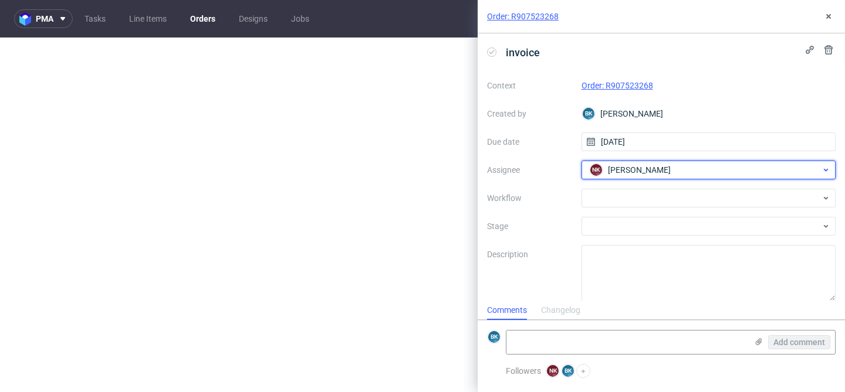
click at [661, 171] on span "[PERSON_NAME]" at bounding box center [639, 170] width 63 height 12
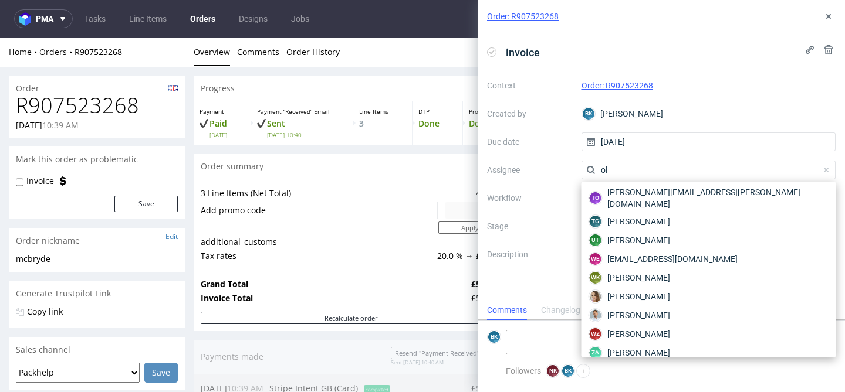
scroll to position [0, 0]
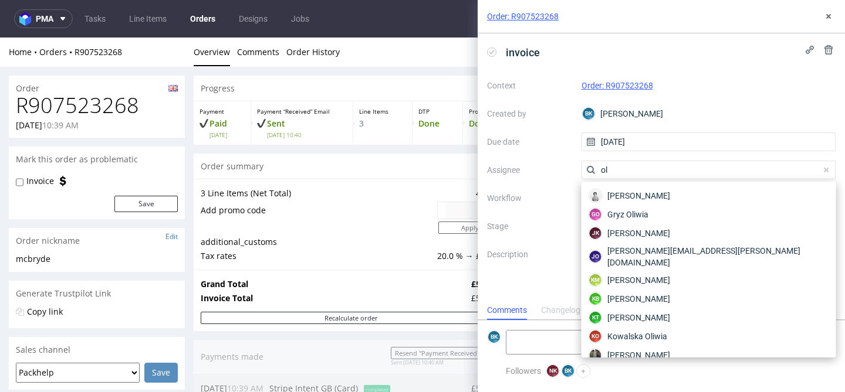
type input "o"
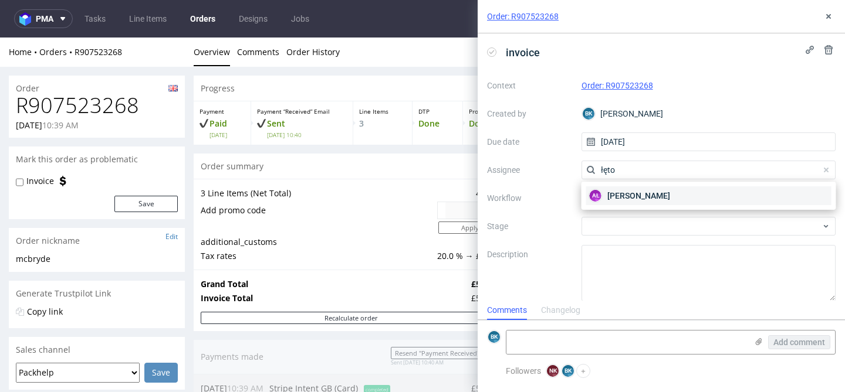
type input "łęto"
click at [656, 199] on span "[PERSON_NAME]" at bounding box center [638, 196] width 63 height 12
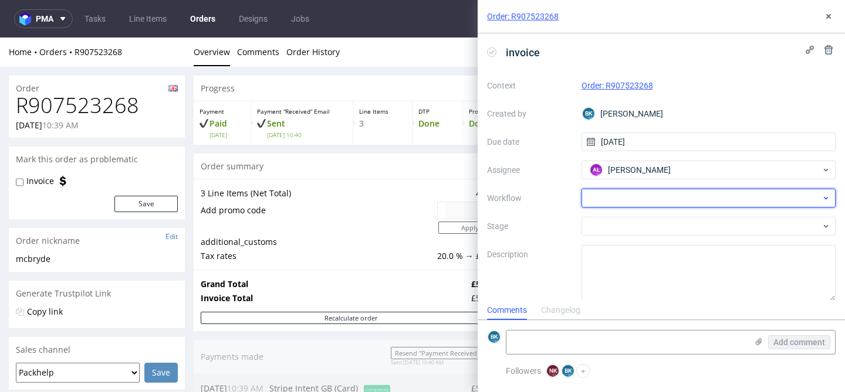
click at [642, 198] on div at bounding box center [708, 198] width 255 height 19
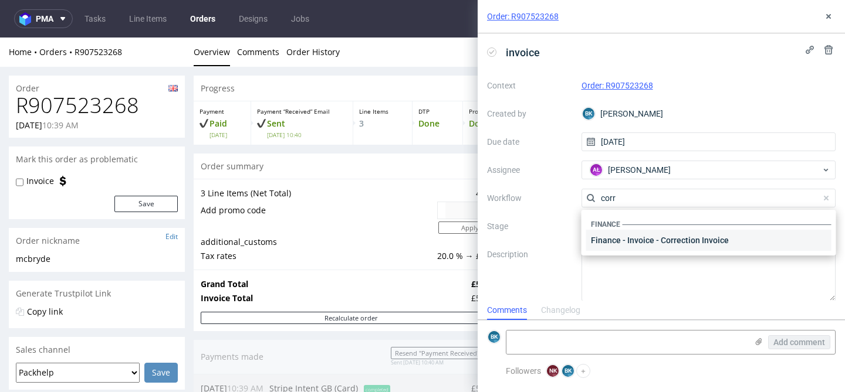
type input "corr"
click at [676, 233] on div "Finance - Invoice - Correction Invoice" at bounding box center [708, 240] width 245 height 21
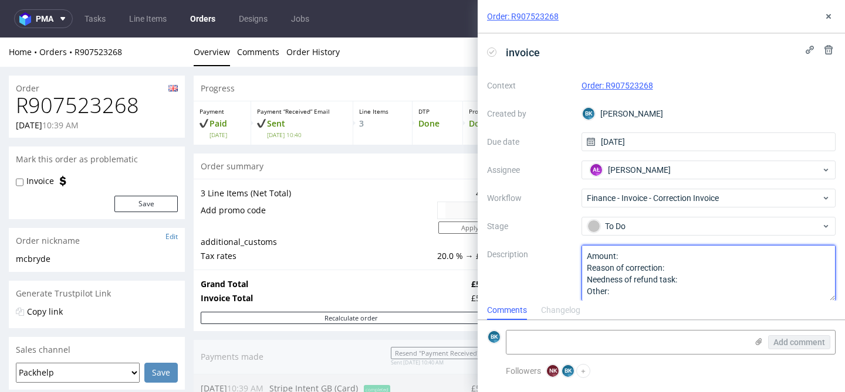
click at [634, 253] on textarea "Amount: Reason of correction: Needness of refund task: Other:" at bounding box center [708, 273] width 255 height 56
paste textarea "£"
click at [685, 266] on textarea "Amount: 12 Reason of correction: Needness of refund task: Other:" at bounding box center [708, 273] width 255 height 56
paste textarea "£"
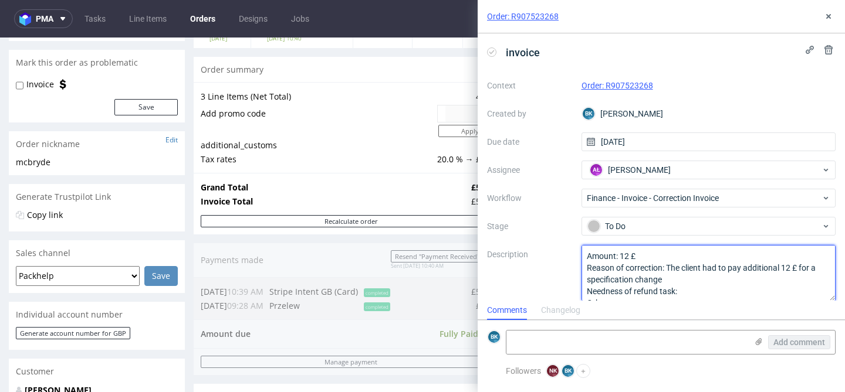
scroll to position [100, 0]
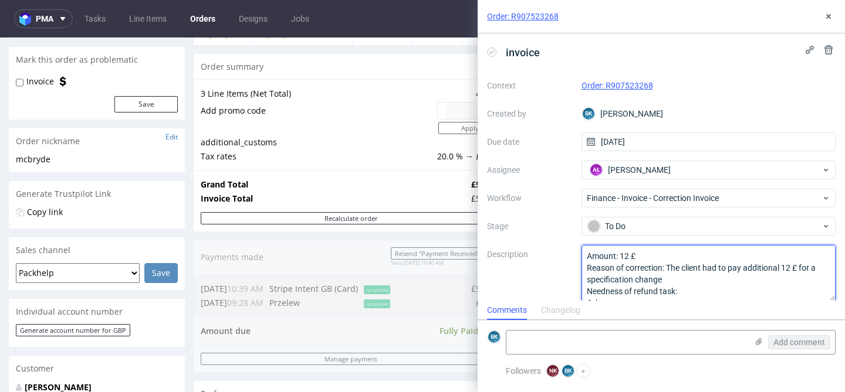
click at [697, 292] on textarea "Amount: 12 Reason of correction: Needness of refund task: Other:" at bounding box center [708, 273] width 255 height 56
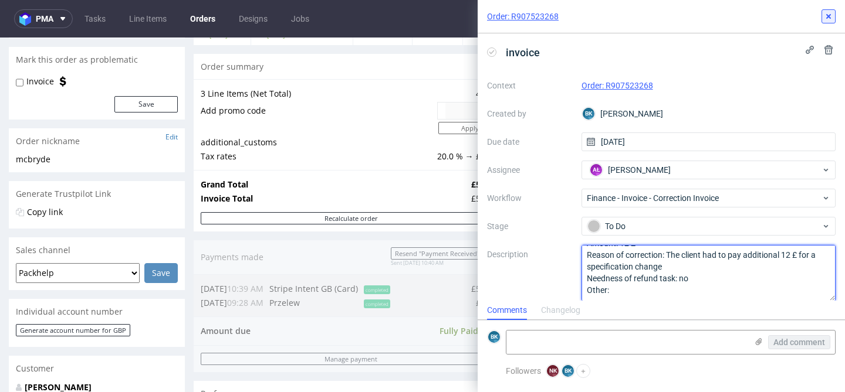
type textarea "Amount: 12 £ Reason of correction: The client had to pay additional 12 £ for a …"
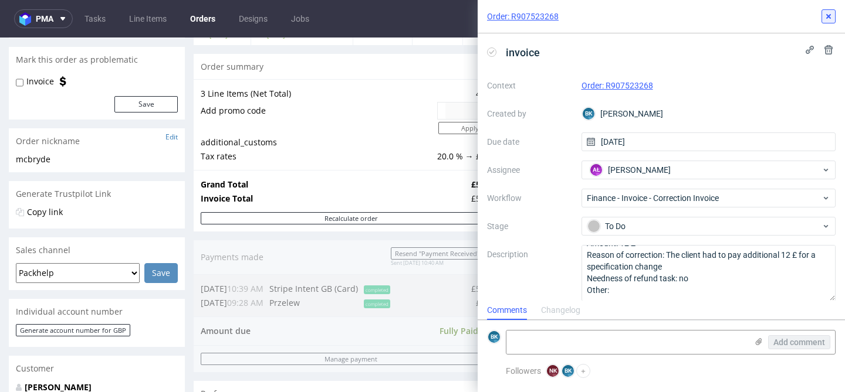
click at [829, 15] on use at bounding box center [828, 16] width 5 height 5
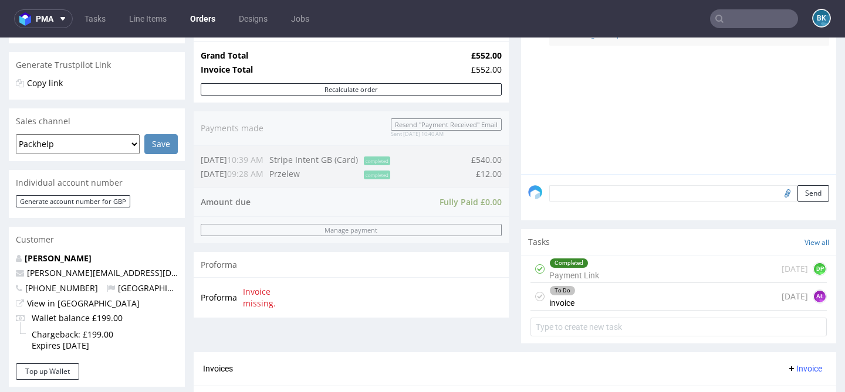
scroll to position [230, 0]
click at [581, 307] on div "To Do invoice today AŁ" at bounding box center [678, 296] width 296 height 28
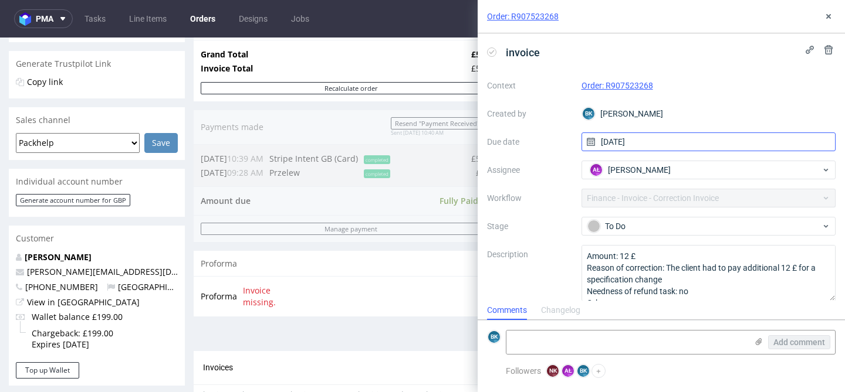
scroll to position [9, 0]
click at [524, 46] on span "invoice" at bounding box center [522, 52] width 43 height 19
click at [501, 43] on span at bounding box center [501, 43] width 0 height 0
click at [510, 53] on button "button" at bounding box center [505, 52] width 9 height 4
click at [535, 54] on span "invoice" at bounding box center [522, 52] width 43 height 19
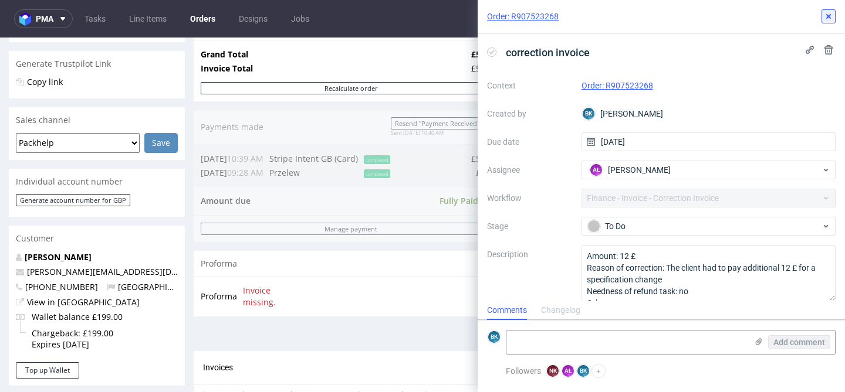
click at [831, 12] on icon at bounding box center [828, 16] width 9 height 9
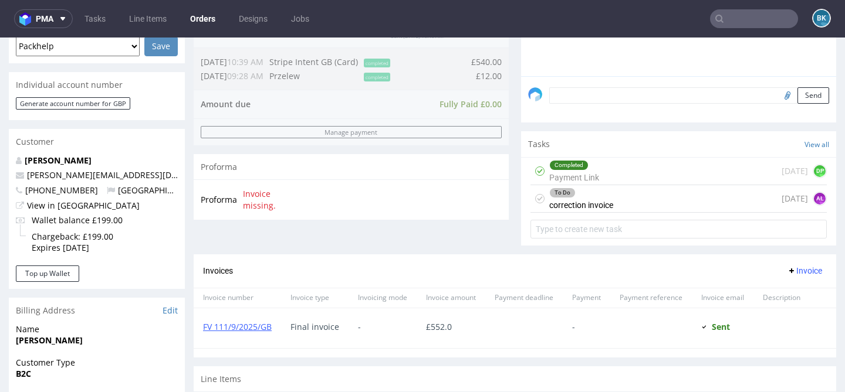
scroll to position [322, 0]
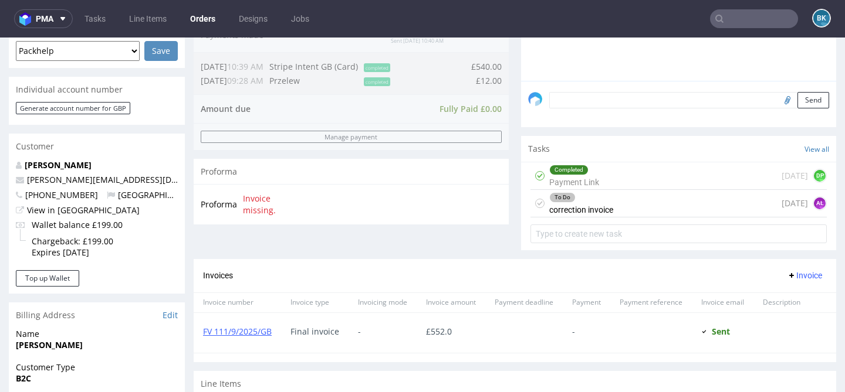
click at [613, 218] on div "To Do correction invoice today AŁ" at bounding box center [678, 204] width 296 height 28
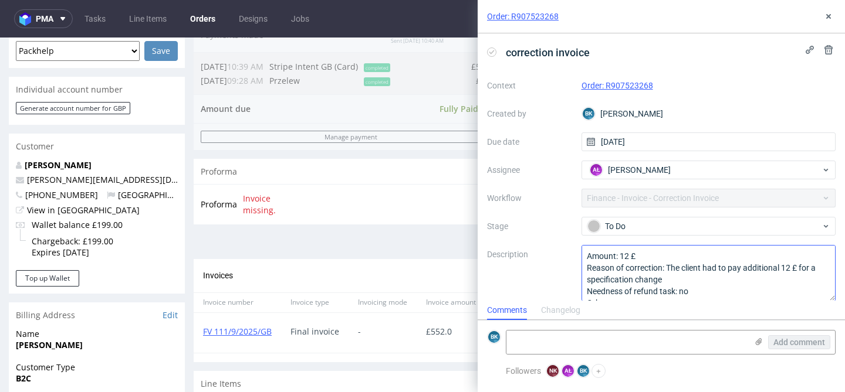
scroll to position [13, 0]
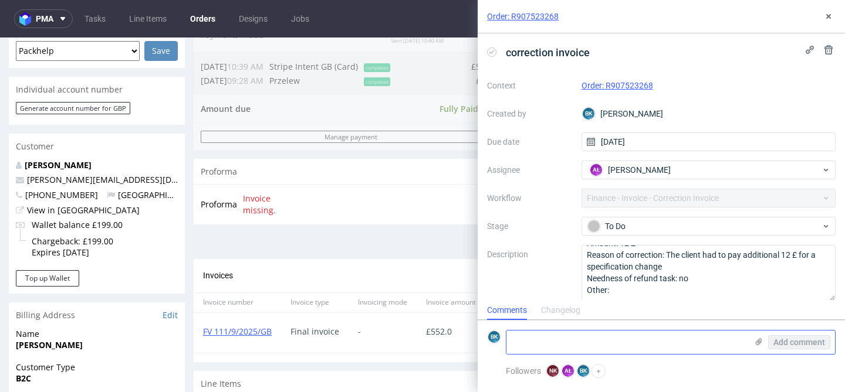
click at [611, 340] on textarea at bounding box center [626, 342] width 240 height 23
paste textarea "https://app-eu1.hubspot.com/contacts/25600958/record/0-5/227190042864/"
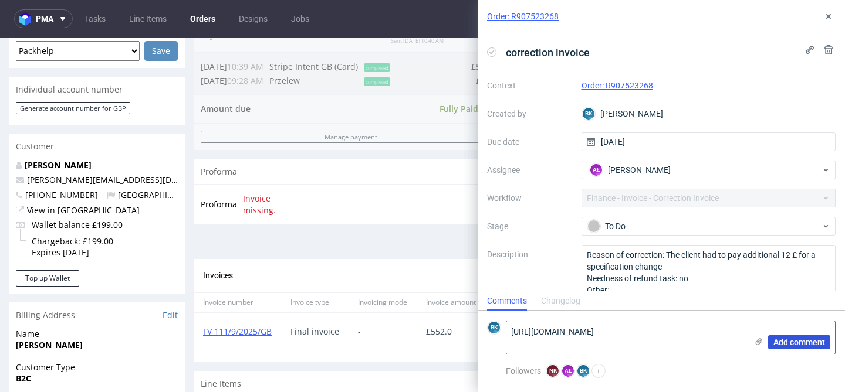
type textarea "https://app-eu1.hubspot.com/contacts/25600958/record/0-5/227190042864/"
click at [791, 346] on span "Add comment" at bounding box center [799, 342] width 52 height 8
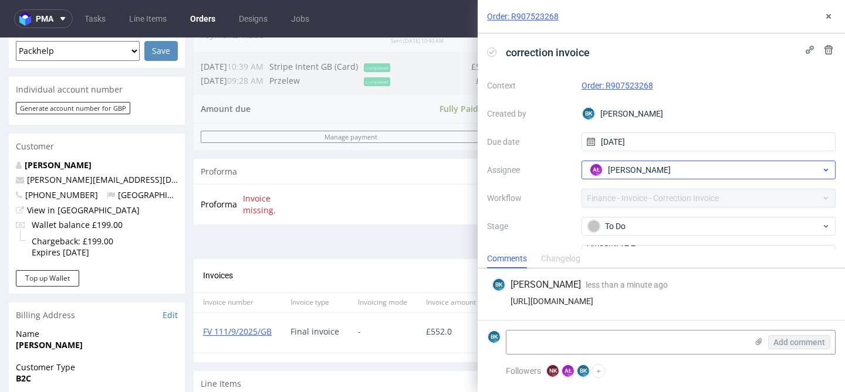
scroll to position [62, 0]
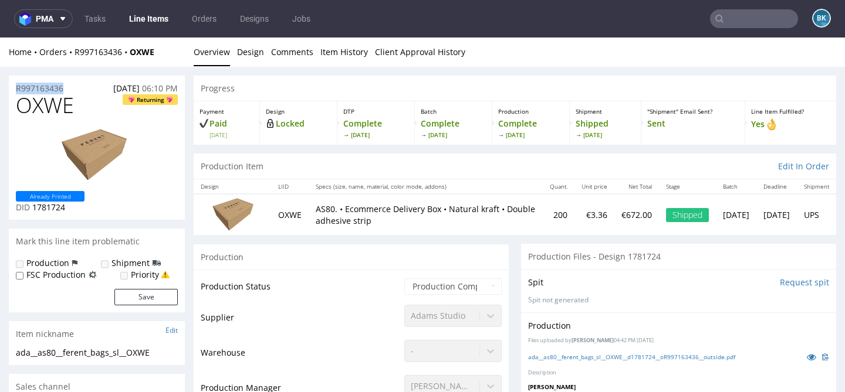
drag, startPoint x: 72, startPoint y: 84, endPoint x: 0, endPoint y: 84, distance: 72.1
copy p "R997163436"
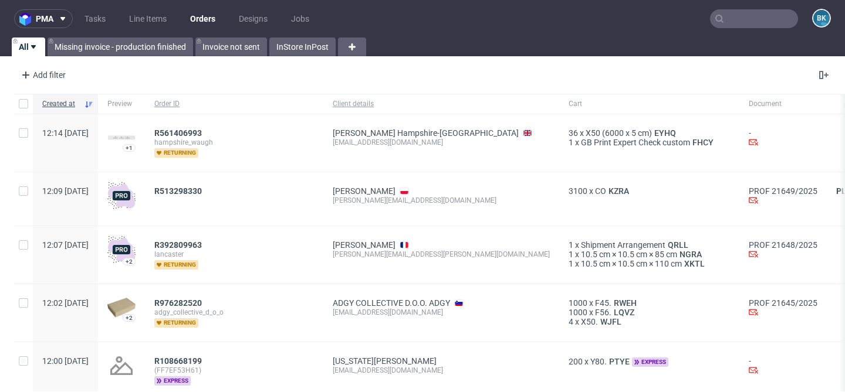
click at [731, 21] on input "text" at bounding box center [754, 18] width 88 height 19
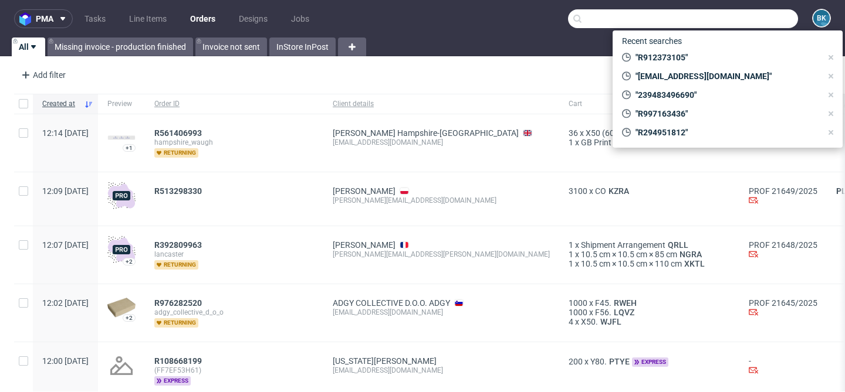
paste input "gonzalone_14@hotmail.com"
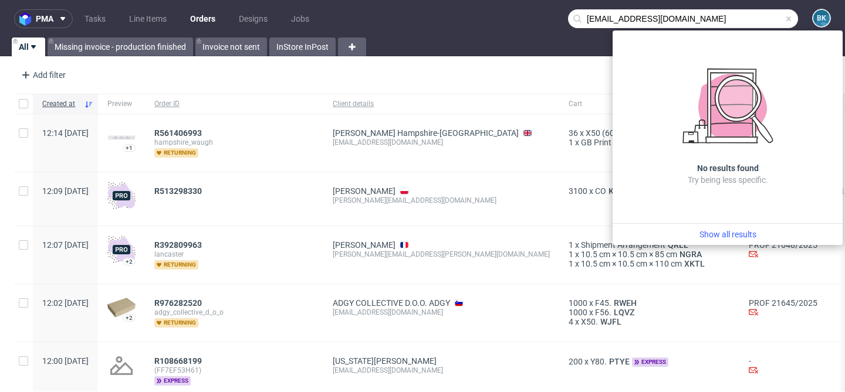
drag, startPoint x: 632, startPoint y: 19, endPoint x: 536, endPoint y: 18, distance: 96.2
click at [536, 18] on nav "pma Tasks Line Items Orders Designs Jobs gonzalone_14@hotmail.com BK" at bounding box center [422, 19] width 845 height 38
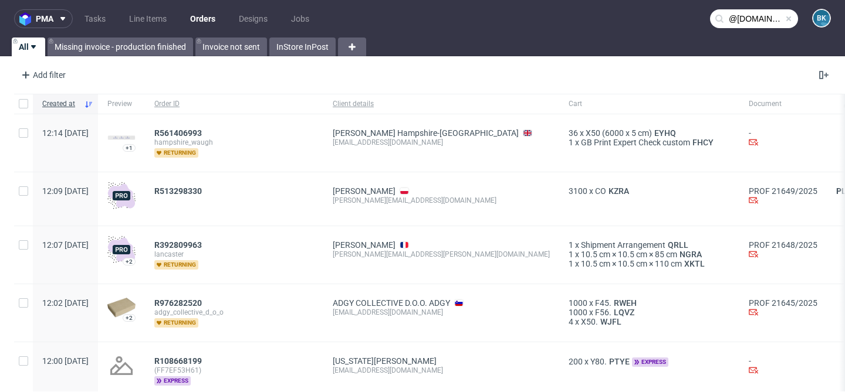
type input "@hotmail.com"
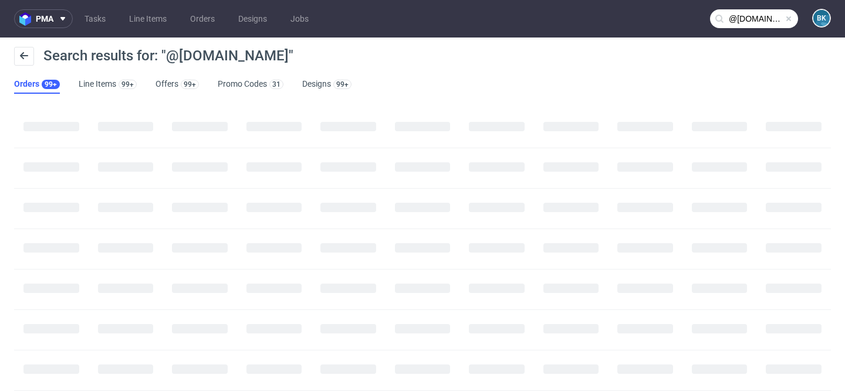
click at [798, 20] on div "@hotmail.com BK" at bounding box center [814, 19] width 33 height 21
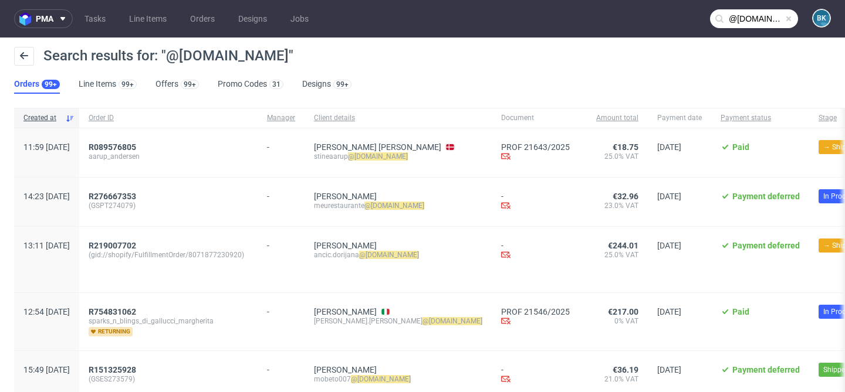
click at [784, 19] on span at bounding box center [788, 18] width 9 height 9
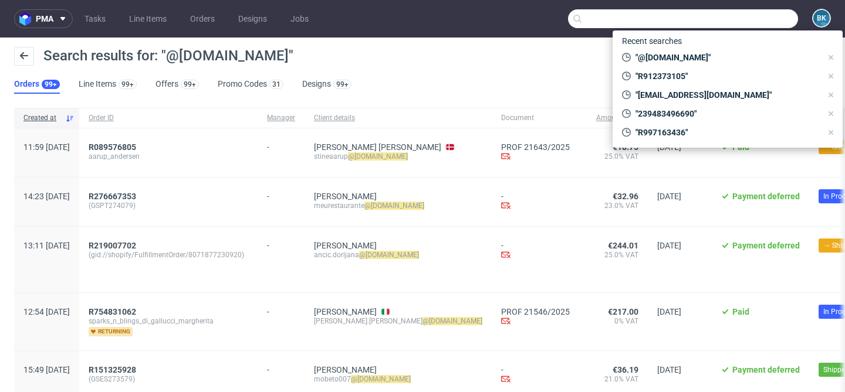
click at [733, 15] on input "text" at bounding box center [683, 18] width 230 height 19
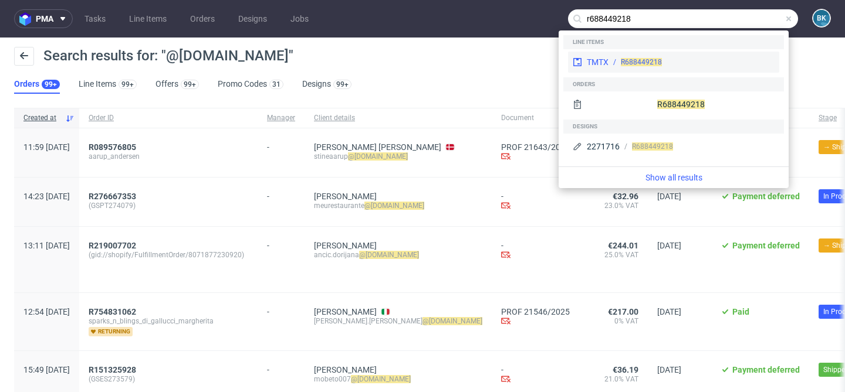
type input "r688449218"
click at [596, 63] on div "TMTX" at bounding box center [598, 62] width 22 height 12
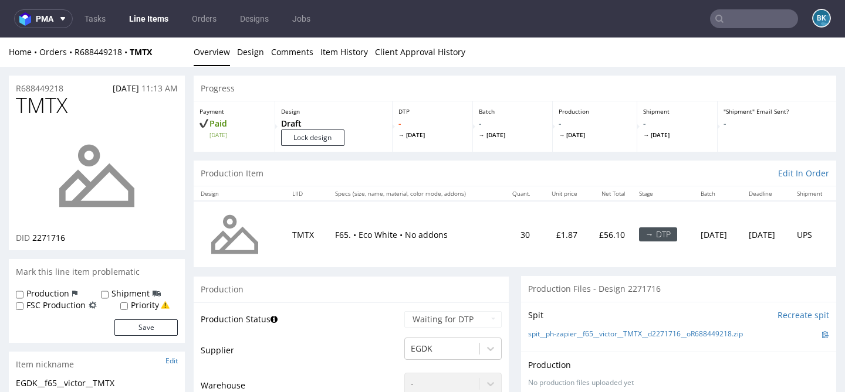
click at [724, 18] on input "text" at bounding box center [754, 18] width 88 height 19
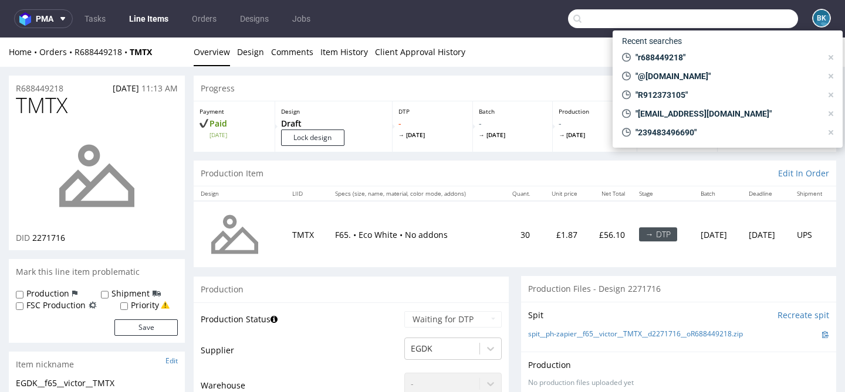
paste input "maglublin@gmail.com"
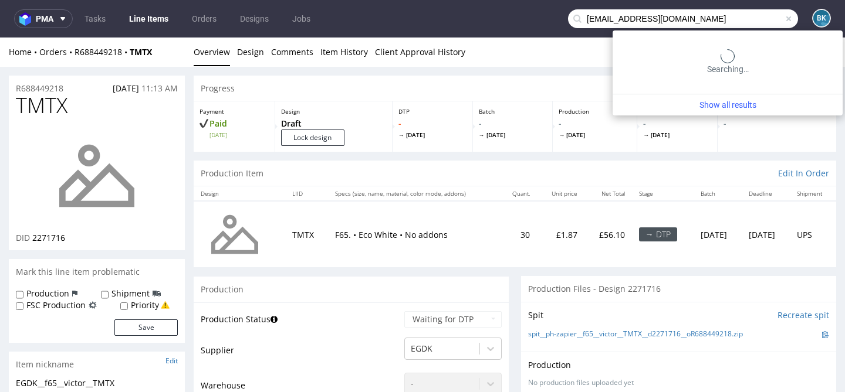
type input "maglublin@gmail.com"
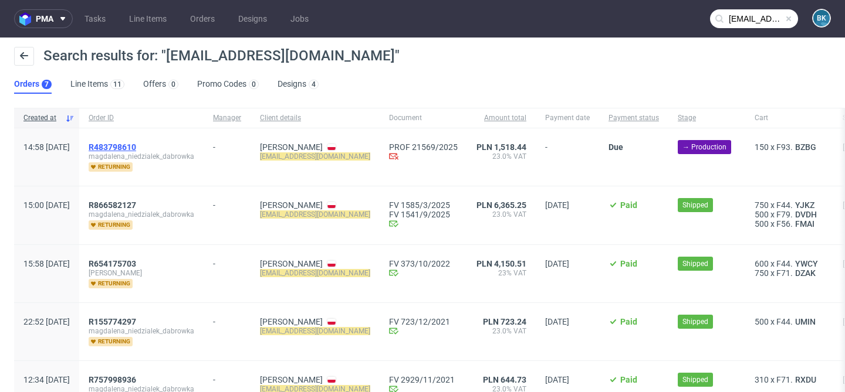
click at [136, 145] on span "R483798610" at bounding box center [113, 147] width 48 height 9
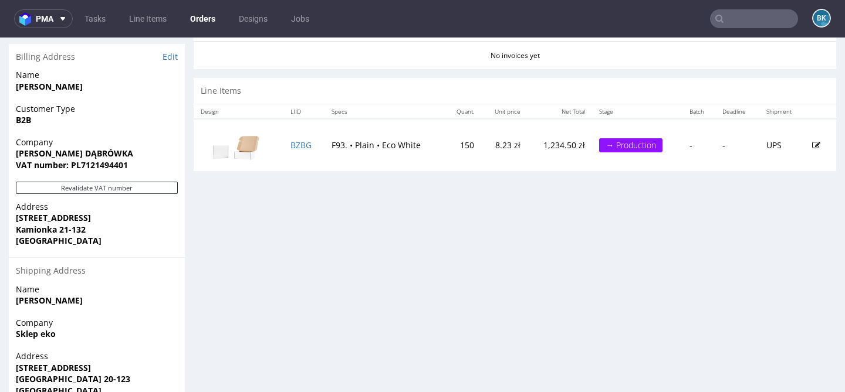
scroll to position [600, 0]
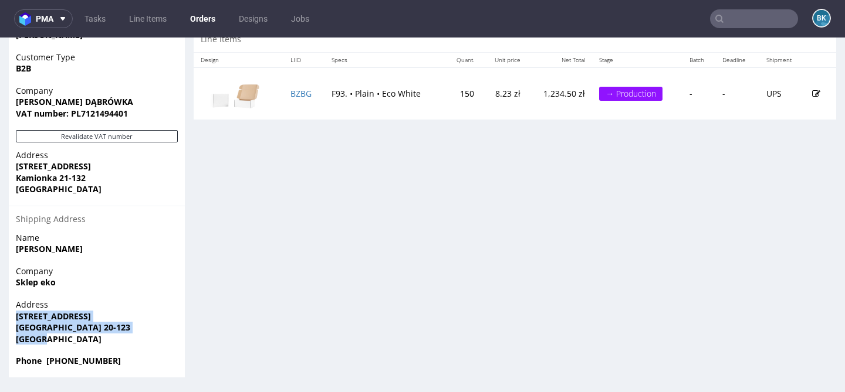
drag, startPoint x: 16, startPoint y: 315, endPoint x: 48, endPoint y: 343, distance: 42.0
click at [48, 343] on p "Address Lubartowska 77 Lublin 20-123 Poland" at bounding box center [97, 322] width 162 height 46
copy p "Lubartowska 77 Lublin 20-123 Poland"
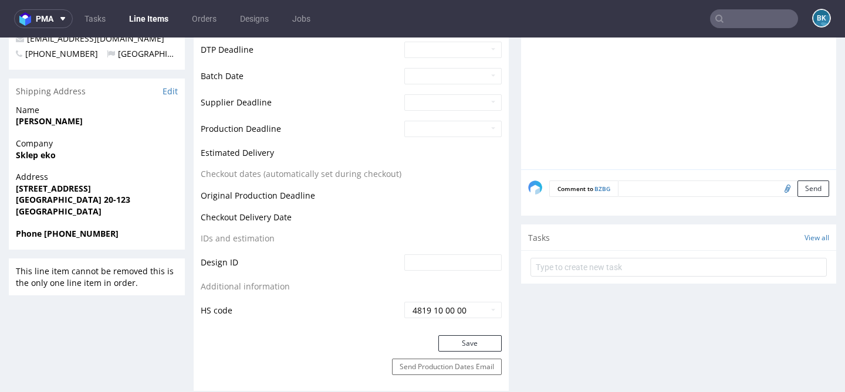
scroll to position [467, 0]
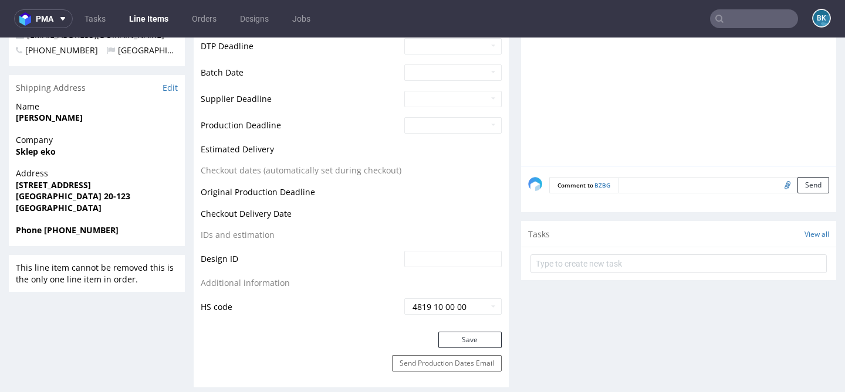
click at [645, 188] on textarea at bounding box center [723, 185] width 211 height 16
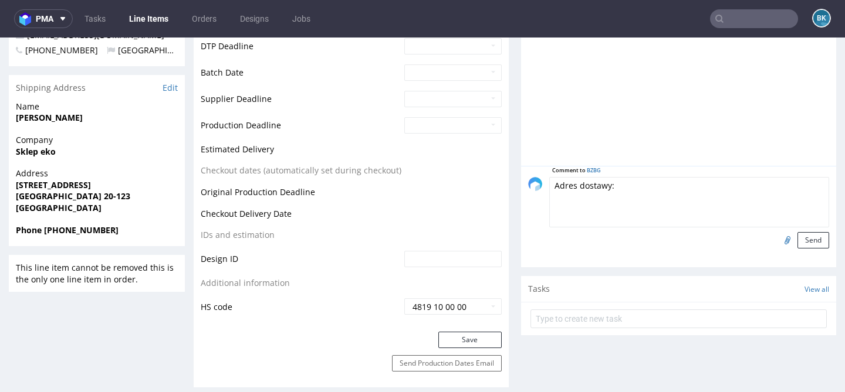
paste textarea "Lubartowska 77 Lublin 20-123 Poland"
type textarea "Adres dostawy: Lubartowska 77 Lublin 20-123 Poland"
click at [801, 238] on button "Send" at bounding box center [813, 240] width 32 height 16
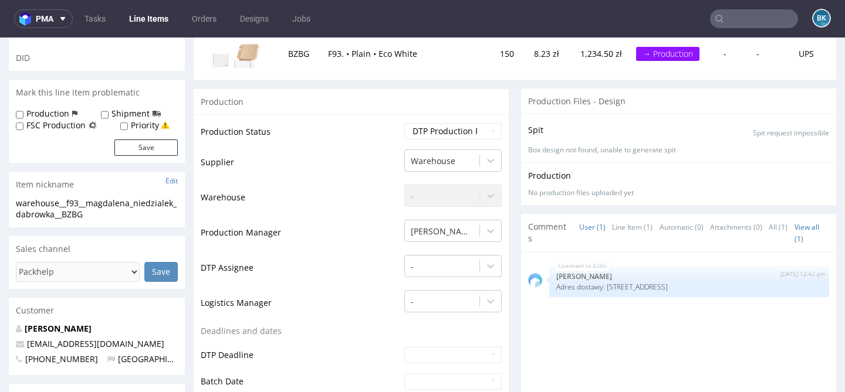
scroll to position [160, 0]
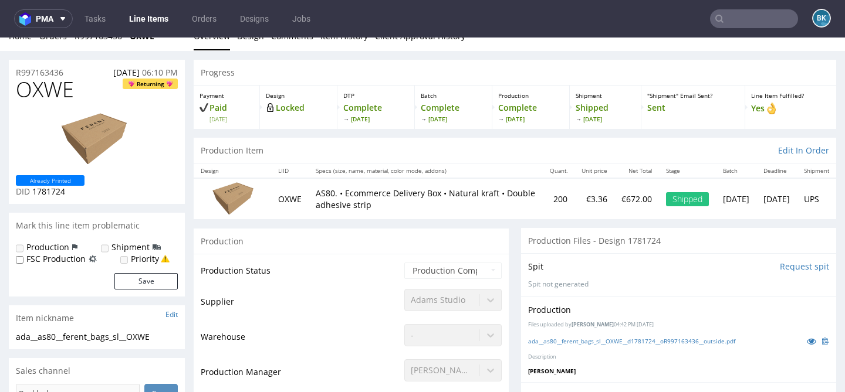
scroll to position [18, 0]
